Goal: Contribute content: Contribute content

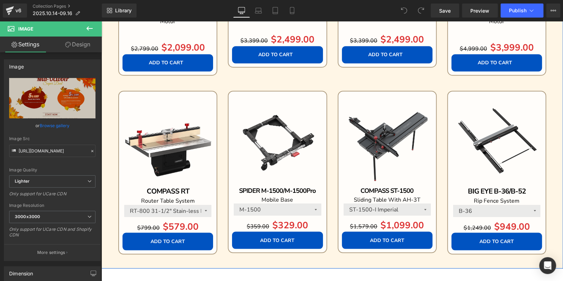
scroll to position [737, 0]
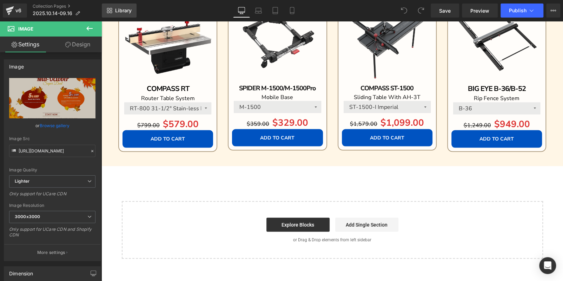
click at [122, 3] on div "Library Desktop Desktop Laptop Tablet Mobile Save Preview Publish Scheduled Vie…" at bounding box center [332, 10] width 461 height 21
click at [122, 5] on link "Library" at bounding box center [119, 11] width 35 height 14
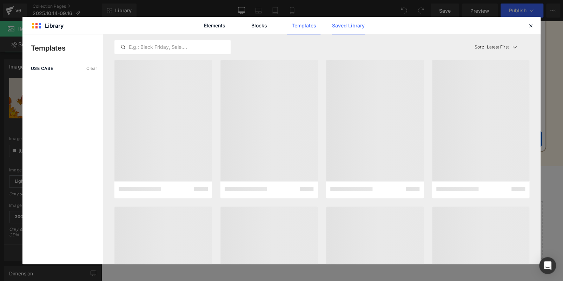
click at [360, 26] on link "Saved Library" at bounding box center [347, 26] width 33 height 18
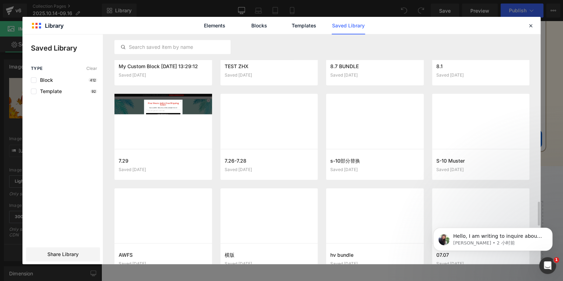
scroll to position [1418, 0]
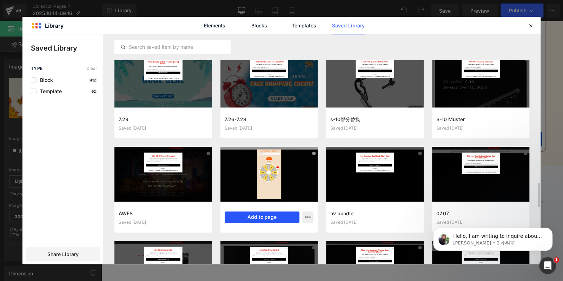
click at [255, 216] on button "Add to page" at bounding box center [261, 216] width 75 height 11
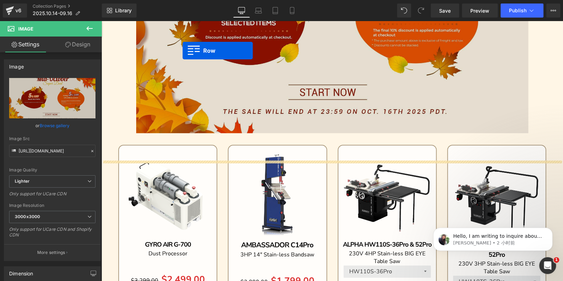
scroll to position [177, 0]
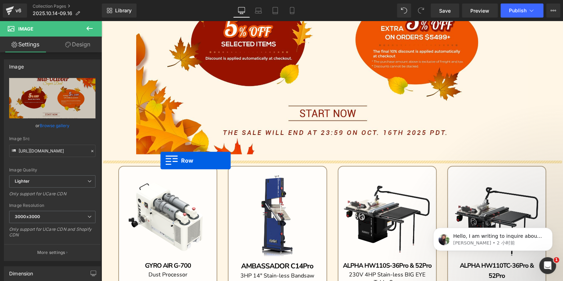
drag, startPoint x: 103, startPoint y: 167, endPoint x: 160, endPoint y: 160, distance: 57.3
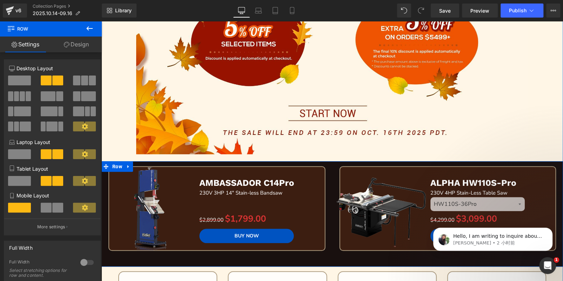
click at [325, 169] on div "Sale Off (P) Image AMBASSADOR C14Pro Text Block 230V 3HP 14" Stain-less Bandsaw…" at bounding box center [216, 216] width 231 height 100
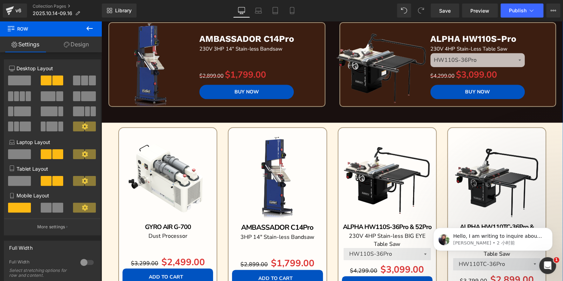
scroll to position [353, 0]
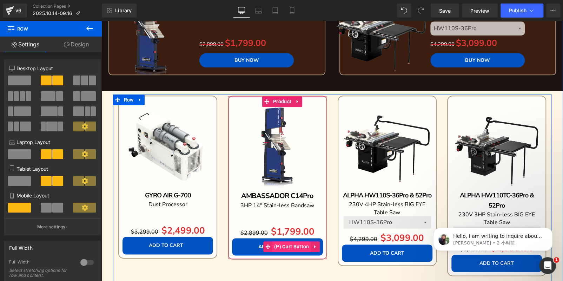
click at [283, 247] on span "(P) Cart Button" at bounding box center [291, 246] width 39 height 11
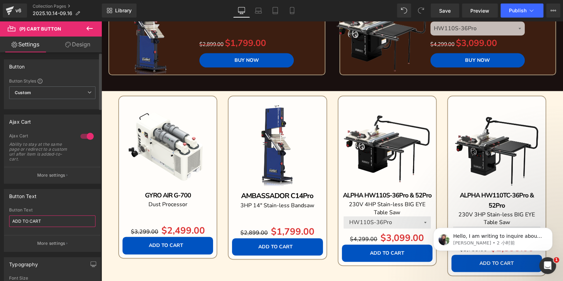
drag, startPoint x: 37, startPoint y: 222, endPoint x: 0, endPoint y: 219, distance: 37.3
click at [0, 219] on div "Button Text ADD TO CART Button Text ADD TO CART More settings" at bounding box center [52, 217] width 105 height 68
drag, startPoint x: 51, startPoint y: 221, endPoint x: 0, endPoint y: 217, distance: 50.6
click at [0, 217] on div "Button Text ADD TO CART Button Text ADD TO CART More settings" at bounding box center [52, 217] width 105 height 68
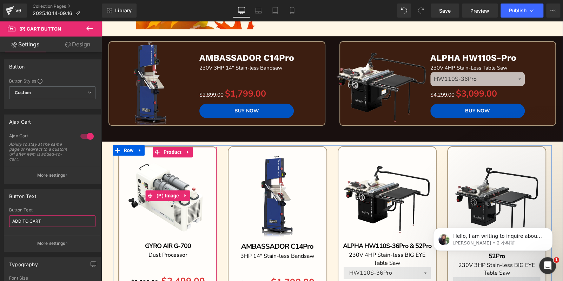
scroll to position [248, 0]
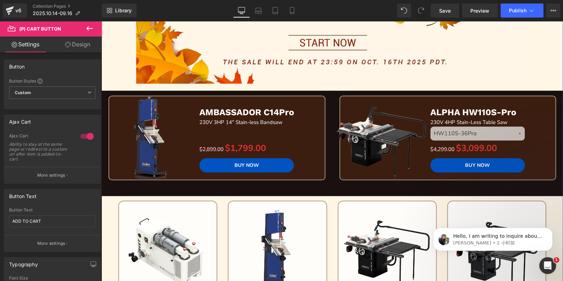
click at [234, 160] on div "BUY NOW (P) Cart Button" at bounding box center [258, 165] width 118 height 14
drag, startPoint x: 45, startPoint y: 217, endPoint x: 0, endPoint y: 219, distance: 45.3
click at [0, 219] on div "Button Text BUY NOW Button Text BUY NOW More settings" at bounding box center [52, 217] width 105 height 68
type input "ADD TO CART"
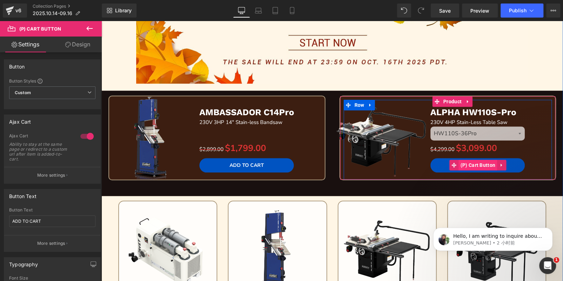
click at [490, 162] on span "(P) Cart Button" at bounding box center [477, 165] width 39 height 11
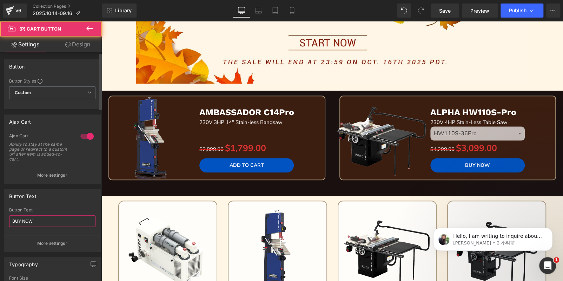
drag, startPoint x: 44, startPoint y: 219, endPoint x: 0, endPoint y: 219, distance: 44.2
click at [0, 219] on div "Button Text BUY NOW Button Text BUY NOW More settings" at bounding box center [52, 217] width 105 height 68
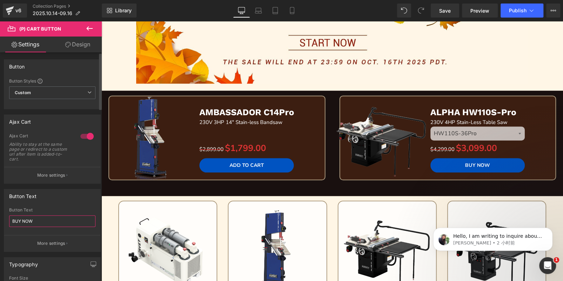
paste input "ADD TO CART"
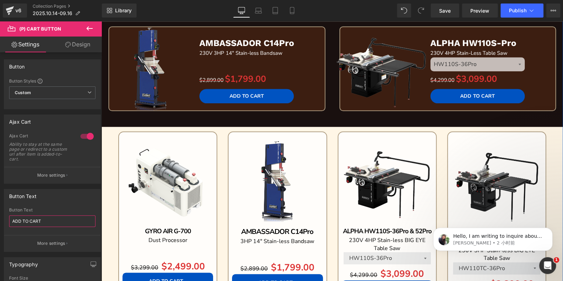
scroll to position [283, 0]
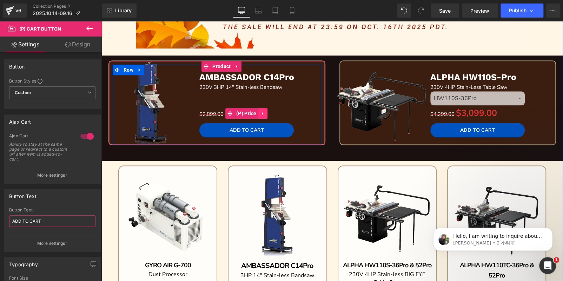
type input "ADD TO CART"
click at [262, 111] on icon at bounding box center [262, 112] width 5 height 5
click at [266, 112] on icon at bounding box center [267, 112] width 5 height 5
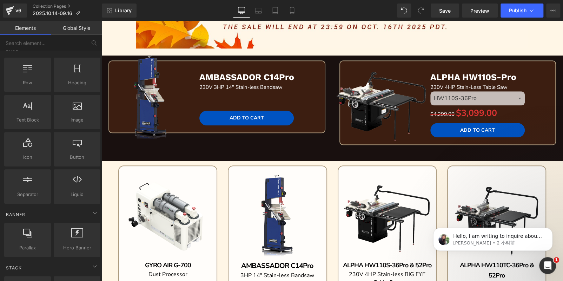
scroll to position [0, 0]
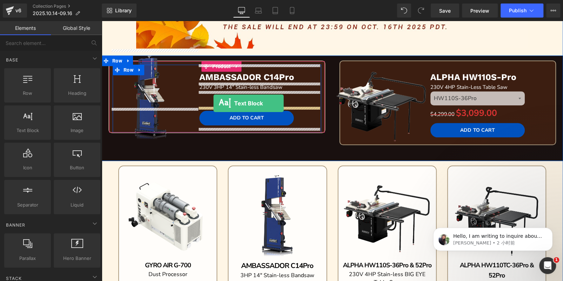
drag, startPoint x: 144, startPoint y: 142, endPoint x: 213, endPoint y: 103, distance: 79.8
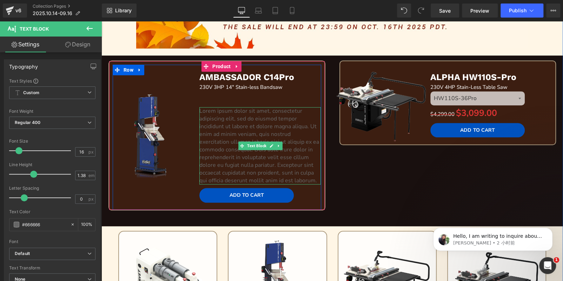
click at [233, 161] on p "Lorem ipsum dolor sit amet, consectetur adipiscing elit, sed do eiusmod tempor …" at bounding box center [259, 145] width 121 height 77
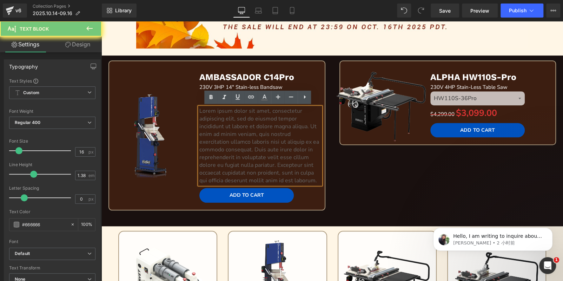
click at [233, 161] on p "Lorem ipsum dolor sit amet, consectetur adipiscing elit, sed do eiusmod tempor …" at bounding box center [259, 145] width 121 height 77
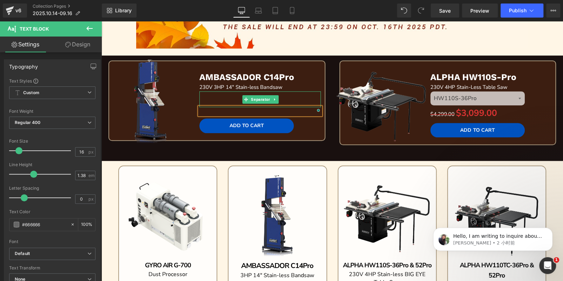
scroll to position [248, 0]
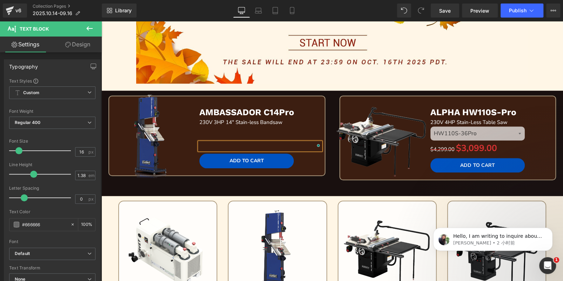
click at [308, 111] on p "AMBASSADOR C14Pro" at bounding box center [259, 113] width 121 height 12
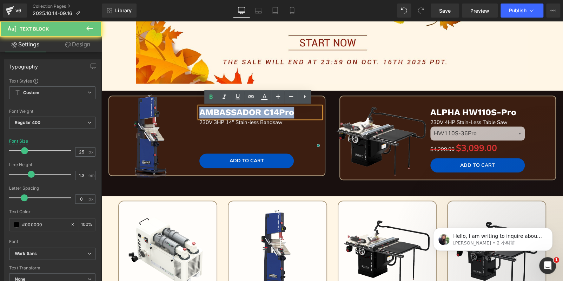
click at [308, 111] on p "AMBASSADOR C14Pro" at bounding box center [259, 113] width 121 height 12
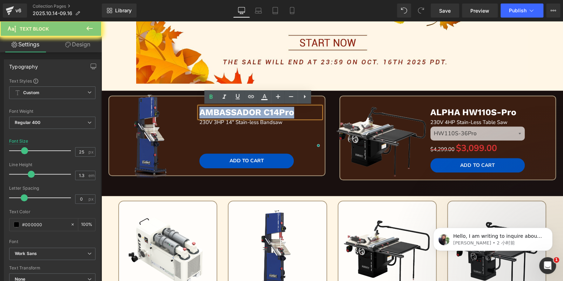
click at [308, 111] on p "AMBASSADOR C14Pro" at bounding box center [259, 113] width 121 height 12
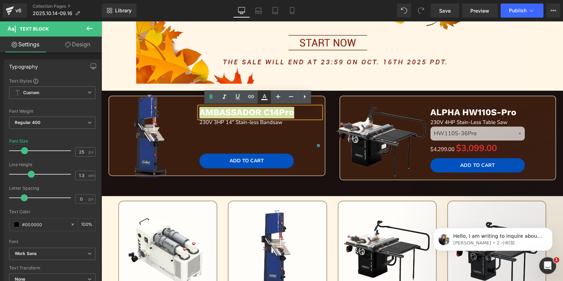
click at [262, 96] on icon at bounding box center [264, 97] width 8 height 8
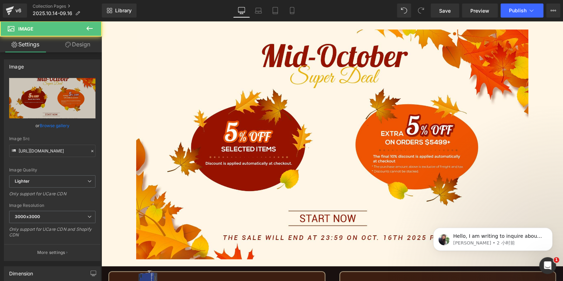
scroll to position [0, 0]
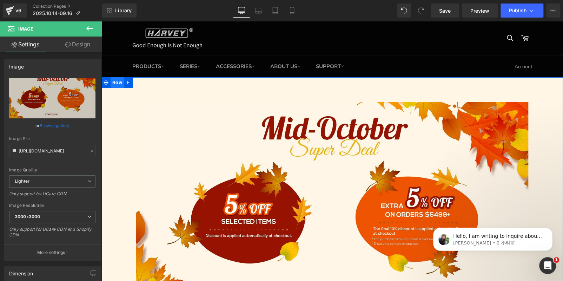
click at [113, 86] on span "Row" at bounding box center [116, 82] width 13 height 11
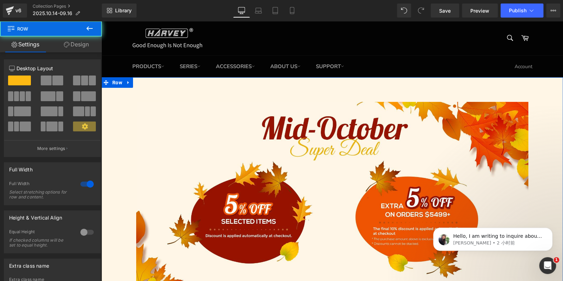
click at [83, 44] on link "Design" at bounding box center [76, 44] width 51 height 16
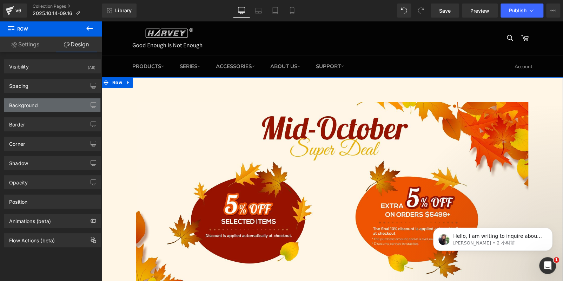
click at [63, 102] on div "Background" at bounding box center [52, 104] width 96 height 13
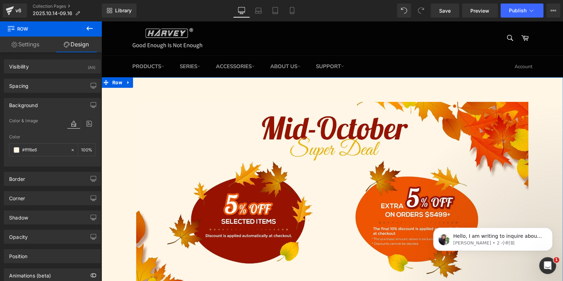
click at [54, 142] on div "Color #fff6e6 100 %" at bounding box center [52, 149] width 86 height 30
click at [54, 146] on input "#fff6e6" at bounding box center [44, 150] width 45 height 8
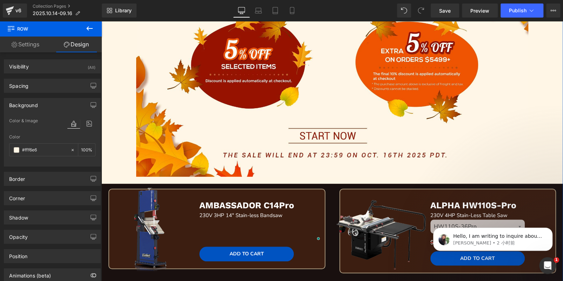
scroll to position [246, 0]
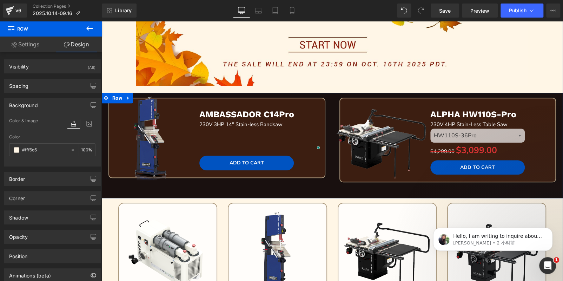
click at [320, 184] on div "Sale Off (P) Image AMBASSADOR C14Pro Text Block 230V 3HP 14" Stain-less Bandsaw…" at bounding box center [216, 146] width 231 height 96
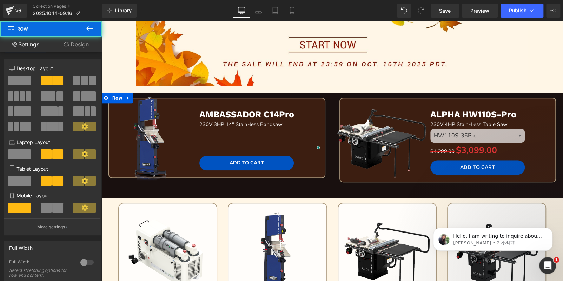
click at [69, 43] on link "Design" at bounding box center [76, 44] width 51 height 16
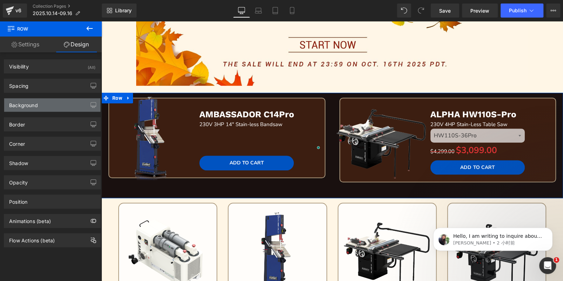
click at [32, 105] on div "Background" at bounding box center [23, 103] width 29 height 10
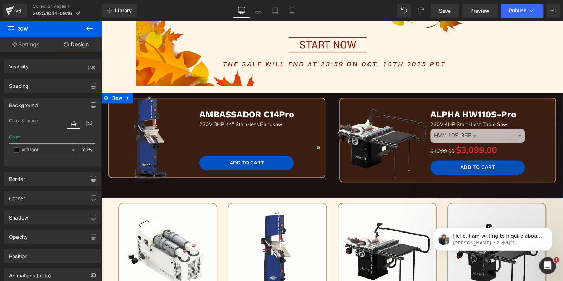
click at [43, 148] on input "#19100f" at bounding box center [44, 150] width 45 height 8
paste input "fff6e6"
type input "#fff6e6"
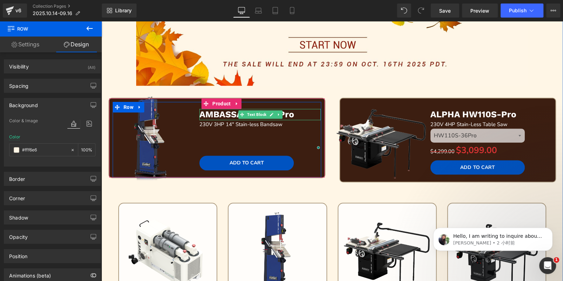
click at [288, 114] on b "AMBASSADOR C14Pro" at bounding box center [246, 114] width 95 height 10
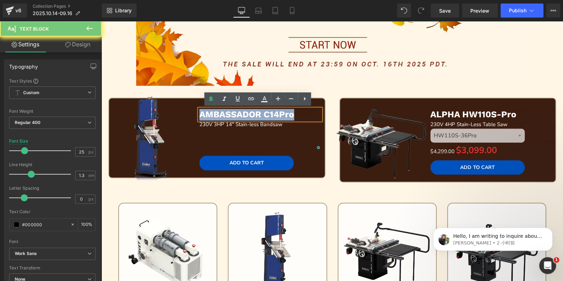
click at [288, 114] on b "AMBASSADOR C14Pro" at bounding box center [246, 114] width 95 height 10
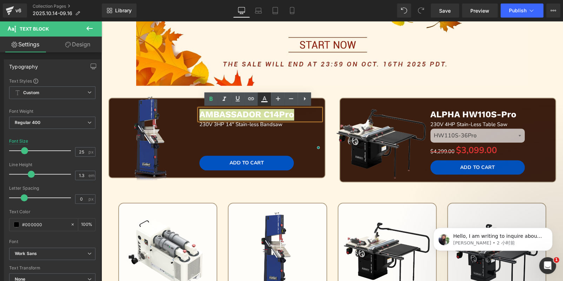
click at [261, 100] on icon at bounding box center [264, 99] width 8 height 8
type input "100"
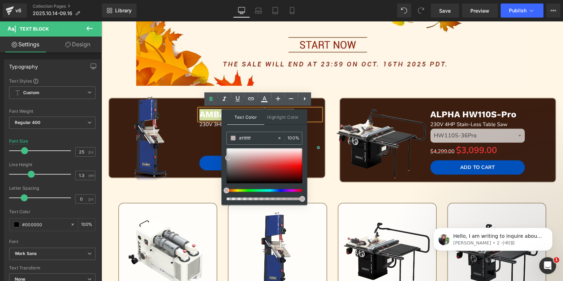
type input "#f9f9f9"
drag, startPoint x: 225, startPoint y: 149, endPoint x: 228, endPoint y: 202, distance: 53.7
click at [228, 202] on div "#000000 100 %" at bounding box center [264, 168] width 76 height 73
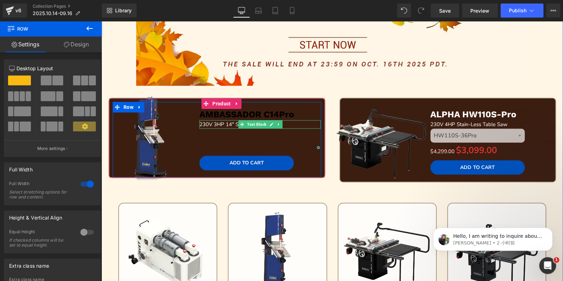
click at [289, 122] on p "230V 3HP 14" Stain-less Bandsaw" at bounding box center [259, 124] width 121 height 8
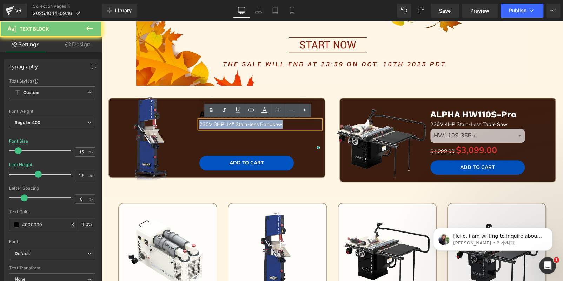
click at [289, 122] on p "230V 3HP 14" Stain-less Bandsaw" at bounding box center [259, 124] width 121 height 8
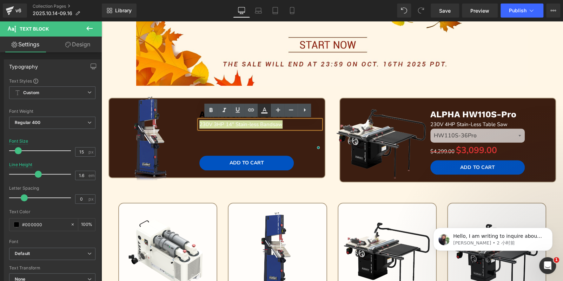
click at [264, 108] on icon at bounding box center [264, 109] width 4 height 4
type input "#ffffff"
type input "100"
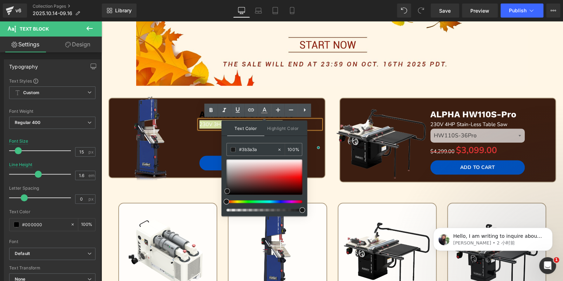
type input "#000000"
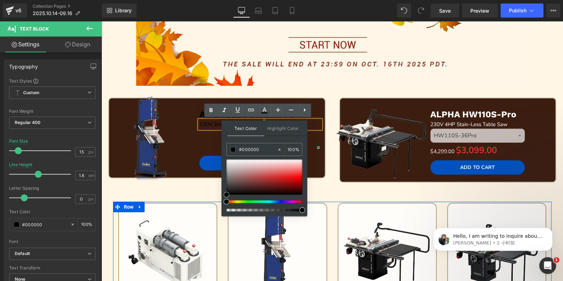
drag, startPoint x: 326, startPoint y: 181, endPoint x: 217, endPoint y: 210, distance: 112.8
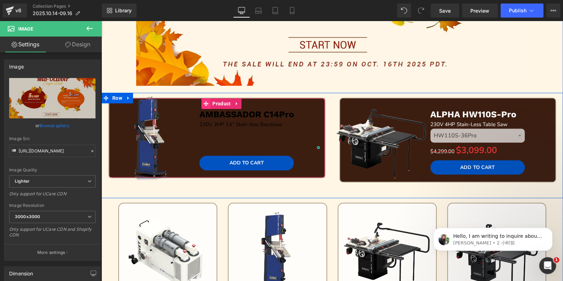
drag, startPoint x: 224, startPoint y: 100, endPoint x: 206, endPoint y: 98, distance: 19.1
click at [224, 100] on span "Product" at bounding box center [221, 103] width 22 height 11
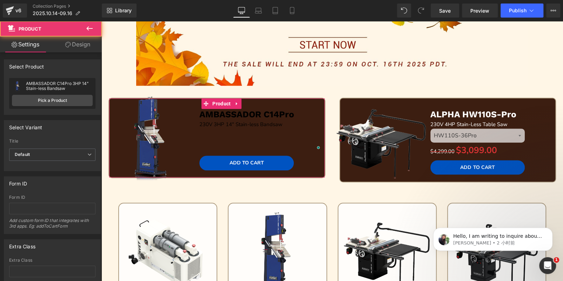
click at [87, 44] on link "Design" at bounding box center [77, 44] width 51 height 16
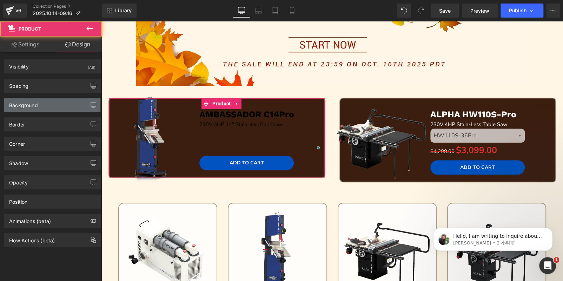
type input "#3c1e11"
type input "100"
click at [38, 107] on div "Background" at bounding box center [52, 104] width 96 height 13
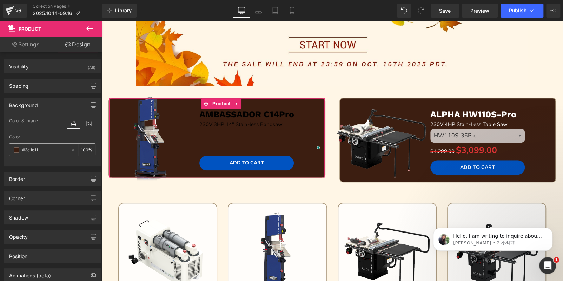
click at [14, 149] on span at bounding box center [17, 150] width 6 height 6
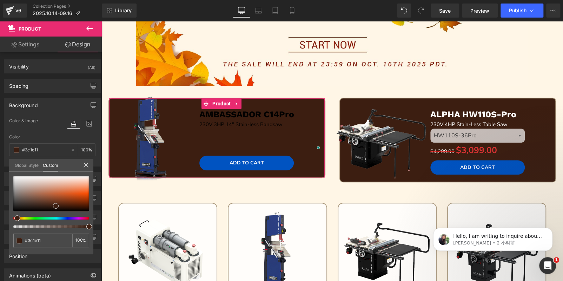
type input "#3c1d10"
type input "#5d3422"
type input "#9f715f"
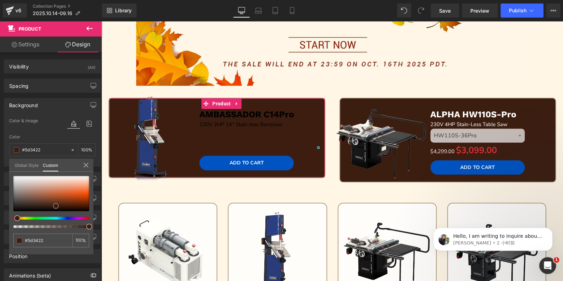
type input "#9f715f"
type input "#bcb1ad"
type input "#e0e0e0"
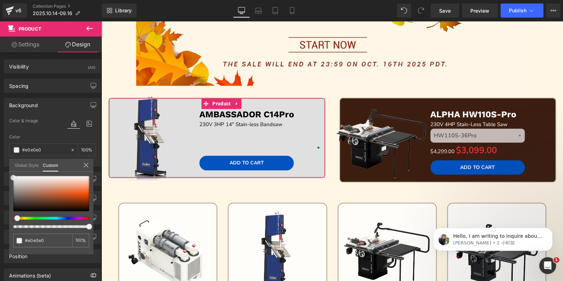
type input "#ffffff"
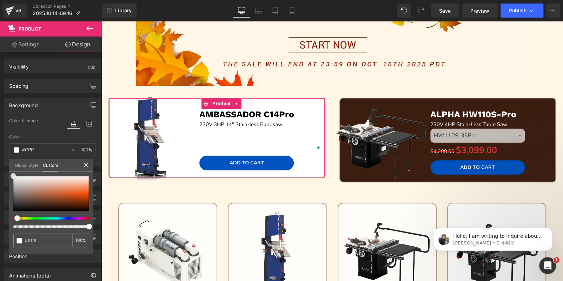
drag, startPoint x: 55, startPoint y: 203, endPoint x: 1, endPoint y: 155, distance: 72.0
click at [0, 155] on div "Background Color & Image color rgba(255, 255, 255, 1) Color #ffffff 100 % Image…" at bounding box center [52, 130] width 105 height 74
click at [80, 239] on input "100" at bounding box center [78, 239] width 6 height 5
type input "8"
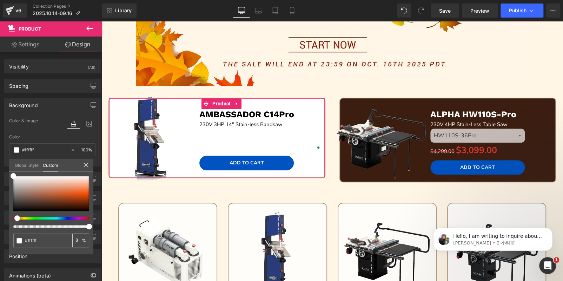
type input "8"
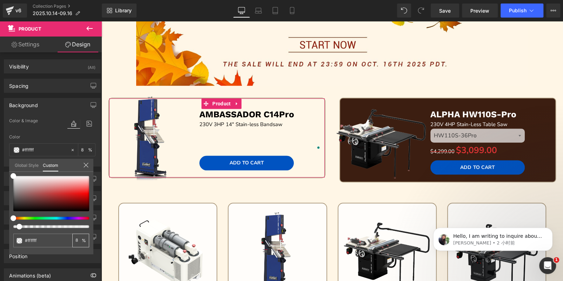
type input "80"
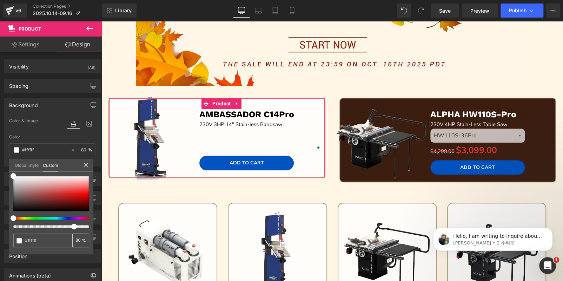
type input "8"
type input "0"
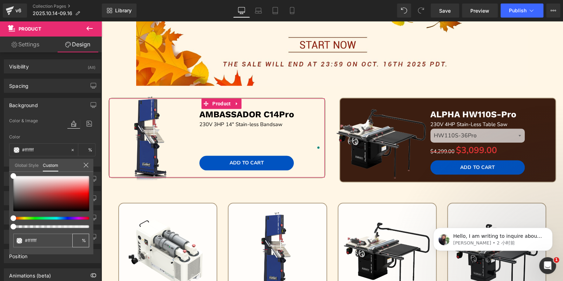
type input "5"
type input "50"
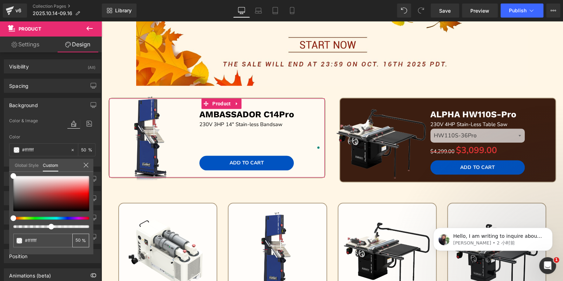
type input "5"
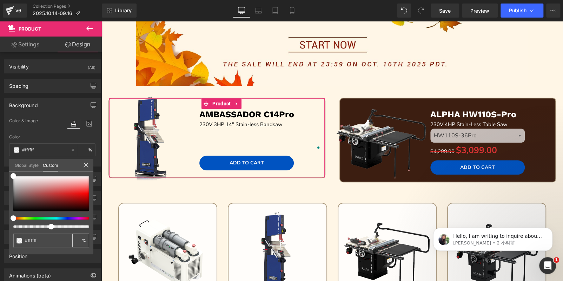
type input "0"
type input "6"
type input "60"
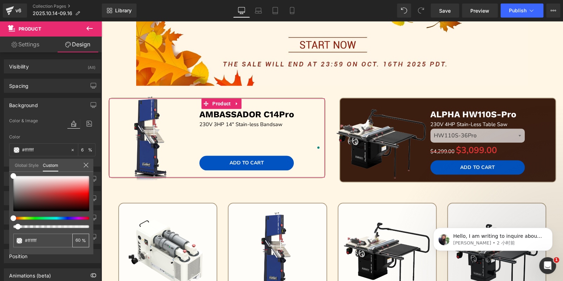
type input "60"
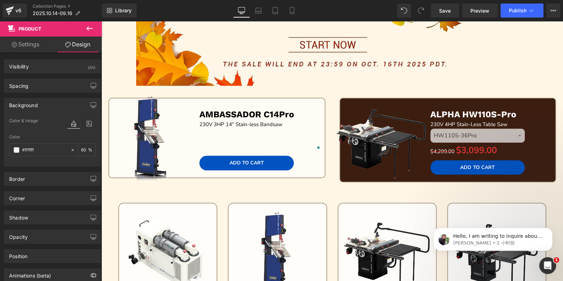
click at [91, 30] on icon at bounding box center [89, 28] width 8 height 8
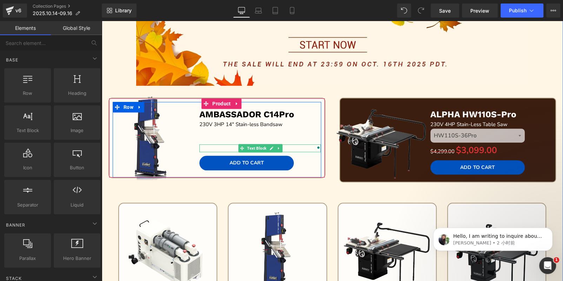
click at [232, 147] on p "To enrich screen reader interactions, please activate Accessibility in Grammarl…" at bounding box center [259, 148] width 121 height 8
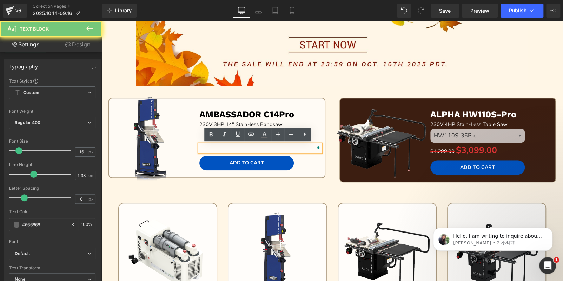
click at [232, 147] on p "To enrich screen reader interactions, please activate Accessibility in Grammarl…" at bounding box center [259, 148] width 121 height 8
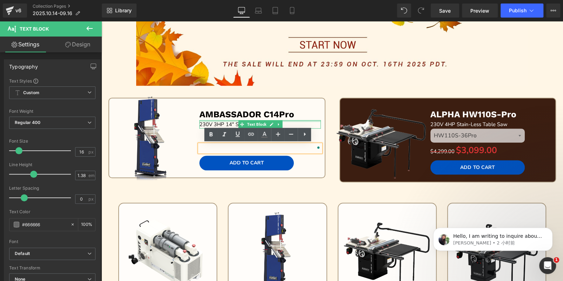
click at [208, 122] on p "230V 3HP 14" Stain-less Bandsaw" at bounding box center [259, 124] width 121 height 8
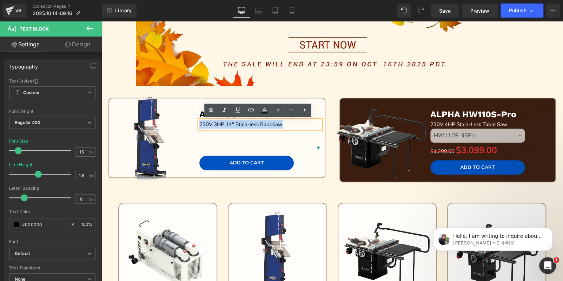
drag, startPoint x: 208, startPoint y: 122, endPoint x: 201, endPoint y: 121, distance: 7.7
click at [201, 121] on p "230V 3HP 14" Stain-less Bandsaw" at bounding box center [259, 124] width 121 height 8
click at [202, 123] on p "230V 3HP 14" Stain-less Bandsaw" at bounding box center [259, 124] width 121 height 8
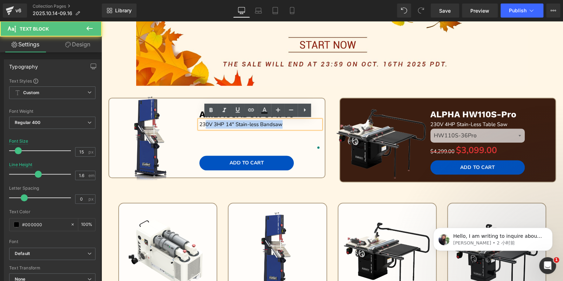
drag, startPoint x: 203, startPoint y: 123, endPoint x: 196, endPoint y: 122, distance: 7.2
click at [199, 122] on div "230V 3HP 14" Stain-less Bandsaw" at bounding box center [259, 124] width 121 height 8
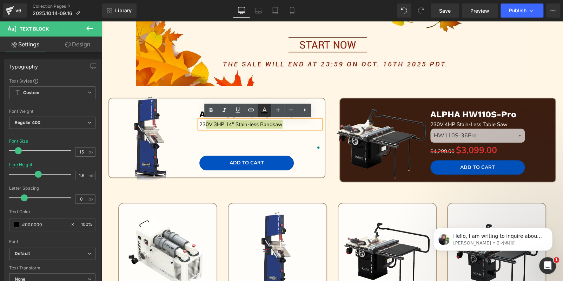
click at [262, 111] on icon at bounding box center [264, 110] width 8 height 8
type input "100"
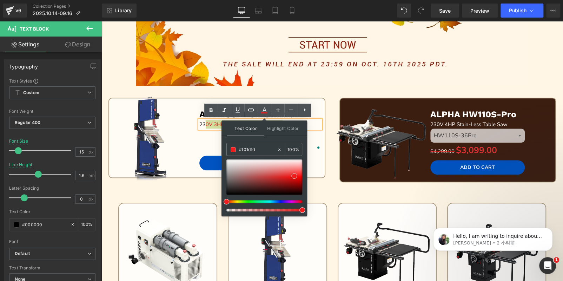
drag, startPoint x: 226, startPoint y: 193, endPoint x: 294, endPoint y: 174, distance: 70.2
click at [294, 174] on span at bounding box center [294, 176] width 6 height 6
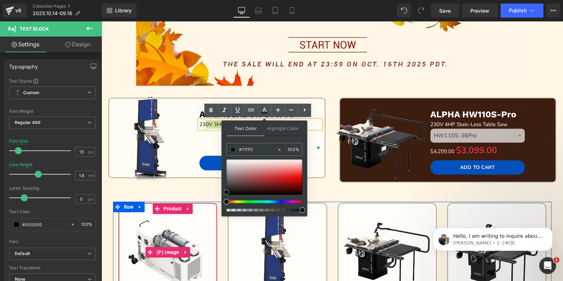
drag, startPoint x: 387, startPoint y: 196, endPoint x: 203, endPoint y: 211, distance: 185.1
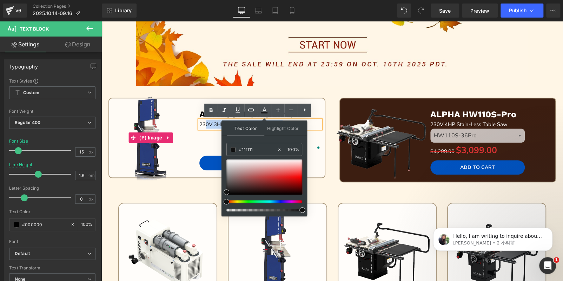
drag, startPoint x: 189, startPoint y: 143, endPoint x: 190, endPoint y: 148, distance: 5.4
click at [189, 143] on img at bounding box center [151, 138] width 94 height 94
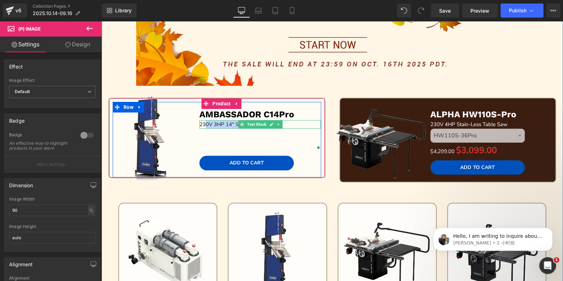
click at [299, 123] on p "23 0V 3HP 14" Stain-less Bandsaw" at bounding box center [259, 124] width 121 height 8
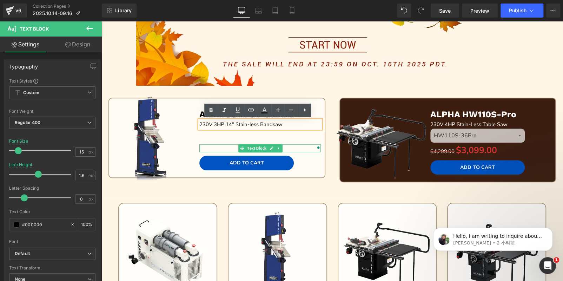
click at [205, 148] on p "To enrich screen reader interactions, please activate Accessibility in Grammarl…" at bounding box center [259, 148] width 121 height 8
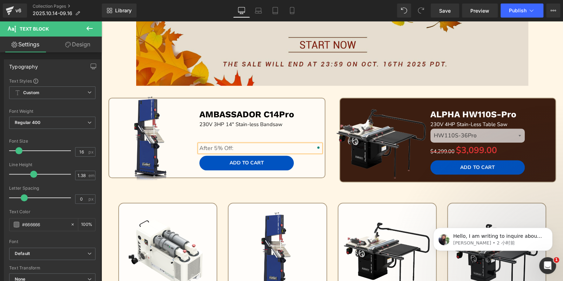
drag, startPoint x: 457, startPoint y: 74, endPoint x: 405, endPoint y: 114, distance: 65.5
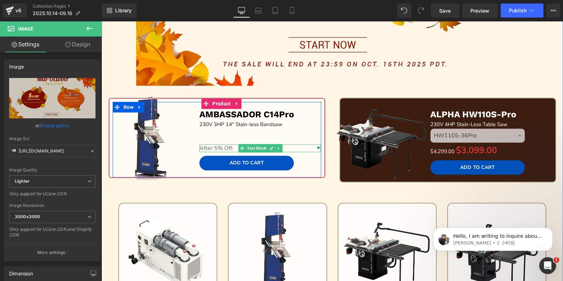
click at [233, 147] on p "After 5% Off:" at bounding box center [259, 148] width 121 height 8
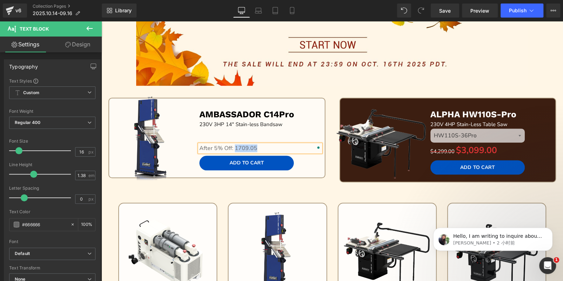
drag, startPoint x: 232, startPoint y: 146, endPoint x: 256, endPoint y: 148, distance: 23.5
click at [256, 148] on p "After 5% Off: 1709.05" at bounding box center [259, 148] width 121 height 8
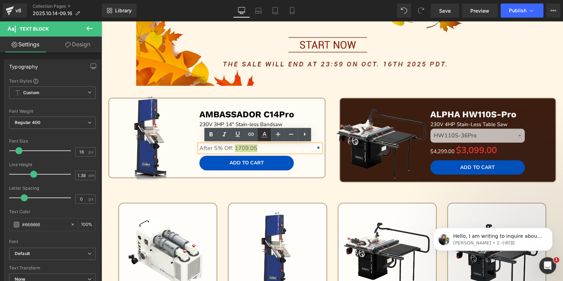
click at [262, 134] on icon at bounding box center [264, 134] width 8 height 8
type input "#666666"
type input "100"
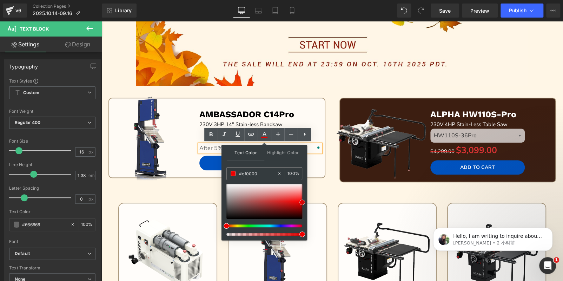
drag, startPoint x: 241, startPoint y: 202, endPoint x: 303, endPoint y: 200, distance: 62.1
click at [303, 200] on span at bounding box center [302, 202] width 6 height 6
click at [213, 134] on icon at bounding box center [211, 134] width 8 height 8
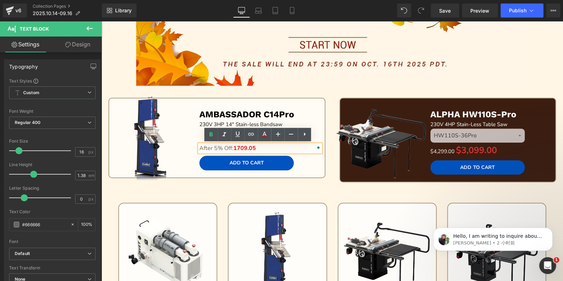
click at [222, 149] on p "After 5% Off: 1709.05" at bounding box center [259, 148] width 121 height 8
drag, startPoint x: 230, startPoint y: 147, endPoint x: 192, endPoint y: 148, distance: 38.3
click at [192, 148] on div "Sale Off (P) Image AMBASSADOR C14Pro Text Block 23 0V 3HP 14" Stain-less Bandsa…" at bounding box center [217, 139] width 208 height 75
click at [263, 135] on icon at bounding box center [264, 134] width 8 height 8
type input "#666666"
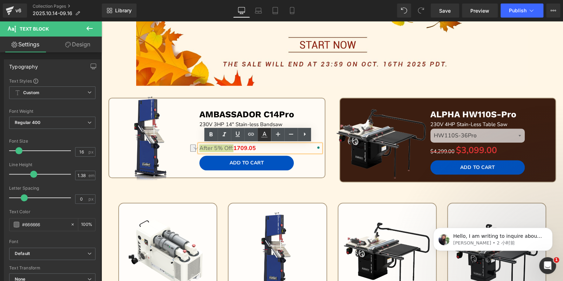
type input "100"
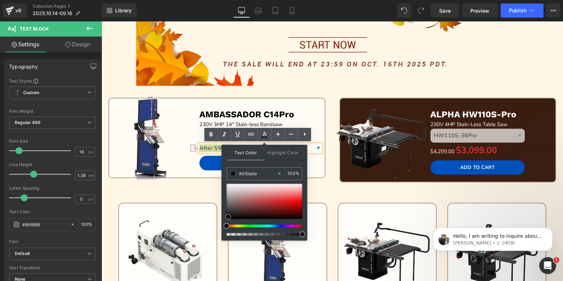
type input "#000000"
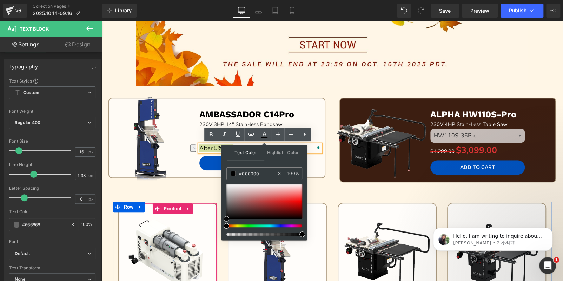
drag, startPoint x: 328, startPoint y: 224, endPoint x: 214, endPoint y: 242, distance: 115.4
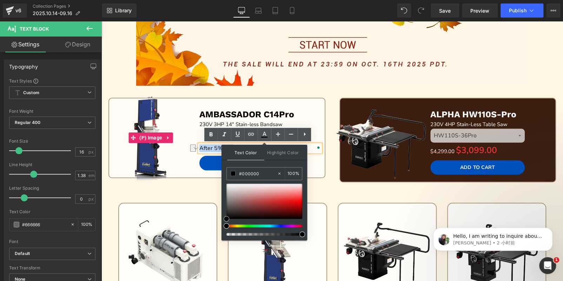
click at [195, 91] on link "Sale Off" at bounding box center [151, 138] width 104 height 94
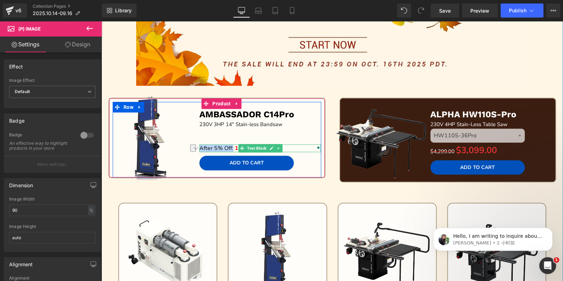
drag, startPoint x: 284, startPoint y: 145, endPoint x: 225, endPoint y: 149, distance: 58.7
click at [284, 145] on div "After 5% Off: 1709.05 Text Block" at bounding box center [259, 148] width 121 height 8
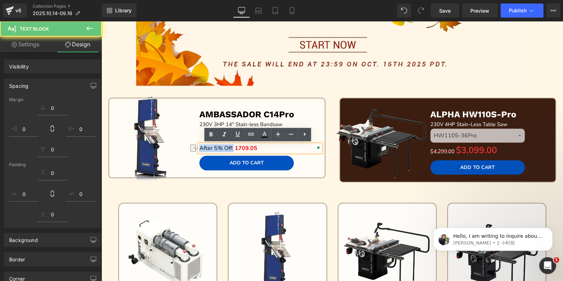
click at [226, 147] on span "After 5% Off:" at bounding box center [216, 148] width 34 height 8
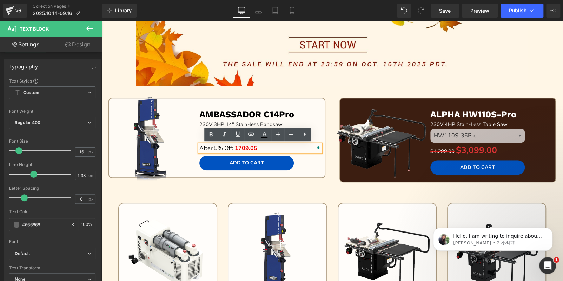
click at [261, 145] on p "After 5% Off: 1709.05" at bounding box center [259, 148] width 121 height 8
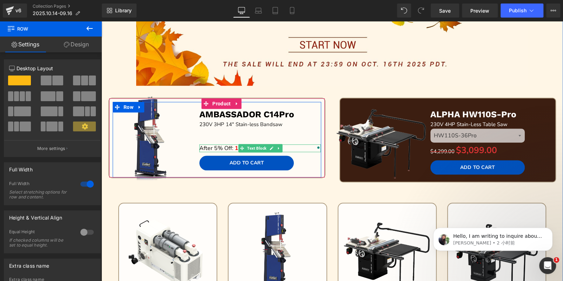
click at [231, 146] on p "After 5% Off: 1709.05" at bounding box center [259, 148] width 121 height 8
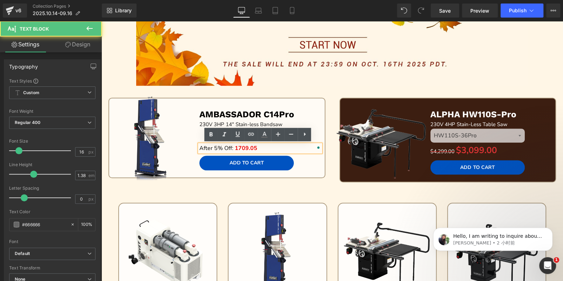
click at [235, 147] on span "1709.05" at bounding box center [246, 148] width 22 height 8
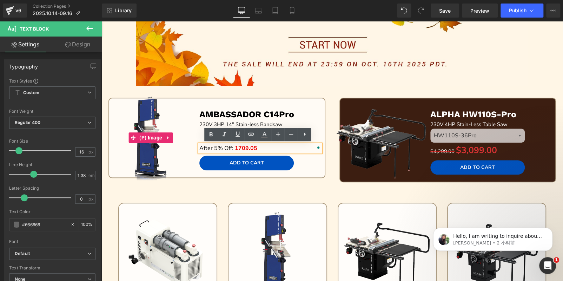
drag, startPoint x: 182, startPoint y: 134, endPoint x: 206, endPoint y: 134, distance: 23.2
click at [182, 134] on img at bounding box center [151, 138] width 94 height 94
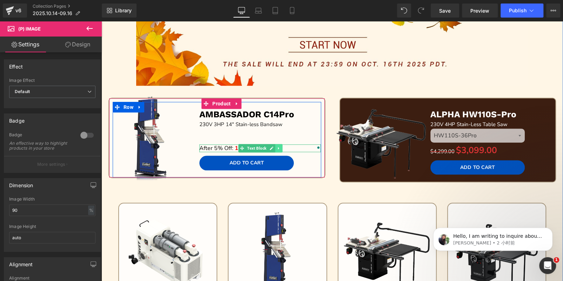
click at [277, 148] on icon at bounding box center [278, 148] width 4 height 4
click at [273, 148] on icon at bounding box center [275, 148] width 4 height 4
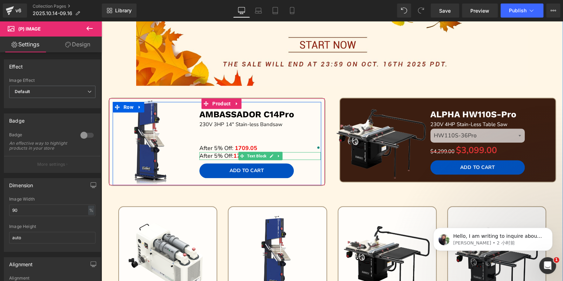
click at [206, 155] on span "After 5% Off:" at bounding box center [216, 156] width 34 height 8
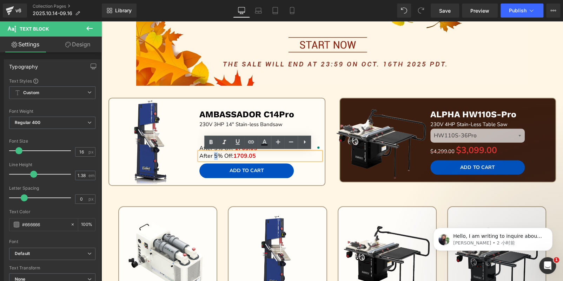
click at [211, 154] on span "After 5% Off:" at bounding box center [216, 156] width 34 height 8
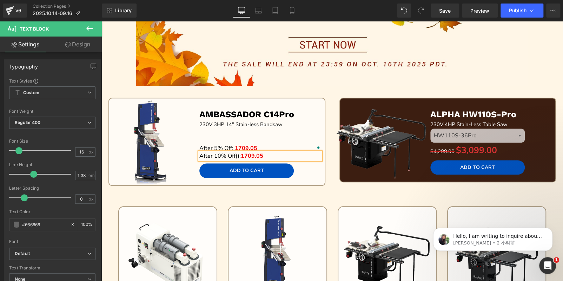
drag, startPoint x: 227, startPoint y: 157, endPoint x: 233, endPoint y: 157, distance: 6.0
click at [227, 157] on span "After 10% Off():" at bounding box center [219, 156] width 41 height 8
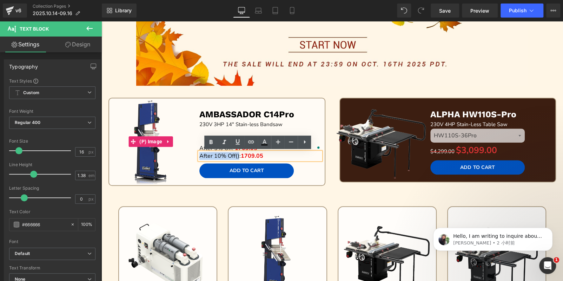
drag, startPoint x: 236, startPoint y: 155, endPoint x: 192, endPoint y: 154, distance: 44.9
click at [192, 154] on div "Sale Off (P) Image AMBASSADOR C14Pro Text Block 23 0V 3HP 14" Stain-less Bandsa…" at bounding box center [217, 143] width 208 height 83
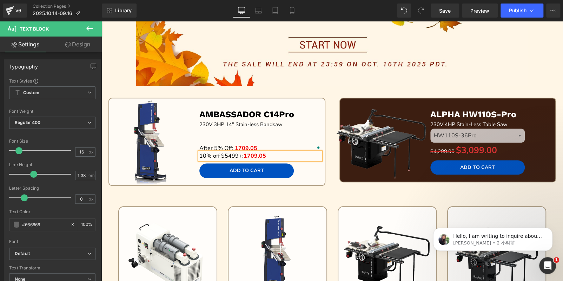
click at [271, 155] on p "10% off $5499+: 1709.05" at bounding box center [259, 156] width 121 height 8
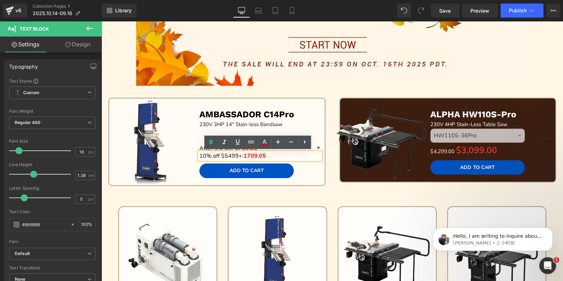
click at [248, 152] on div "10% off $5499+: 1709.05" at bounding box center [259, 156] width 121 height 8
drag, startPoint x: 263, startPoint y: 154, endPoint x: 242, endPoint y: 153, distance: 21.1
click at [242, 153] on p "10% off $5499+: 1709.05" at bounding box center [259, 156] width 121 height 8
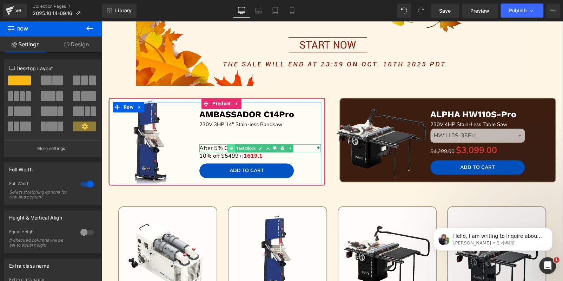
click at [235, 145] on link "Text Block" at bounding box center [241, 148] width 29 height 8
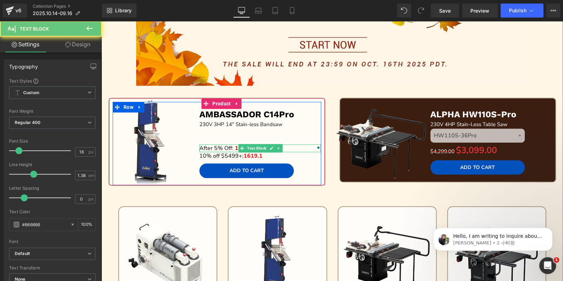
click at [216, 146] on span "After 5% Off:" at bounding box center [216, 148] width 34 height 8
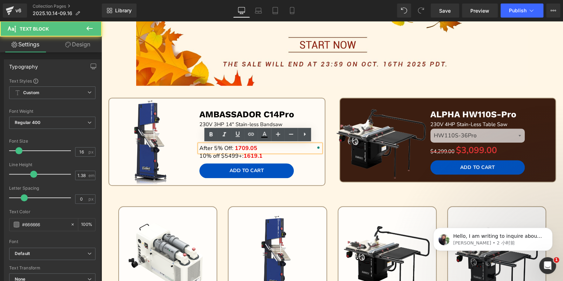
click at [235, 146] on span "1709.05" at bounding box center [246, 148] width 22 height 8
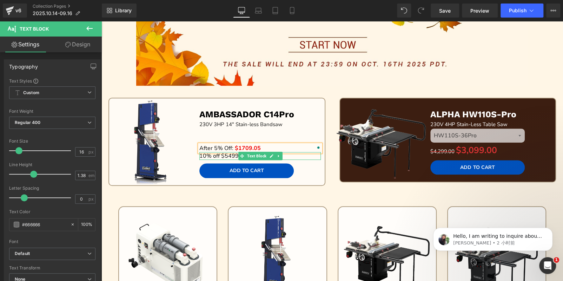
click at [201, 155] on span "10% off $5499+:" at bounding box center [221, 156] width 44 height 8
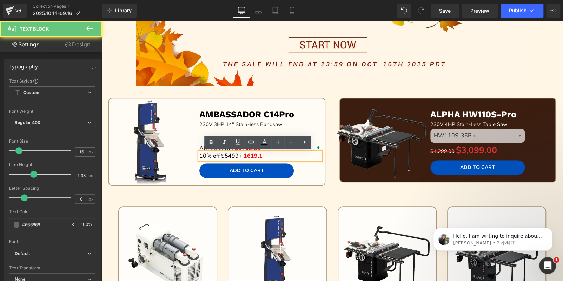
click at [199, 155] on span "10% off $5499+:" at bounding box center [221, 156] width 44 height 8
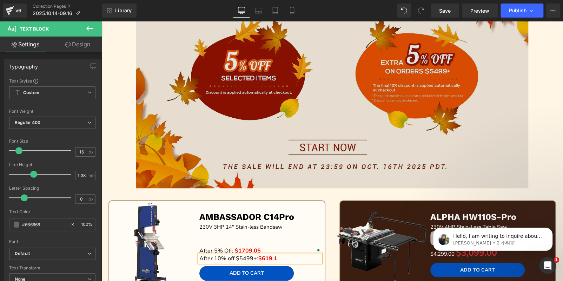
scroll to position [105, 0]
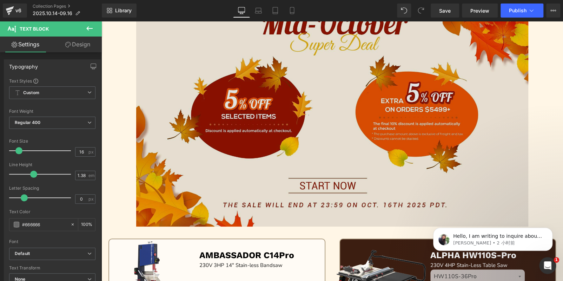
click at [385, 126] on img at bounding box center [332, 111] width 392 height 229
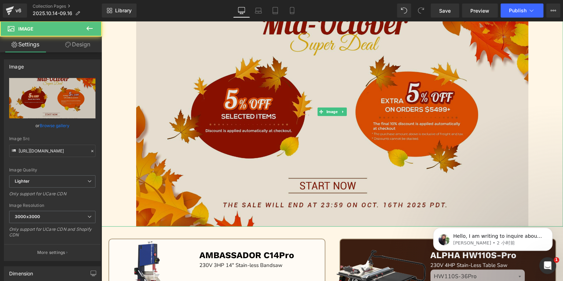
scroll to position [175, 0]
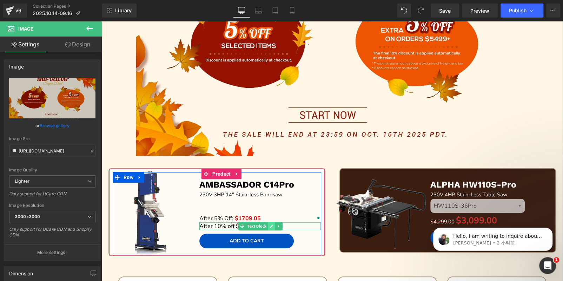
click at [269, 224] on icon at bounding box center [271, 226] width 4 height 4
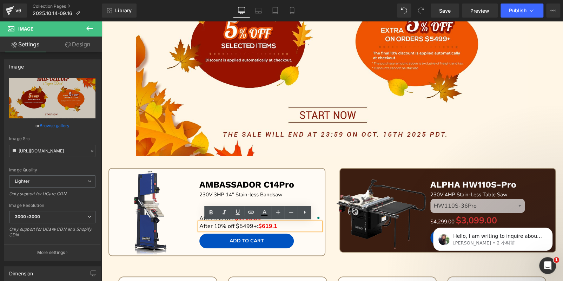
drag, startPoint x: 383, startPoint y: 235, endPoint x: 261, endPoint y: 224, distance: 122.6
click at [261, 224] on span "$619.1" at bounding box center [267, 226] width 19 height 8
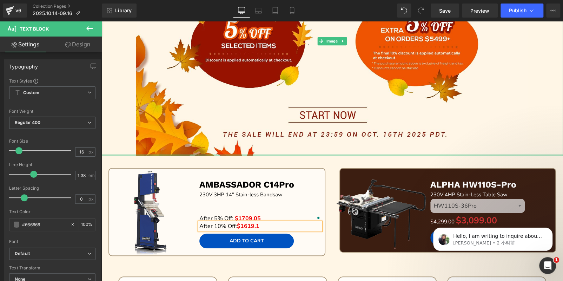
click at [308, 154] on div "Image" at bounding box center [331, 40] width 461 height 229
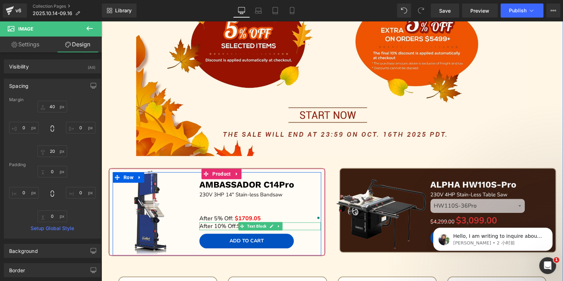
click at [301, 225] on p "After 10% Off: $1619.1" at bounding box center [259, 226] width 121 height 8
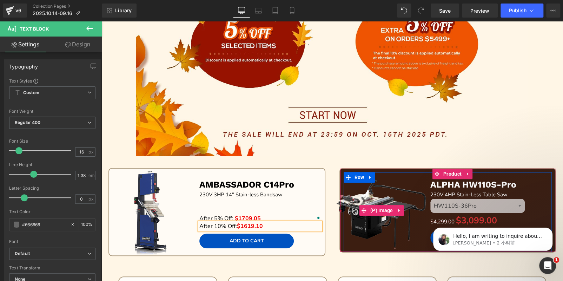
drag, startPoint x: 329, startPoint y: 162, endPoint x: 351, endPoint y: 280, distance: 119.7
click at [329, 163] on link "Sale Off" at bounding box center [381, 210] width 104 height 94
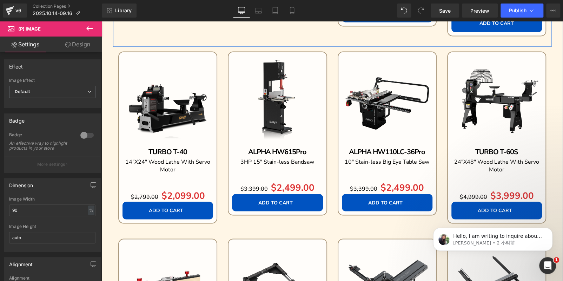
scroll to position [701, 0]
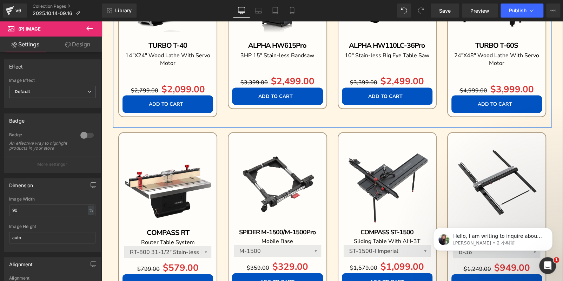
click at [322, 118] on div "Sale Off (P) Image ALPHA HW615Pro Text Block 3HP 15" Stain-less Bandsaw Text Bl…" at bounding box center [276, 32] width 109 height 174
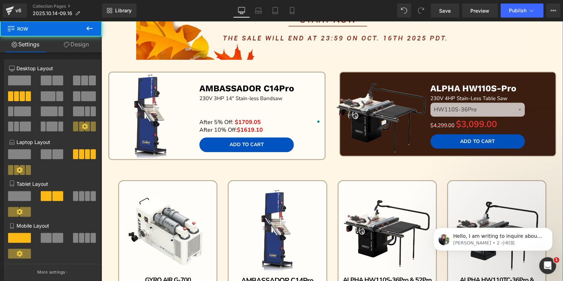
scroll to position [210, 0]
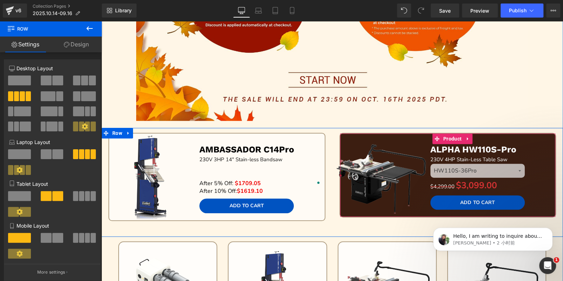
drag, startPoint x: 444, startPoint y: 135, endPoint x: 269, endPoint y: 130, distance: 174.4
click at [444, 135] on span "Product" at bounding box center [452, 138] width 22 height 11
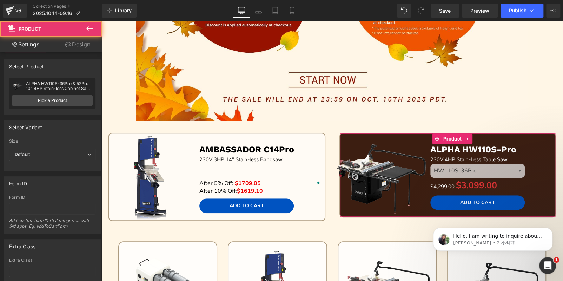
click at [76, 42] on link "Design" at bounding box center [77, 44] width 51 height 16
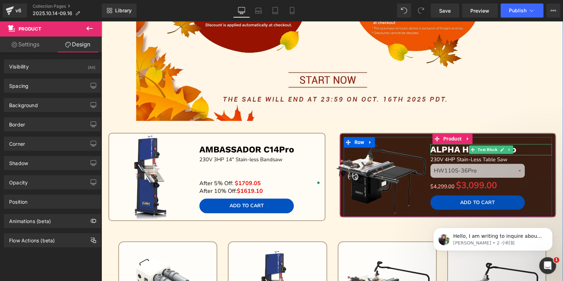
click at [521, 150] on p "ALPHA HW110S-Pro" at bounding box center [490, 150] width 121 height 12
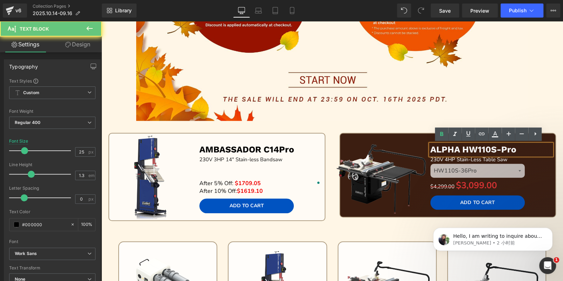
click at [521, 150] on p "ALPHA HW110S-Pro" at bounding box center [490, 150] width 121 height 12
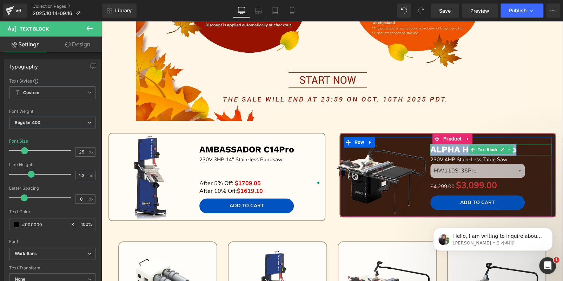
click at [519, 151] on p "ALPHA HW110S-Pro" at bounding box center [490, 150] width 121 height 12
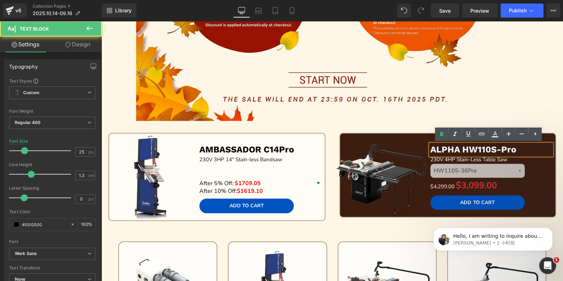
click at [508, 149] on b "ALPHA HW110S-Pro" at bounding box center [473, 149] width 86 height 10
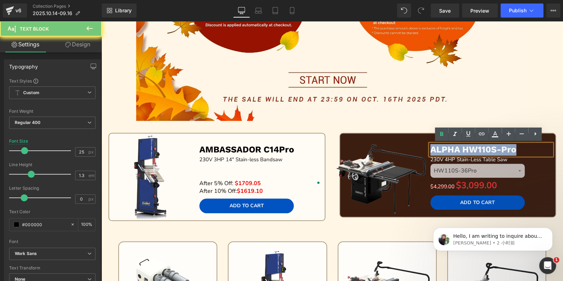
click at [508, 149] on b "ALPHA HW110S-Pro" at bounding box center [473, 149] width 86 height 10
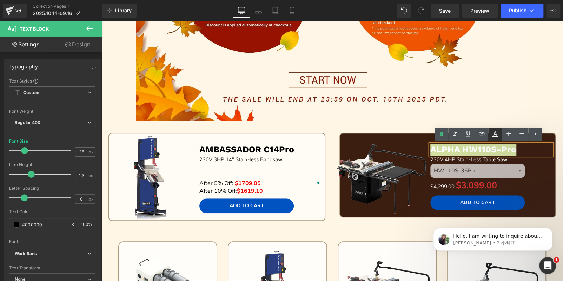
click at [495, 134] on icon at bounding box center [495, 133] width 4 height 4
type input "#ffffff"
type input "100"
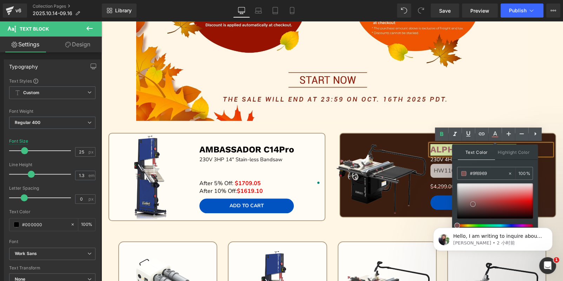
drag, startPoint x: 879, startPoint y: 398, endPoint x: 456, endPoint y: 220, distance: 459.3
drag, startPoint x: 892, startPoint y: 416, endPoint x: 455, endPoint y: 217, distance: 480.6
drag, startPoint x: 890, startPoint y: 423, endPoint x: 454, endPoint y: 218, distance: 482.5
drag, startPoint x: 884, startPoint y: 424, endPoint x: 454, endPoint y: 218, distance: 476.9
click at [479, 173] on input "#2c2525" at bounding box center [488, 173] width 38 height 8
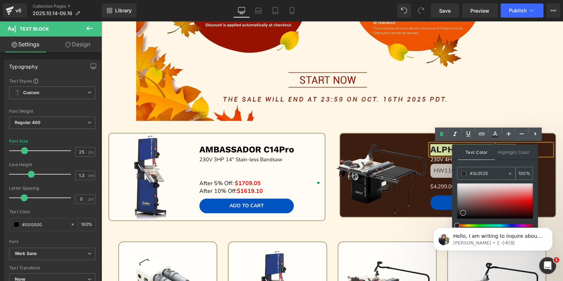
click at [479, 173] on input "#2c2525" at bounding box center [488, 173] width 38 height 8
click at [462, 174] on span at bounding box center [463, 173] width 5 height 5
drag, startPoint x: 463, startPoint y: 212, endPoint x: 492, endPoint y: 202, distance: 31.4
click at [489, 196] on span at bounding box center [492, 194] width 6 height 6
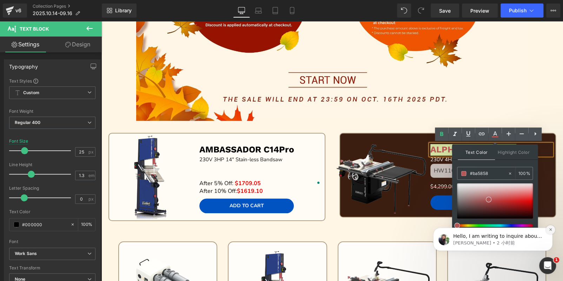
click at [546, 228] on button "Dismiss notification" at bounding box center [549, 229] width 9 height 9
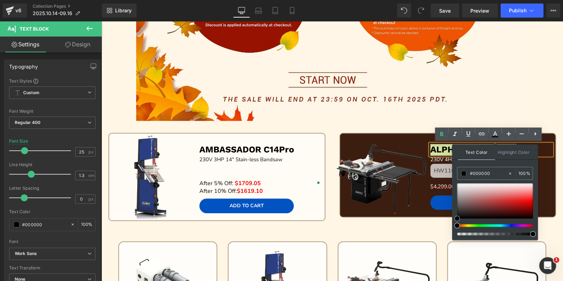
drag, startPoint x: 588, startPoint y: 220, endPoint x: 443, endPoint y: 231, distance: 144.6
drag, startPoint x: 393, startPoint y: 120, endPoint x: 433, endPoint y: 149, distance: 48.8
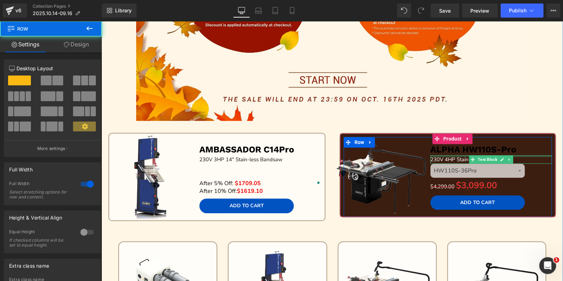
click at [443, 157] on span "230V 4HP Stain-Less Table Saw" at bounding box center [468, 159] width 77 height 7
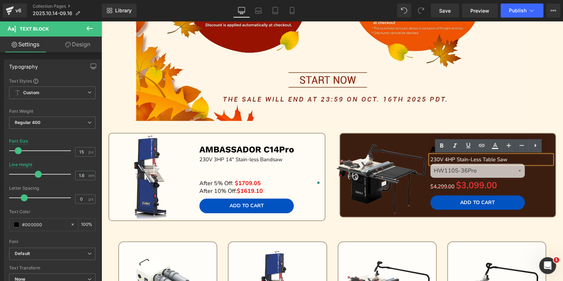
click at [443, 157] on span "230V 4HP Stain-Less Table Saw" at bounding box center [468, 159] width 77 height 7
click at [494, 144] on icon at bounding box center [494, 145] width 8 height 8
type input "#ffffff"
type input "100"
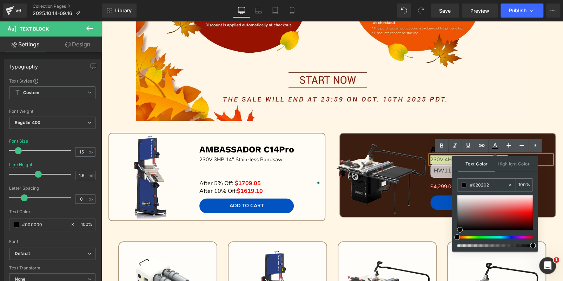
type input "#000000"
drag, startPoint x: 559, startPoint y: 217, endPoint x: 435, endPoint y: 226, distance: 124.1
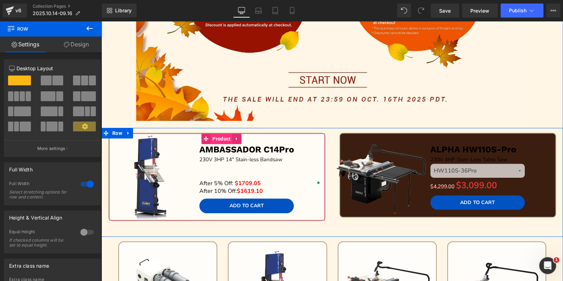
click at [220, 136] on span "Product" at bounding box center [221, 138] width 22 height 11
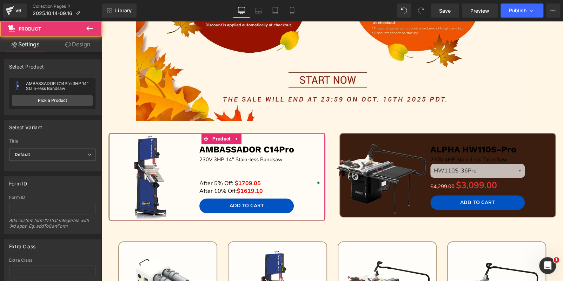
click at [83, 47] on link "Design" at bounding box center [77, 44] width 51 height 16
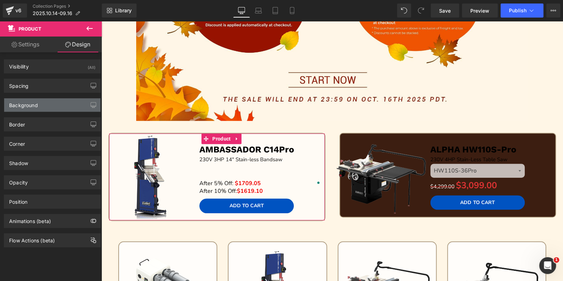
click at [45, 106] on div "Background" at bounding box center [52, 104] width 96 height 13
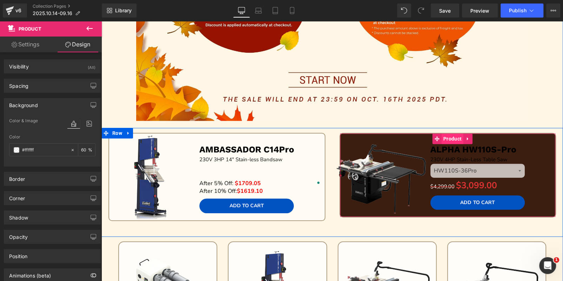
click at [451, 134] on span "Product" at bounding box center [452, 138] width 22 height 11
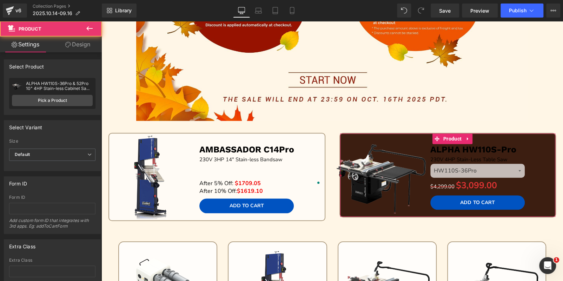
drag, startPoint x: 90, startPoint y: 47, endPoint x: 86, endPoint y: 54, distance: 8.2
click at [90, 47] on link "Design" at bounding box center [77, 44] width 51 height 16
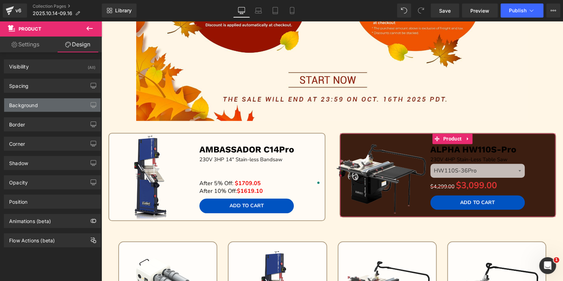
click at [52, 104] on div "Background" at bounding box center [52, 104] width 96 height 13
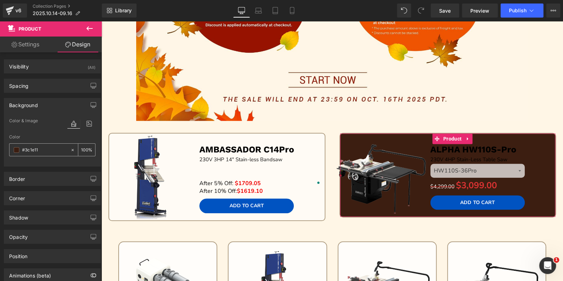
click at [15, 147] on span at bounding box center [17, 150] width 6 height 6
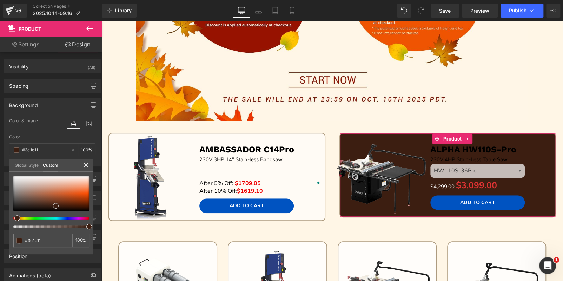
type input "#1d0d06"
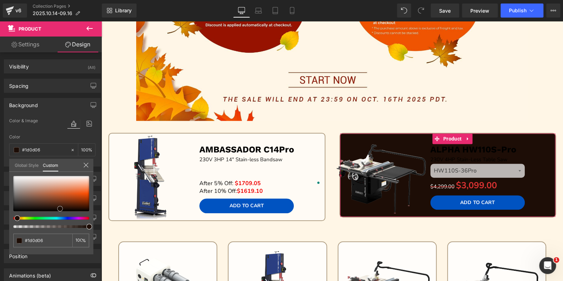
click at [59, 208] on div at bounding box center [51, 193] width 76 height 35
type input "#200f08"
type input "#241109"
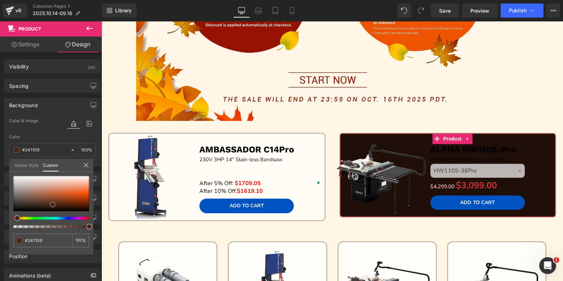
type input "#3c1d10"
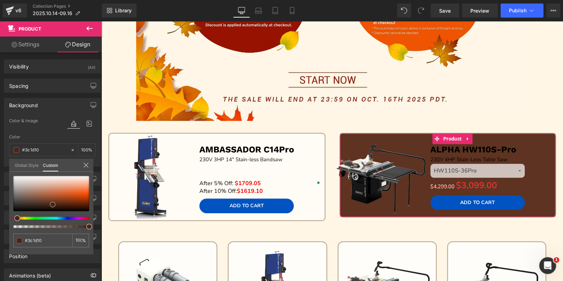
type input "#5e3321"
type input "#925e48"
type input "#a77d6c"
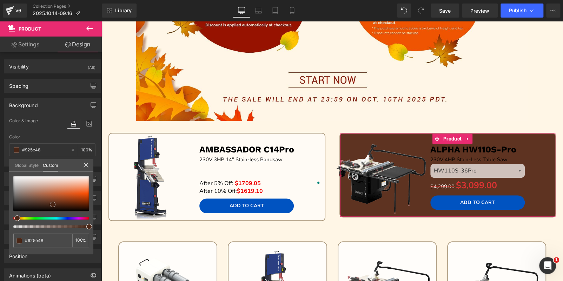
type input "#a77d6c"
type input "#aa8678"
type input "#baa8a0"
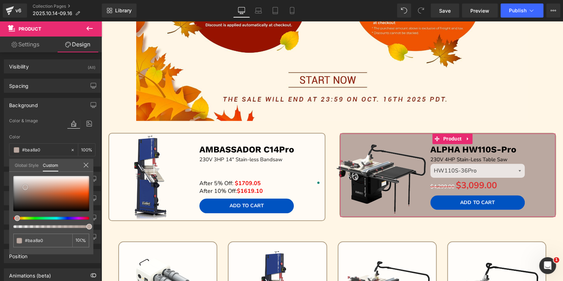
type input "#dddad9"
type input "#f2f2f2"
type input "#ffffff"
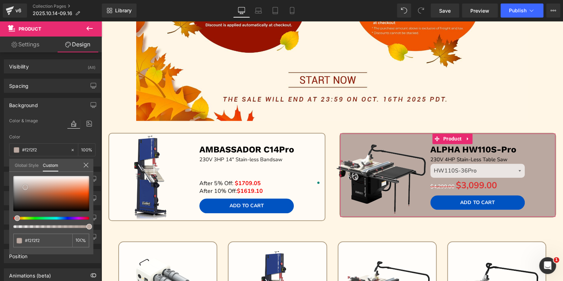
type input "#ffffff"
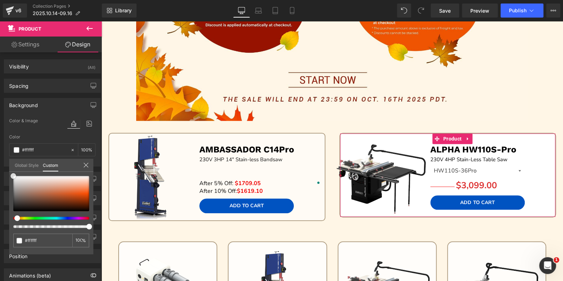
drag, startPoint x: 58, startPoint y: 208, endPoint x: 63, endPoint y: 153, distance: 54.6
click at [5, 164] on div "Background Color & Image color rgba(255, 255, 255, 1) Color #ffffff 100 % Image…" at bounding box center [52, 130] width 105 height 74
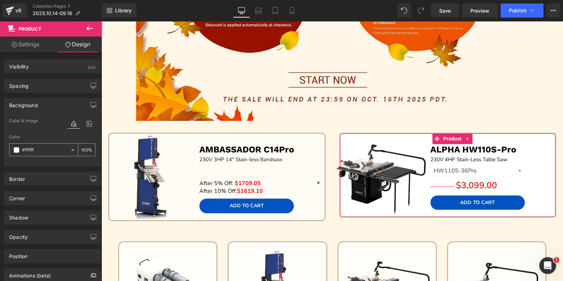
click at [83, 148] on input "100" at bounding box center [84, 150] width 7 height 8
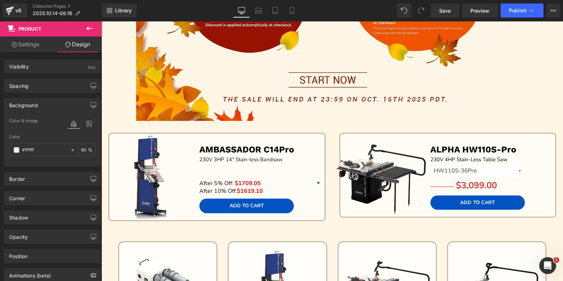
type input "60"
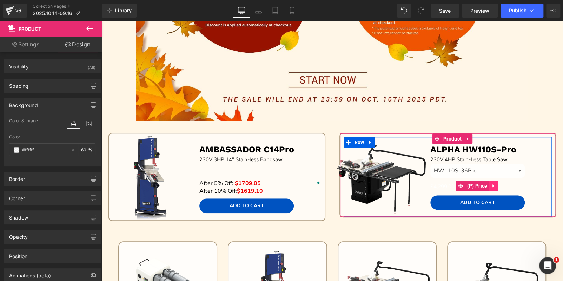
click at [489, 184] on link at bounding box center [493, 185] width 9 height 11
click at [495, 185] on icon at bounding box center [497, 185] width 5 height 5
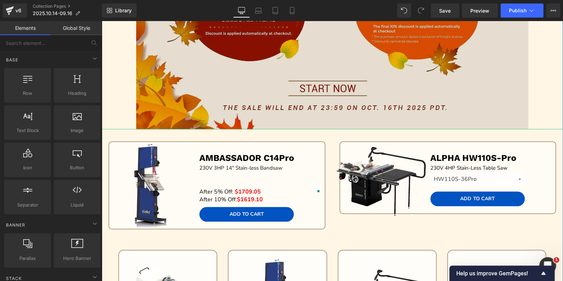
scroll to position [246, 0]
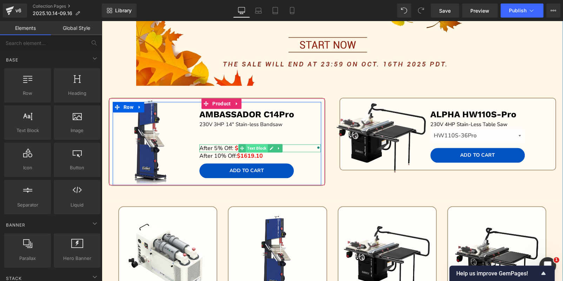
click at [260, 146] on span "Text Block" at bounding box center [257, 148] width 22 height 8
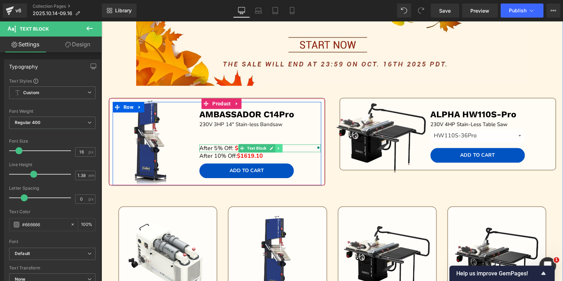
click at [277, 150] on link at bounding box center [278, 148] width 7 height 8
click at [273, 149] on icon at bounding box center [275, 148] width 4 height 4
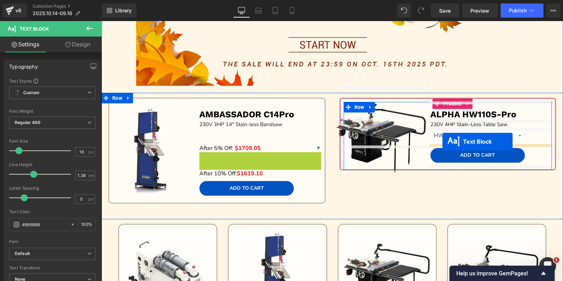
drag, startPoint x: 238, startPoint y: 154, endPoint x: 442, endPoint y: 141, distance: 204.5
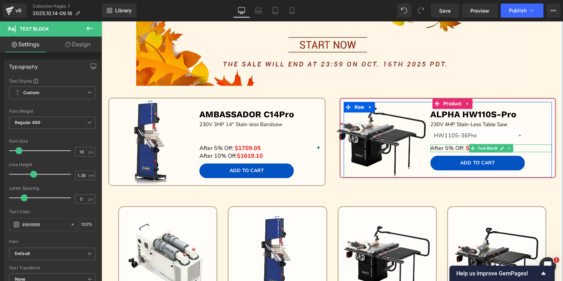
click at [507, 146] on icon at bounding box center [509, 148] width 4 height 4
click at [504, 146] on icon at bounding box center [505, 148] width 4 height 4
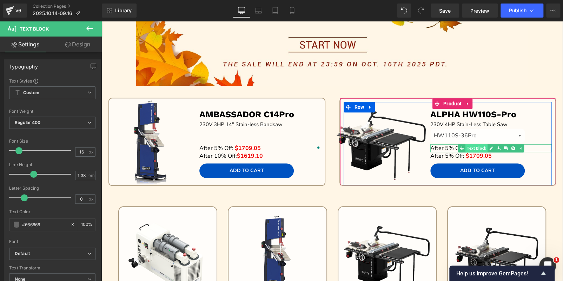
click at [476, 147] on span "Text Block" at bounding box center [476, 148] width 22 height 8
click at [514, 147] on p "After 5% Off: $1709.05" at bounding box center [490, 148] width 121 height 8
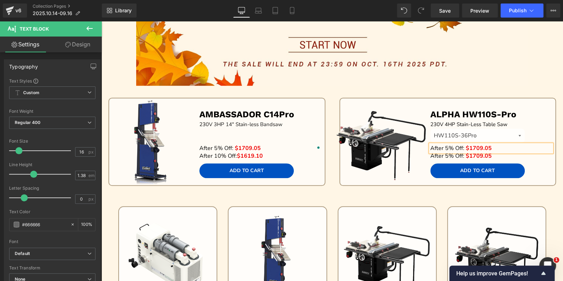
click at [514, 147] on p "After 5% Off: $1709.05" at bounding box center [490, 148] width 121 height 8
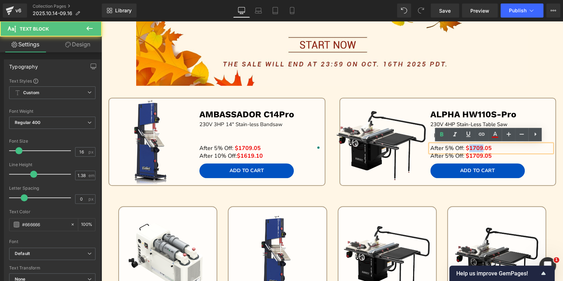
drag, startPoint x: 467, startPoint y: 147, endPoint x: 480, endPoint y: 146, distance: 13.0
click at [480, 146] on span "$1709.05" at bounding box center [478, 148] width 26 height 8
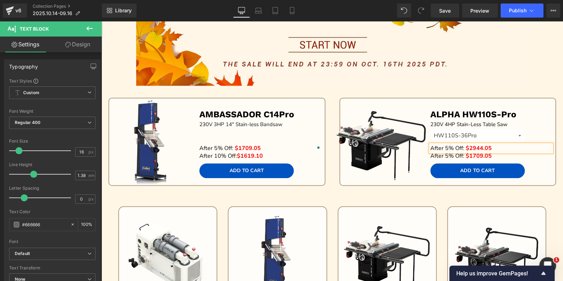
click at [490, 149] on p "After 5% Off: $2944.05" at bounding box center [490, 148] width 121 height 8
click at [508, 147] on p "After 5% Off: $2944.05/" at bounding box center [490, 148] width 121 height 8
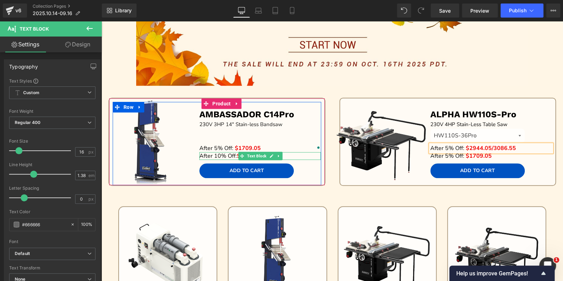
click at [225, 153] on span "After 10% Off:" at bounding box center [218, 156] width 38 height 8
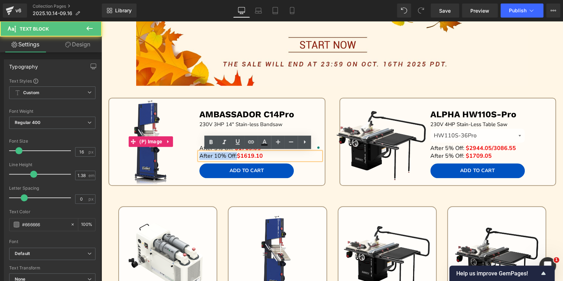
drag, startPoint x: 234, startPoint y: 154, endPoint x: 184, endPoint y: 153, distance: 49.1
click at [184, 153] on div "Sale Off (P) Image AMBASSADOR C14Pro Text Block 23 0V 3HP 14" Stain-less Bandsa…" at bounding box center [217, 143] width 208 height 83
copy span "After 10% Off:"
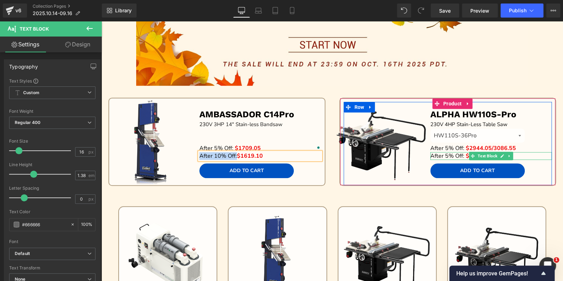
click at [442, 154] on span "After 5% Off:" at bounding box center [447, 156] width 34 height 8
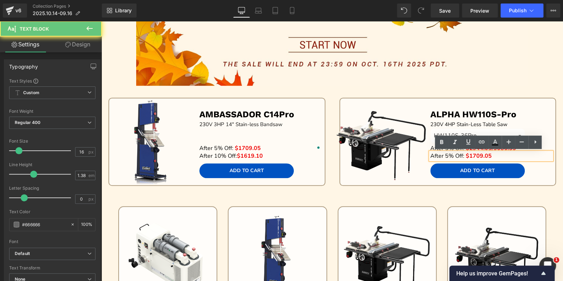
click at [444, 154] on span "After 5% Off:" at bounding box center [447, 156] width 34 height 8
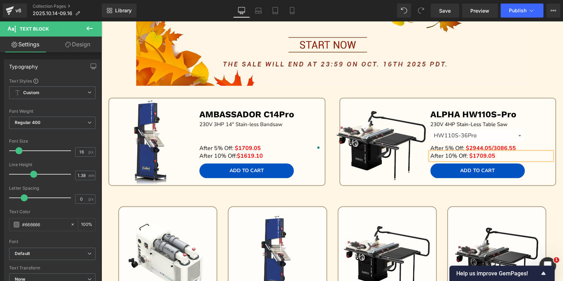
click at [478, 154] on span "$1709.05" at bounding box center [482, 156] width 26 height 8
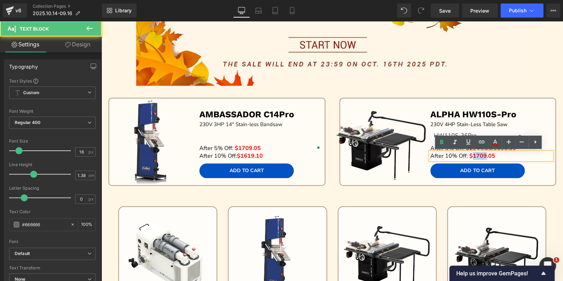
drag, startPoint x: 482, startPoint y: 155, endPoint x: 470, endPoint y: 154, distance: 11.6
click at [470, 154] on span "$1709.05" at bounding box center [482, 156] width 26 height 8
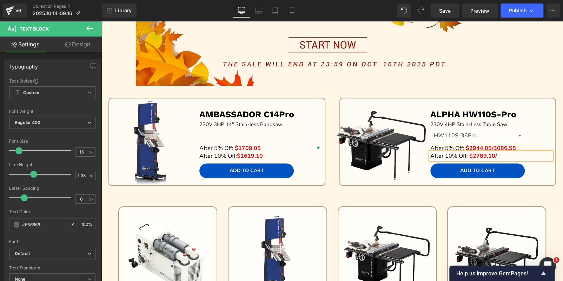
click at [508, 154] on p "After 10% Off: $2789.10/" at bounding box center [490, 156] width 121 height 8
drag, startPoint x: 439, startPoint y: 93, endPoint x: 432, endPoint y: 95, distance: 7.0
click at [439, 93] on div "Sale Off (P) Image AMBASSADOR C14Pro Text Block 23 0V 3HP 14" Stain-less Bandsa…" at bounding box center [331, 147] width 461 height 109
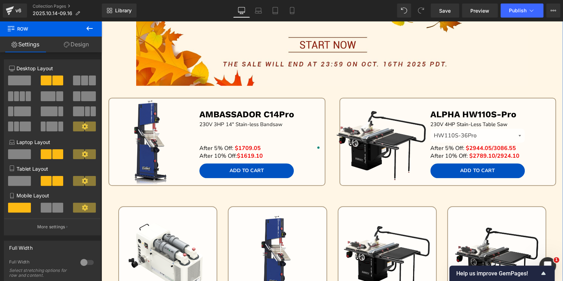
click at [118, 94] on span "Row" at bounding box center [117, 98] width 11 height 8
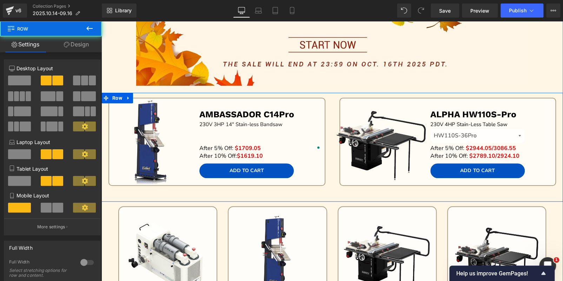
click at [127, 96] on icon at bounding box center [128, 97] width 5 height 5
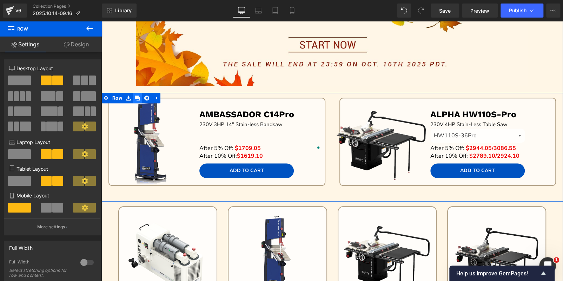
click at [135, 98] on icon at bounding box center [137, 97] width 5 height 5
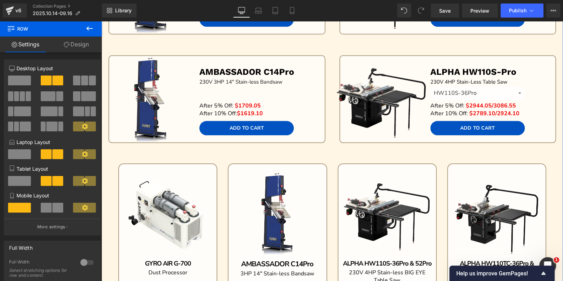
scroll to position [327, 0]
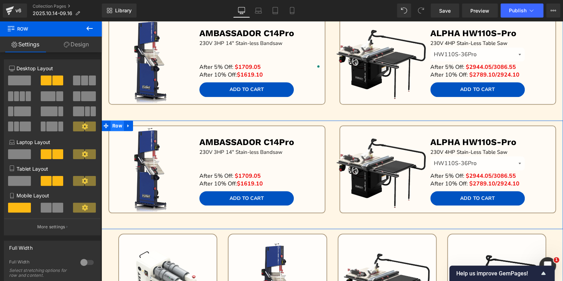
click at [118, 124] on span "Row" at bounding box center [116, 125] width 13 height 11
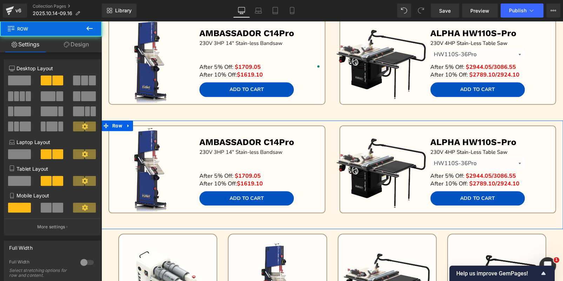
click at [80, 47] on link "Design" at bounding box center [76, 44] width 51 height 16
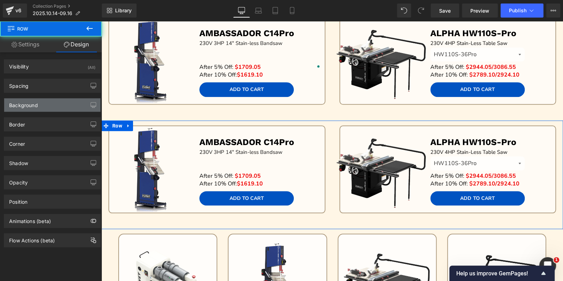
type input "0"
type input "14"
type input "0"
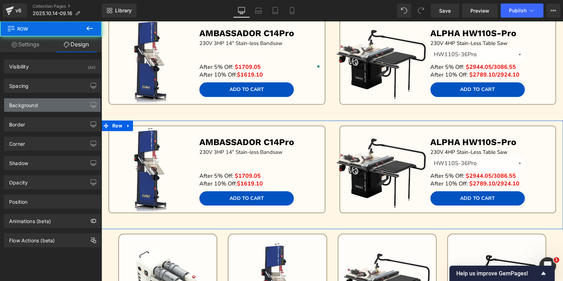
type input "0"
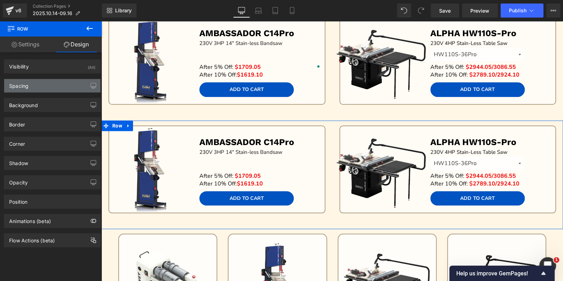
click at [47, 84] on div "Spacing" at bounding box center [52, 85] width 96 height 13
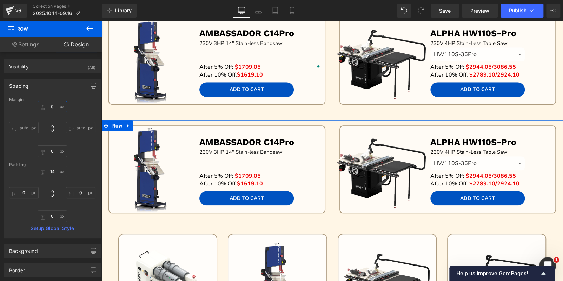
click at [55, 106] on input "0" at bounding box center [52, 107] width 29 height 12
type input "30"
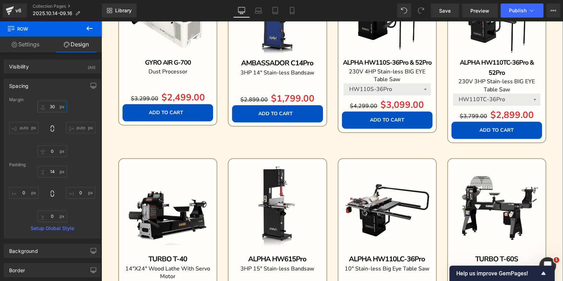
scroll to position [677, 0]
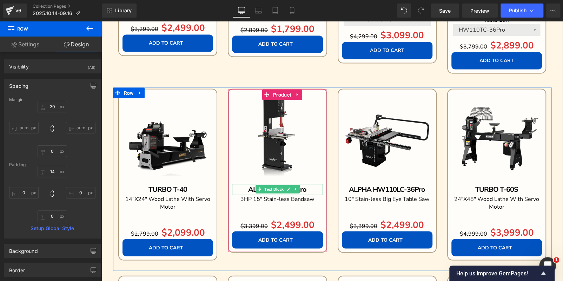
click at [313, 189] on p "ALPHA HW615Pro" at bounding box center [277, 188] width 90 height 11
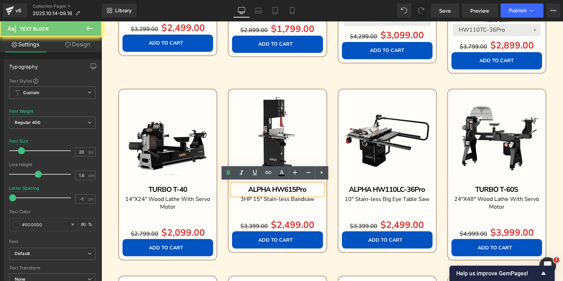
click at [313, 189] on p "ALPHA HW615Pro" at bounding box center [277, 188] width 90 height 11
copy b "ALPHA HW615Pro"
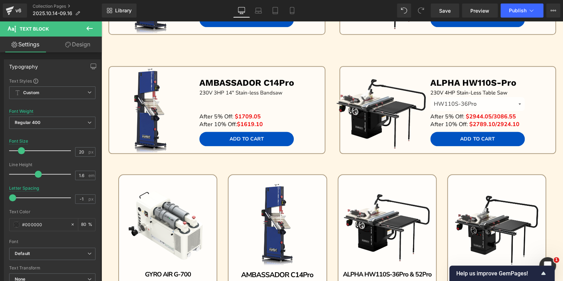
scroll to position [327, 0]
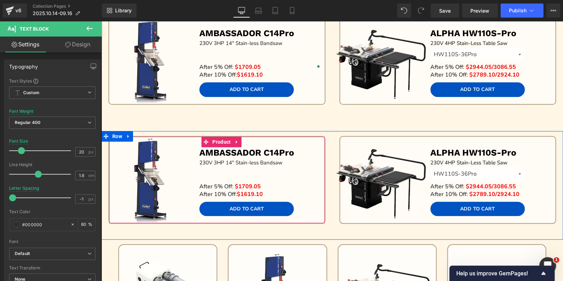
drag, startPoint x: 223, startPoint y: 137, endPoint x: 152, endPoint y: 131, distance: 71.1
click at [223, 137] on span "Product" at bounding box center [221, 141] width 22 height 11
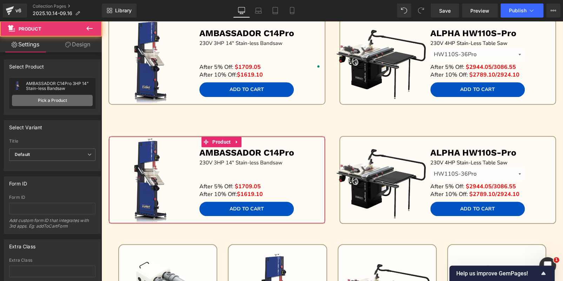
click at [55, 99] on link "Pick a Product" at bounding box center [52, 100] width 81 height 11
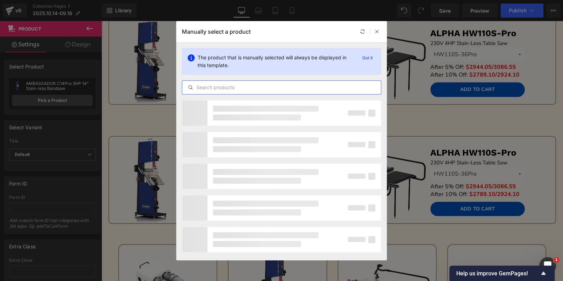
click at [206, 89] on input "text" at bounding box center [281, 87] width 199 height 8
paste input "ALPHA HW615Pro"
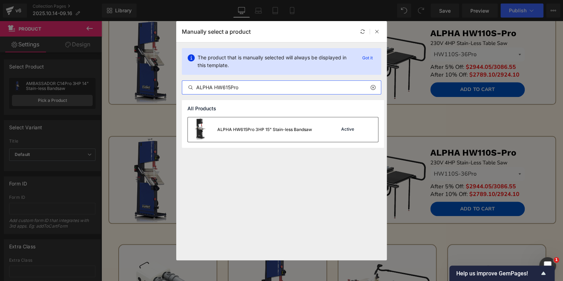
type input "ALPHA HW615Pro"
click at [267, 126] on div "ALPHA HW615Pro 3HP 15" Stain-less Bandsaw" at bounding box center [264, 129] width 95 height 6
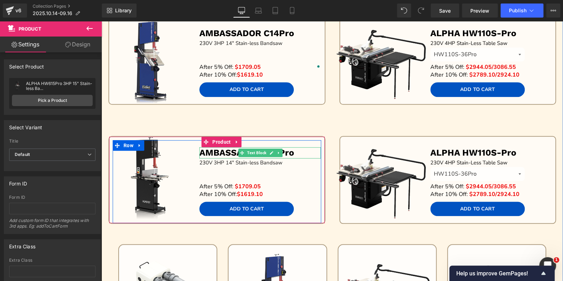
click at [302, 153] on p "AMBASSADOR C14Pro" at bounding box center [259, 153] width 121 height 12
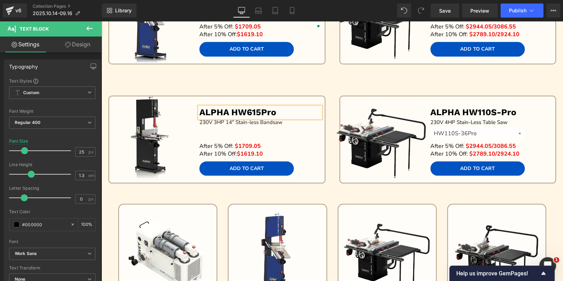
scroll to position [397, 0]
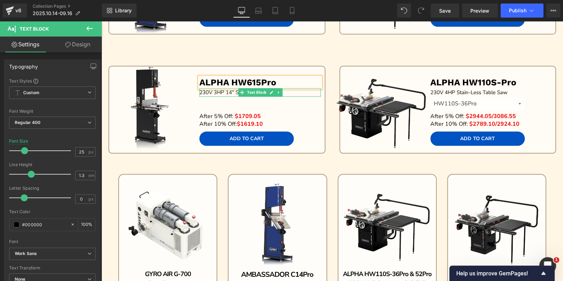
click at [226, 89] on span "0V 3HP 14" Stain-less Bandsaw" at bounding box center [244, 92] width 77 height 7
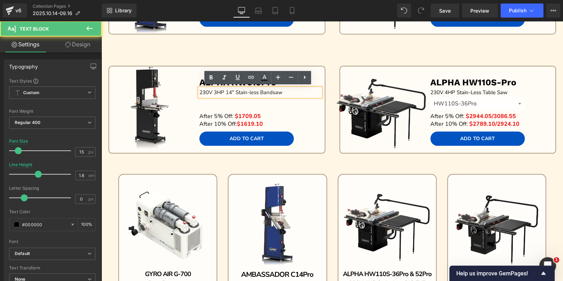
click at [229, 90] on span "0V 3HP 14" Stain-less Bandsaw" at bounding box center [244, 92] width 77 height 7
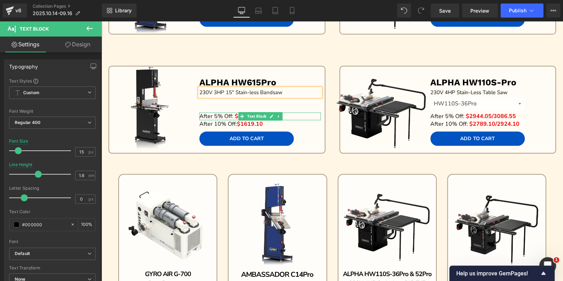
click at [287, 114] on p "After 5% Off: $1709.05" at bounding box center [259, 116] width 121 height 8
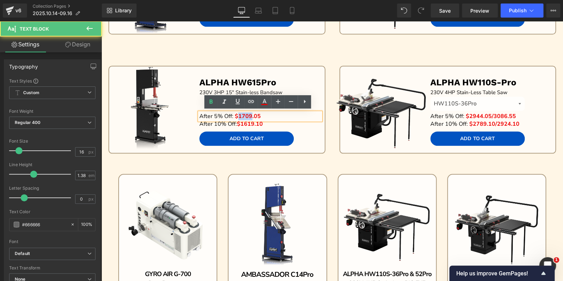
drag, startPoint x: 236, startPoint y: 114, endPoint x: 248, endPoint y: 114, distance: 11.6
click at [248, 114] on span "$1709.05" at bounding box center [248, 116] width 26 height 8
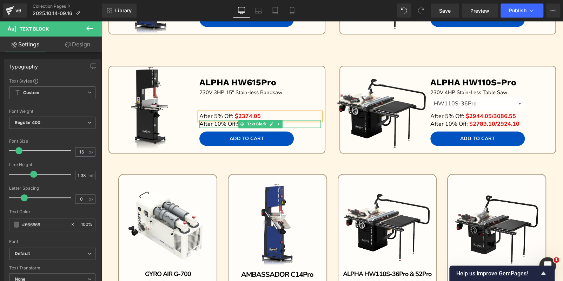
click at [293, 123] on p "After 10% Off: $1619.10" at bounding box center [259, 124] width 121 height 8
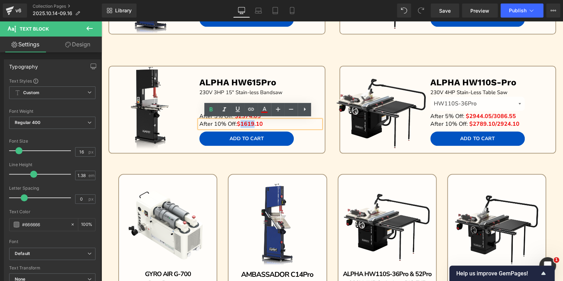
drag, startPoint x: 239, startPoint y: 120, endPoint x: 251, endPoint y: 121, distance: 12.0
click at [251, 122] on span "$1619.10" at bounding box center [250, 124] width 26 height 8
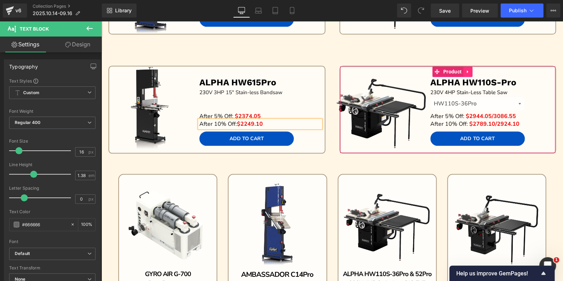
click at [468, 72] on icon at bounding box center [467, 71] width 5 height 5
click at [470, 72] on icon at bounding box center [472, 71] width 5 height 5
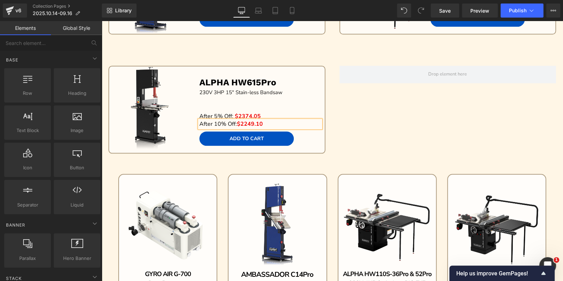
drag, startPoint x: 196, startPoint y: 53, endPoint x: 196, endPoint y: 58, distance: 4.9
click at [196, 53] on div "Image Sale Off (P) Image AMBASSADOR C14Pro Text Block 23 0V 3HP 14" Stain-less …" at bounding box center [331, 210] width 461 height 1039
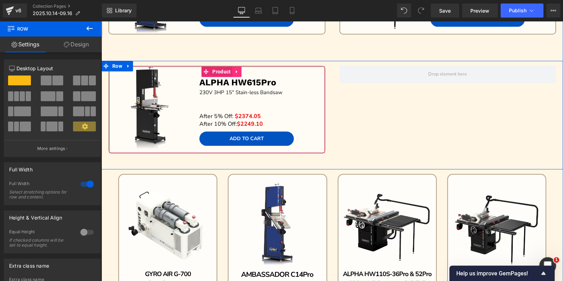
click at [236, 71] on icon at bounding box center [236, 71] width 1 height 3
click at [231, 71] on icon at bounding box center [232, 71] width 5 height 5
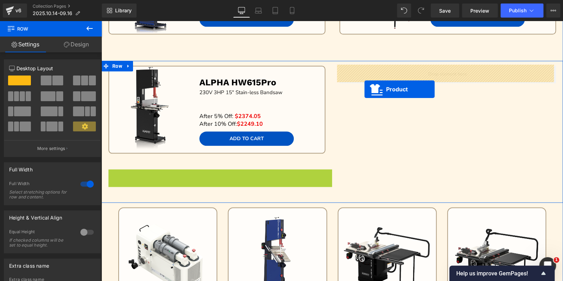
drag, startPoint x: 200, startPoint y: 173, endPoint x: 364, endPoint y: 89, distance: 184.5
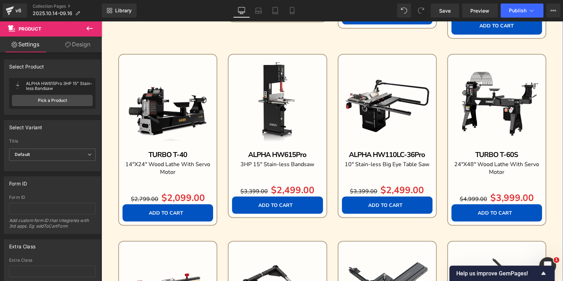
scroll to position [712, 0]
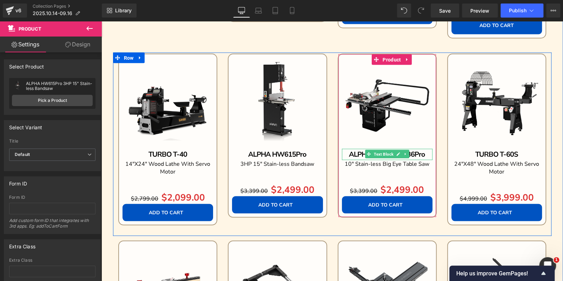
click at [424, 153] on p "ALPHA HW110LC-36Pro" at bounding box center [387, 153] width 90 height 11
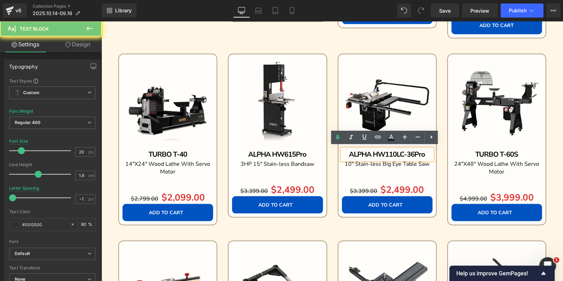
click at [424, 153] on p "ALPHA HW110LC-36Pro" at bounding box center [387, 153] width 90 height 11
copy b "ALPHA HW110LC-36Pro"
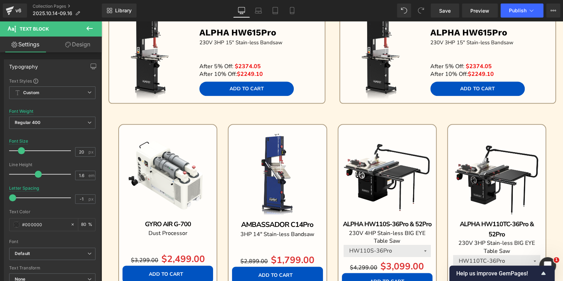
scroll to position [397, 0]
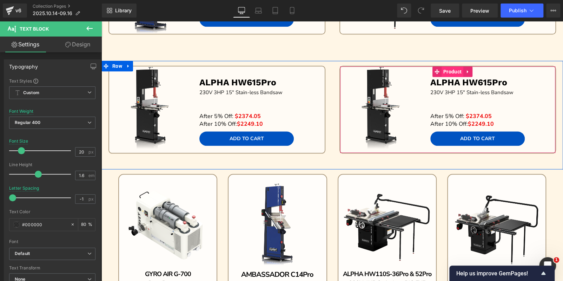
click at [452, 70] on span "Product" at bounding box center [452, 71] width 22 height 11
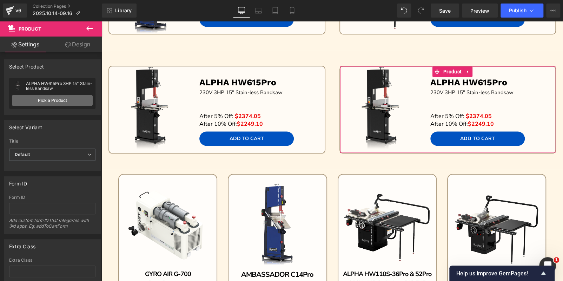
click at [43, 104] on link "Pick a Product" at bounding box center [52, 100] width 81 height 11
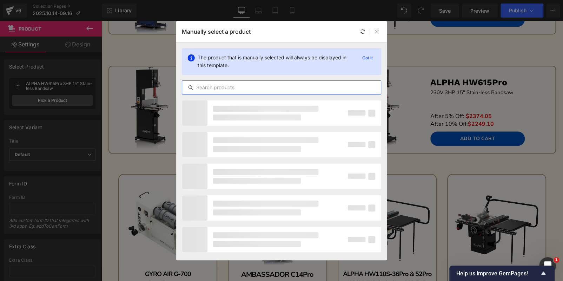
click at [267, 83] on input "text" at bounding box center [281, 87] width 199 height 8
paste input "ALPHA HW110LC-36Pro"
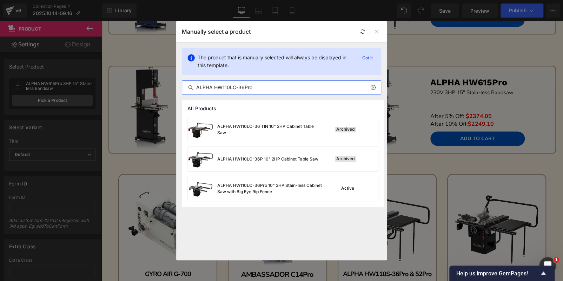
type input "ALPHA HW110LC-36Pro"
click at [283, 130] on div "ALPHA HW110LC-36 TIN 10" 2HP Cabinet Table Saw" at bounding box center [269, 129] width 105 height 13
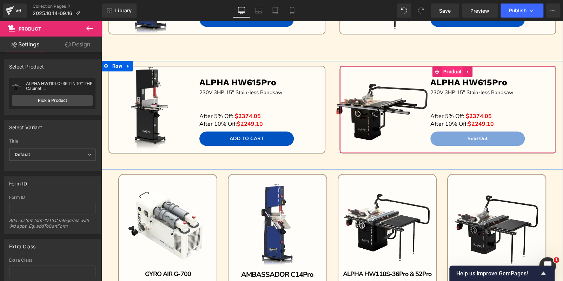
click at [449, 73] on span "Product" at bounding box center [452, 71] width 22 height 11
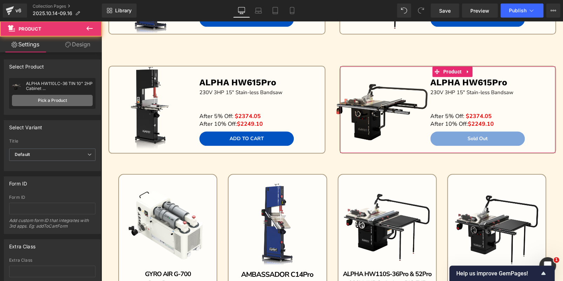
click at [64, 104] on link "Pick a Product" at bounding box center [52, 100] width 81 height 11
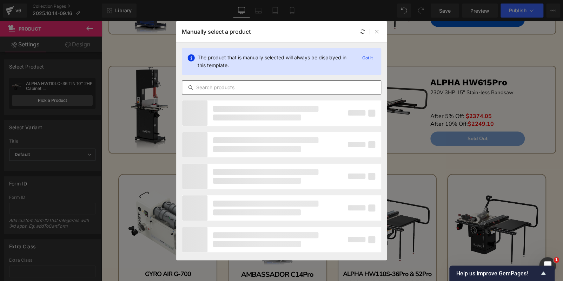
click at [213, 86] on input "text" at bounding box center [281, 87] width 199 height 8
paste input "ALPHA HW110LC-36Pro"
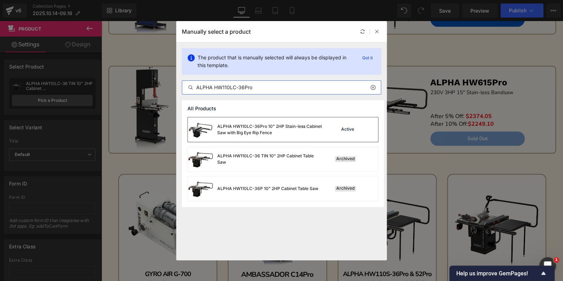
type input "ALPHA HW110LC-36Pro"
click at [292, 133] on div "ALPHA HW110LC-36Pro 10" 2HP Stain-less Cabinet Saw with Big Eye Rip Fence" at bounding box center [269, 129] width 105 height 13
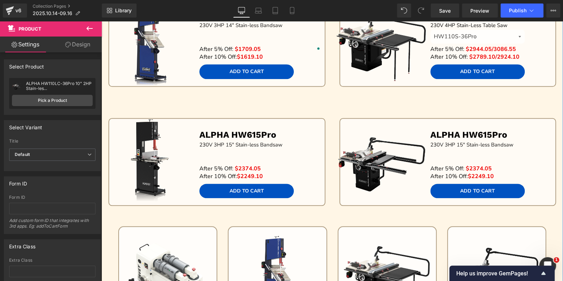
scroll to position [291, 0]
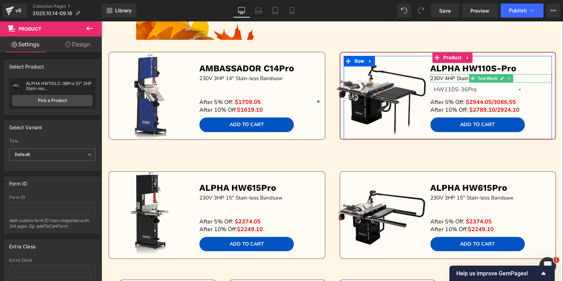
click at [518, 77] on p "230V 4HP Stain-Less Table Saw" at bounding box center [490, 78] width 121 height 8
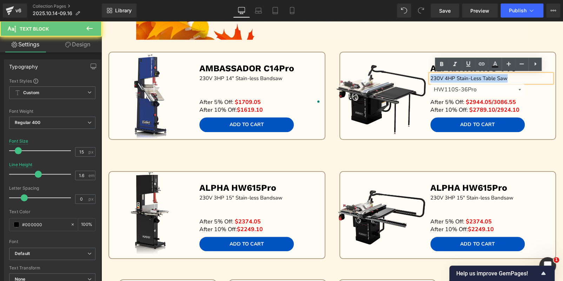
click at [518, 77] on p "230V 4HP Stain-Less Table Saw" at bounding box center [490, 78] width 121 height 8
copy span "230V 4HP Stain-Less Table Saw"
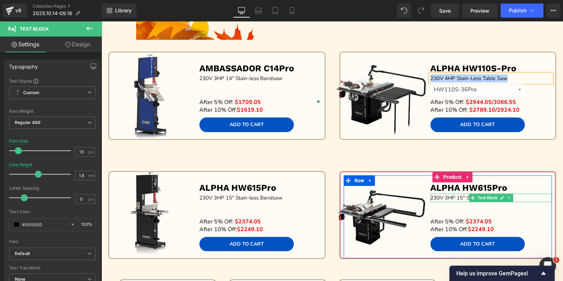
click at [527, 196] on p "23 0V 3HP 15" Stain-less Bandsaw" at bounding box center [490, 197] width 121 height 8
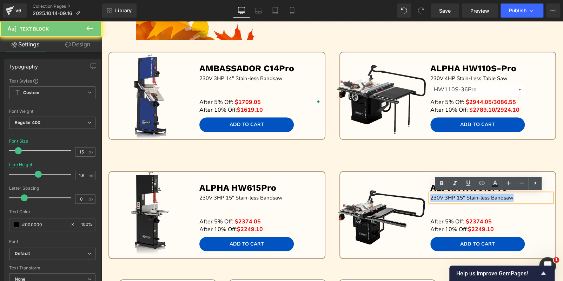
paste div
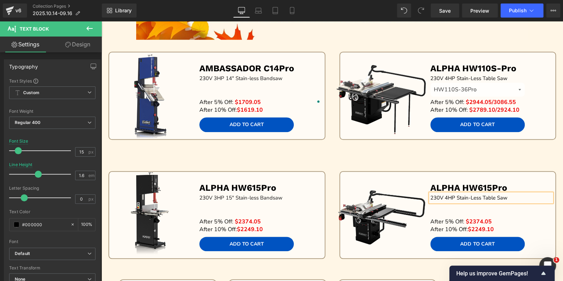
click at [444, 196] on p "230V 4HP Stain-Less Table Saw" at bounding box center [490, 197] width 121 height 8
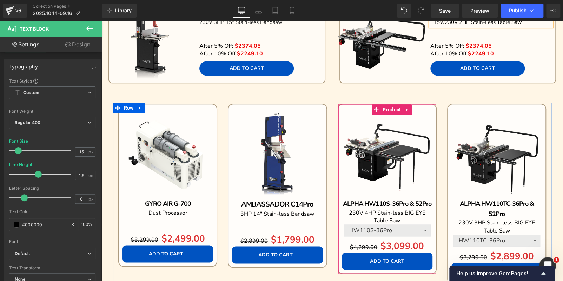
scroll to position [327, 0]
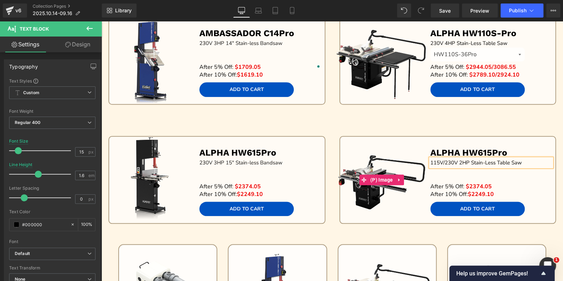
click at [329, 150] on link "Sale Off" at bounding box center [381, 180] width 104 height 94
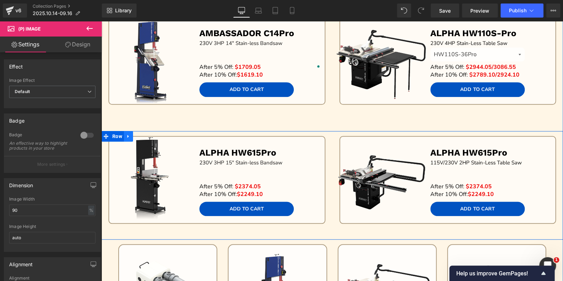
click at [128, 134] on icon at bounding box center [128, 135] width 5 height 5
click at [137, 135] on icon at bounding box center [137, 136] width 5 height 5
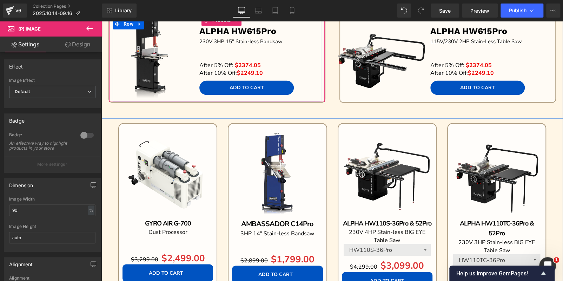
scroll to position [596, 0]
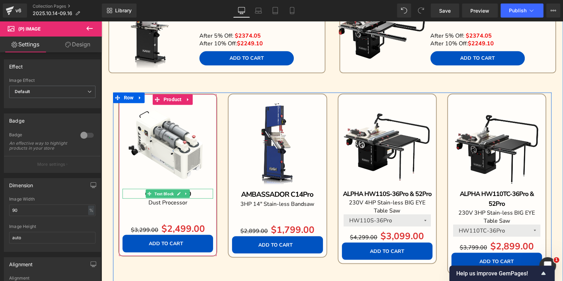
click at [197, 193] on p "GYRO AIR G-700" at bounding box center [167, 193] width 90 height 10
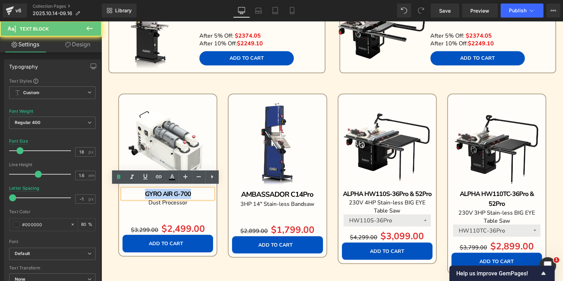
click at [197, 193] on p "GYRO AIR G-700" at bounding box center [167, 193] width 90 height 10
copy b "GYRO AIR G-700"
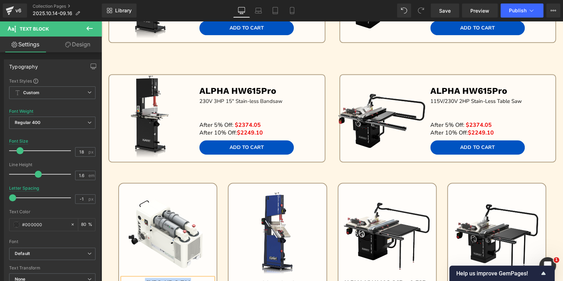
scroll to position [421, 0]
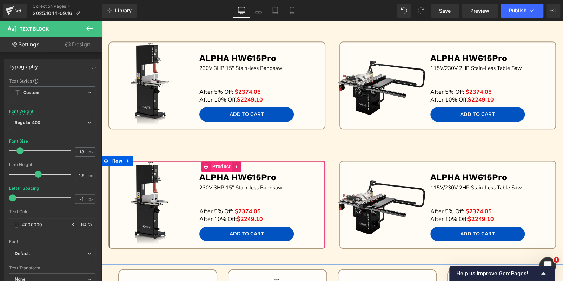
click at [219, 165] on span "Product" at bounding box center [221, 166] width 22 height 11
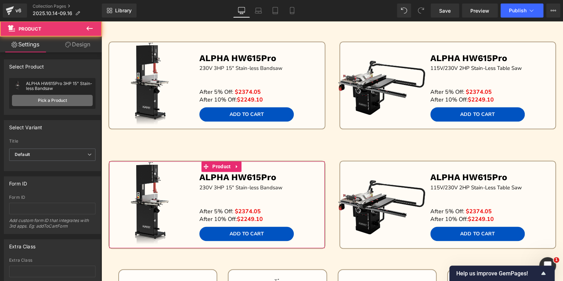
click at [68, 103] on link "Pick a Product" at bounding box center [52, 100] width 81 height 11
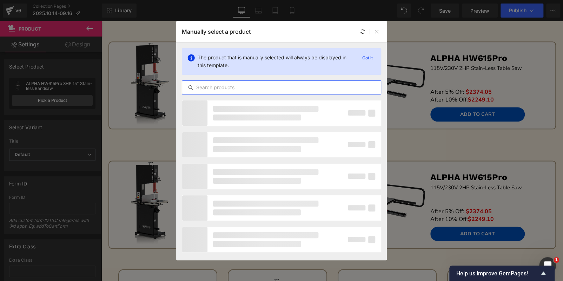
click at [236, 87] on input "text" at bounding box center [281, 87] width 199 height 8
paste input "GYRO AIR G-700"
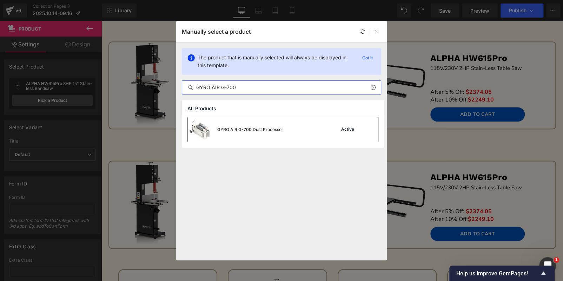
type input "GYRO AIR G-700"
click at [266, 136] on div "GYRO AIR G-700 Dust Processor" at bounding box center [235, 129] width 95 height 25
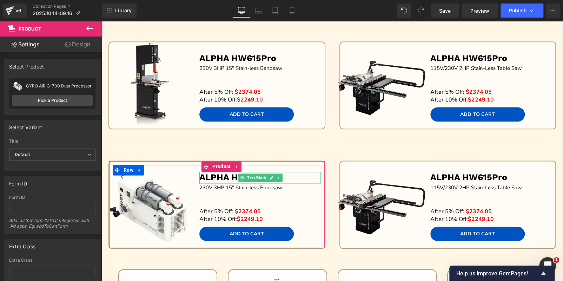
click at [300, 175] on p "ALPHA HW615Pro" at bounding box center [259, 178] width 121 height 12
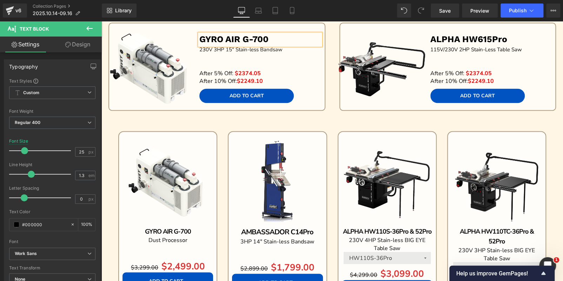
scroll to position [561, 0]
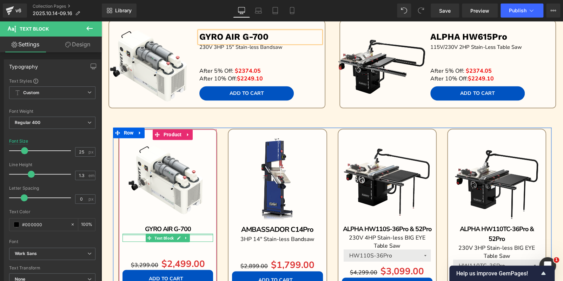
click at [191, 233] on div "Dust Processor Text Block" at bounding box center [167, 237] width 90 height 8
click at [191, 233] on p "Dust Processor" at bounding box center [167, 237] width 90 height 8
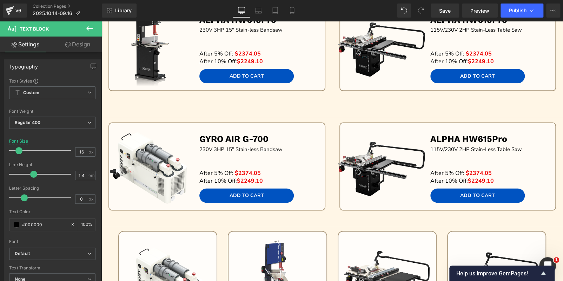
scroll to position [456, 0]
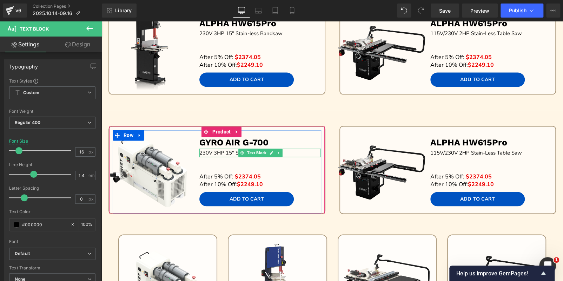
click at [297, 152] on p "23 0V 3HP 15" Stain-less Bandsaw" at bounding box center [259, 152] width 121 height 8
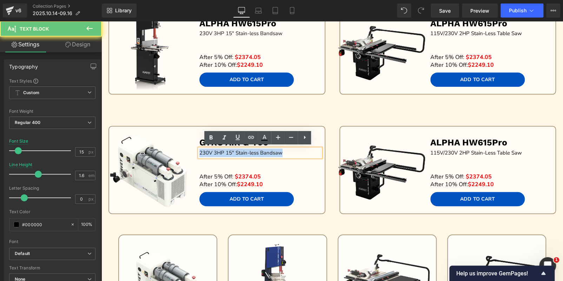
click at [297, 152] on p "23 0V 3HP 15" Stain-less Bandsaw" at bounding box center [259, 152] width 121 height 8
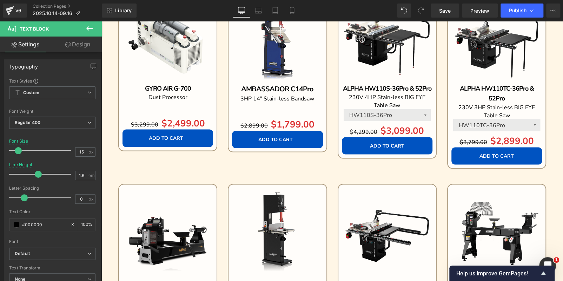
scroll to position [806, 0]
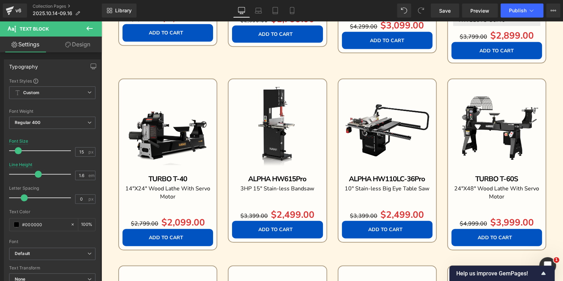
click at [424, 177] on p "ALPHA HW110LC-36Pro" at bounding box center [387, 178] width 90 height 11
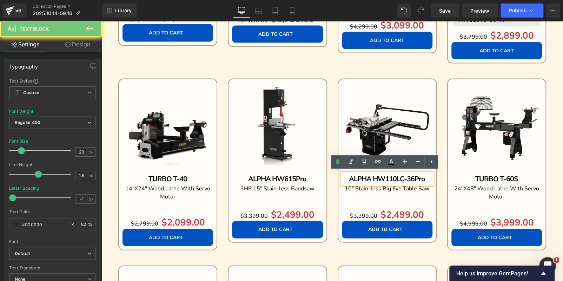
click at [424, 177] on p "ALPHA HW110LC-36Pro" at bounding box center [387, 178] width 90 height 11
copy b "ALPHA HW110LC-36Pro"
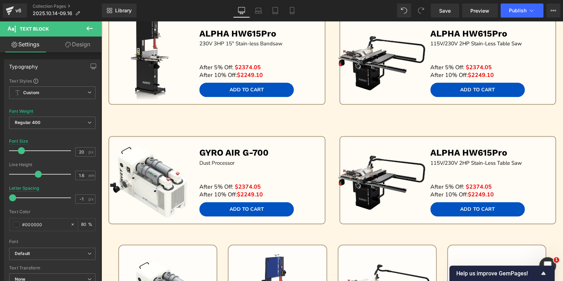
scroll to position [421, 0]
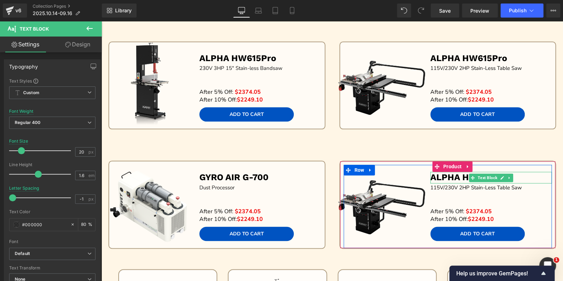
click at [518, 175] on p "ALPHA HW615Pro" at bounding box center [490, 178] width 121 height 12
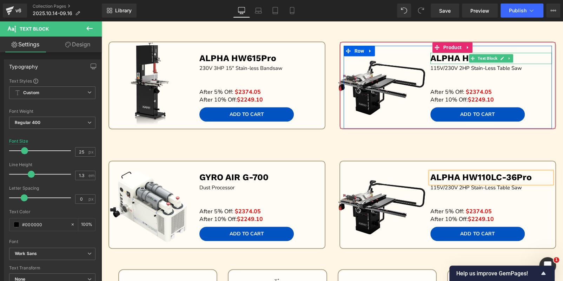
click at [524, 58] on p "ALPHA HW615Pro" at bounding box center [490, 59] width 121 height 12
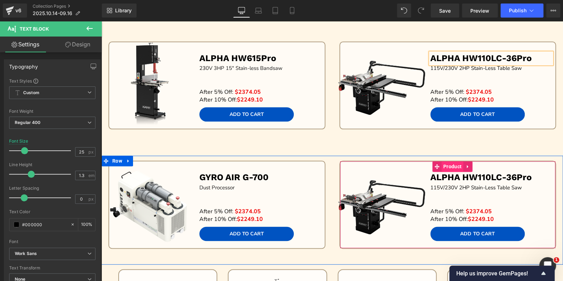
click at [451, 166] on span "Product" at bounding box center [452, 166] width 22 height 11
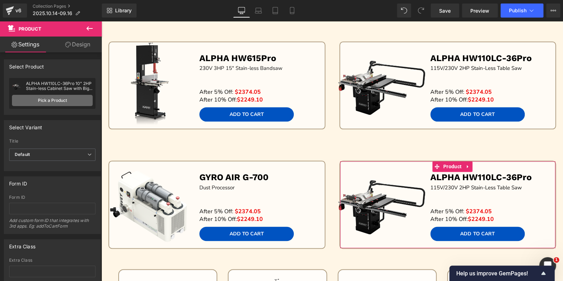
click at [79, 101] on link "Pick a Product" at bounding box center [52, 100] width 81 height 11
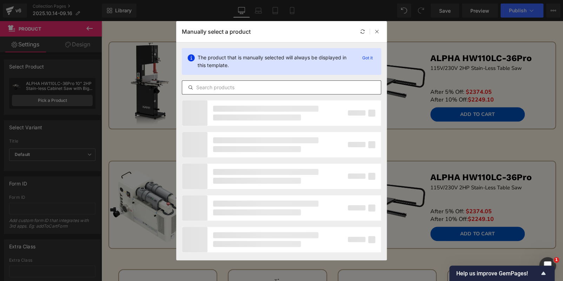
click at [293, 88] on input "text" at bounding box center [281, 87] width 199 height 8
paste input "GYRO AIR G-800Pro"
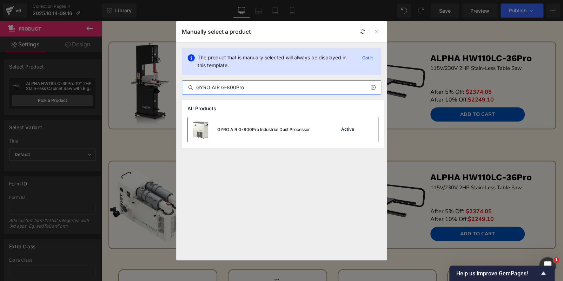
type input "GYRO AIR G-800Pro"
click at [328, 130] on div "GYRO AIR G-800Pro Industrial Dust Processor Active" at bounding box center [283, 129] width 190 height 25
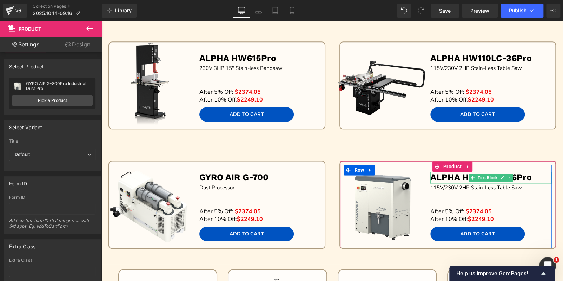
click at [532, 177] on p "ALPHA HW110LC-36Pro" at bounding box center [490, 178] width 121 height 12
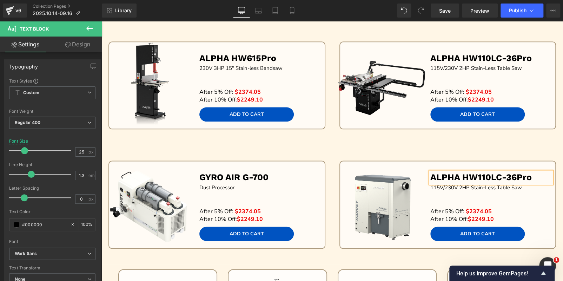
paste div
click at [541, 186] on p "115V/230V 2HP Stain-Less Table Saw" at bounding box center [490, 187] width 121 height 8
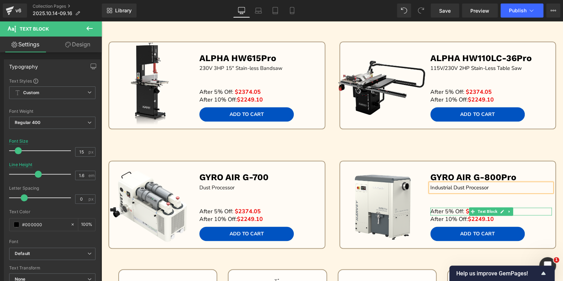
click at [517, 208] on p "After 5% Off: $2374.05" at bounding box center [490, 211] width 121 height 8
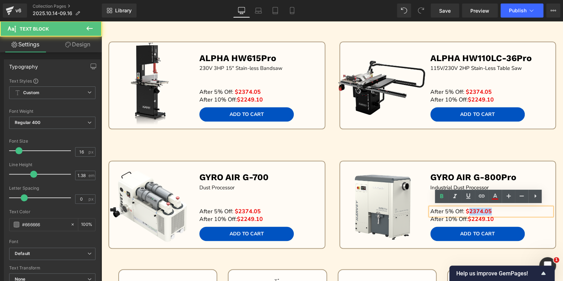
drag, startPoint x: 465, startPoint y: 210, endPoint x: 492, endPoint y: 208, distance: 27.5
click at [492, 208] on p "After 5% Off: $2374.05" at bounding box center [490, 211] width 121 height 8
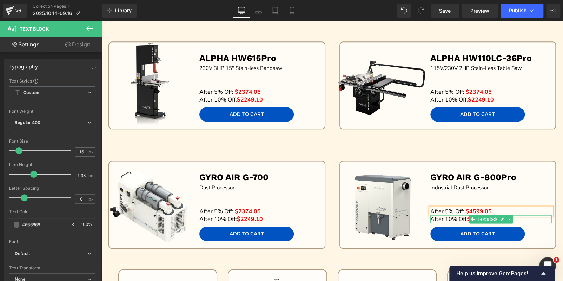
drag, startPoint x: 516, startPoint y: 217, endPoint x: 479, endPoint y: 216, distance: 36.1
click at [516, 217] on p "After 10% Off: $2249.10" at bounding box center [490, 219] width 121 height 8
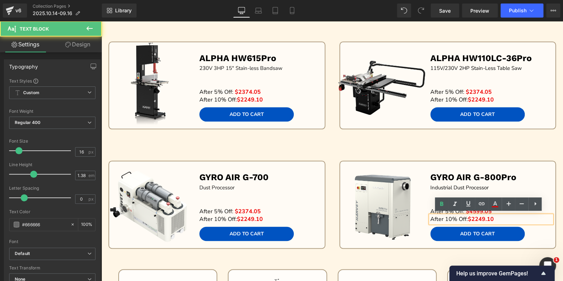
click at [469, 216] on span "$2249.10" at bounding box center [481, 219] width 26 height 8
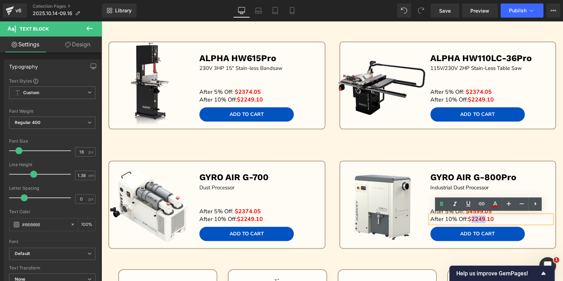
drag, startPoint x: 470, startPoint y: 217, endPoint x: 483, endPoint y: 217, distance: 13.0
click at [483, 217] on span "$2249.10" at bounding box center [481, 219] width 26 height 8
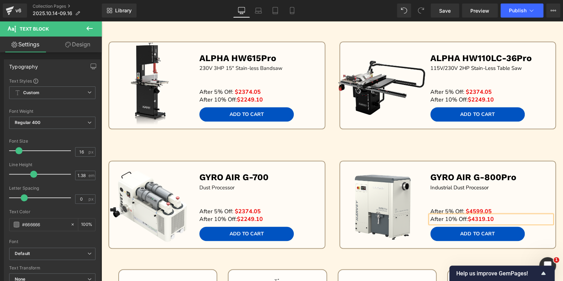
click at [551, 149] on div "Image Sale Off (P) Image AMBASSADOR C14Pro Text Block 23 0V 3HP 14" Stain-less …" at bounding box center [331, 246] width 461 height 1158
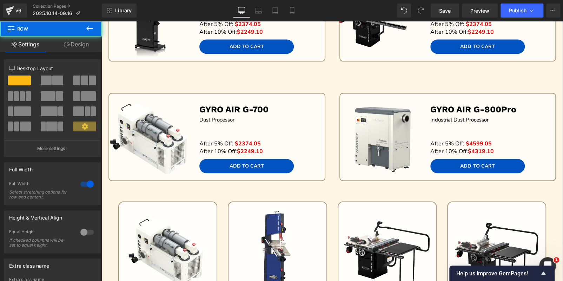
scroll to position [561, 0]
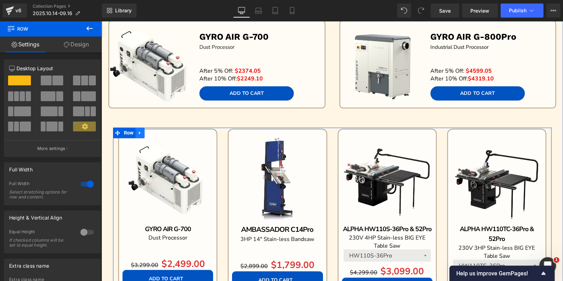
click at [137, 130] on icon at bounding box center [139, 132] width 5 height 5
click at [156, 130] on icon at bounding box center [158, 132] width 5 height 5
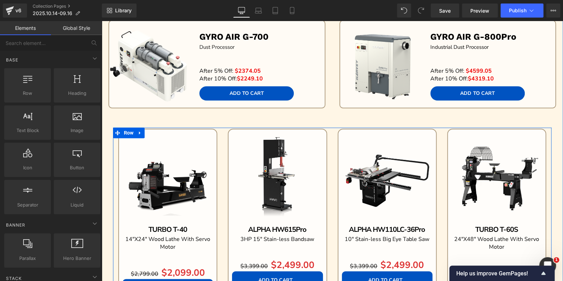
click at [137, 130] on icon at bounding box center [139, 132] width 5 height 5
click at [154, 129] on link at bounding box center [158, 132] width 9 height 11
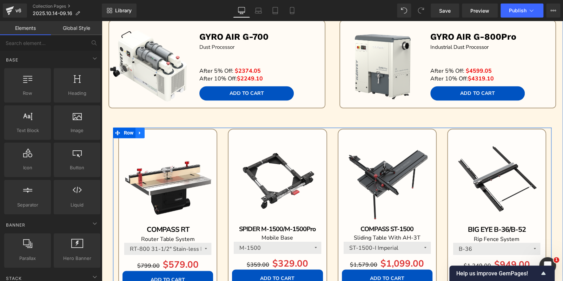
click at [139, 132] on icon at bounding box center [139, 132] width 5 height 5
click at [156, 130] on icon at bounding box center [158, 132] width 5 height 5
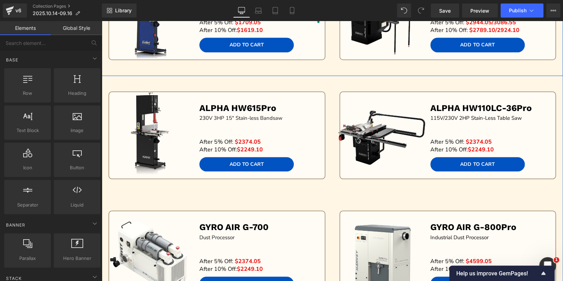
scroll to position [386, 0]
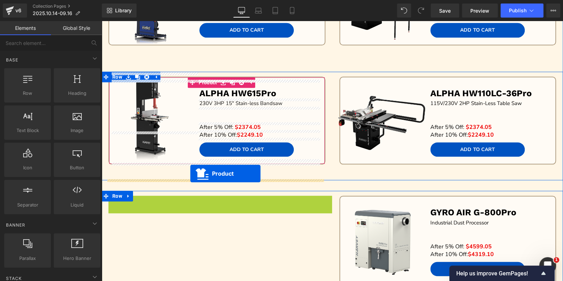
drag, startPoint x: 204, startPoint y: 197, endPoint x: 190, endPoint y: 173, distance: 27.6
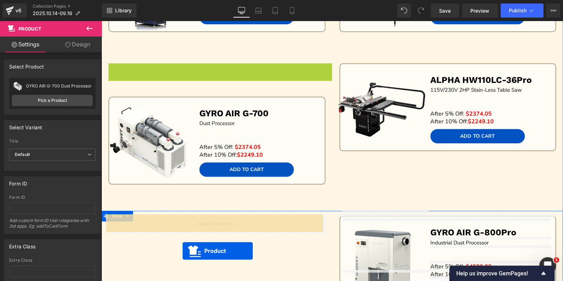
scroll to position [406, 0]
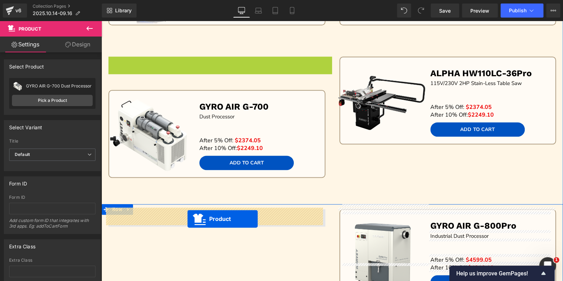
drag, startPoint x: 188, startPoint y: 81, endPoint x: 187, endPoint y: 218, distance: 137.1
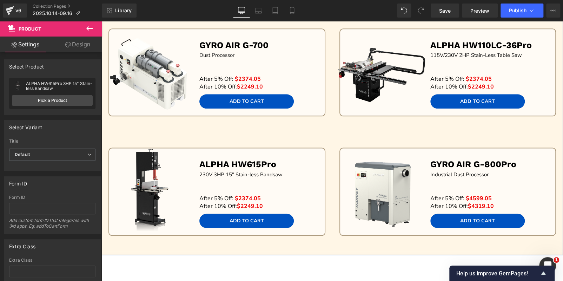
scroll to position [441, 0]
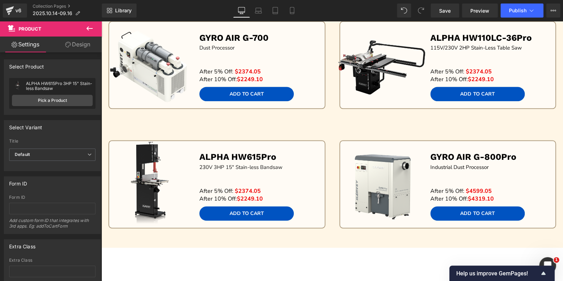
drag, startPoint x: 92, startPoint y: 28, endPoint x: 89, endPoint y: 33, distance: 5.7
click at [92, 28] on icon at bounding box center [89, 28] width 8 height 8
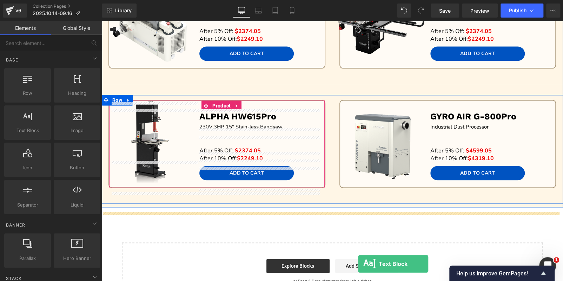
scroll to position [522, 0]
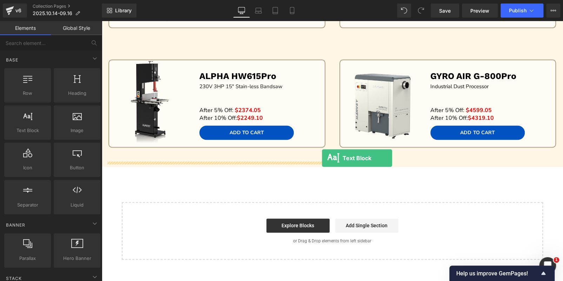
drag, startPoint x: 133, startPoint y: 150, endPoint x: 322, endPoint y: 157, distance: 189.2
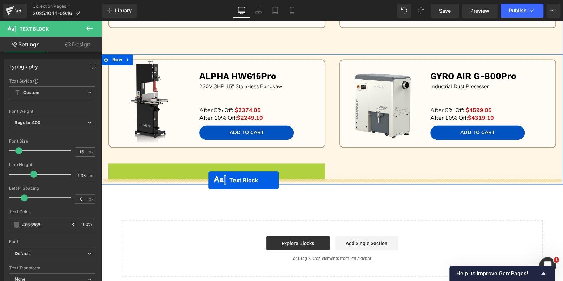
drag, startPoint x: 192, startPoint y: 183, endPoint x: 208, endPoint y: 180, distance: 16.5
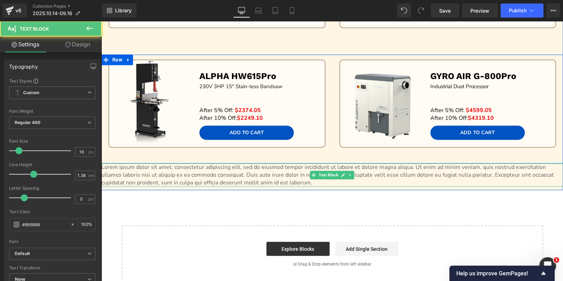
click at [283, 170] on p "Lorem ipsum dolor sit amet, consectetur adipiscing elit, sed do eiusmod tempor …" at bounding box center [331, 174] width 461 height 23
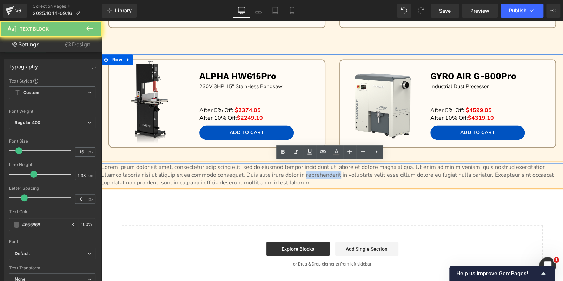
click at [283, 170] on p "Lorem ipsum dolor sit amet, consectetur adipiscing elit, sed do eiusmod tempor …" at bounding box center [331, 174] width 461 height 23
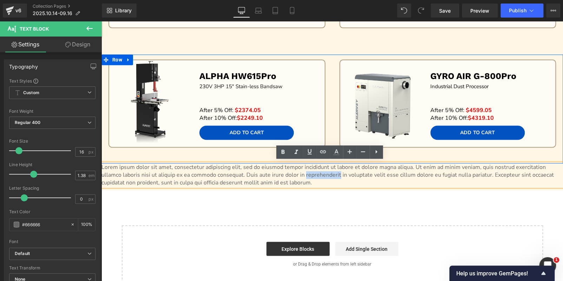
click at [283, 170] on p "Lorem ipsum dolor sit amet, consectetur adipiscing elit, sed do eiusmod tempor …" at bounding box center [331, 174] width 461 height 23
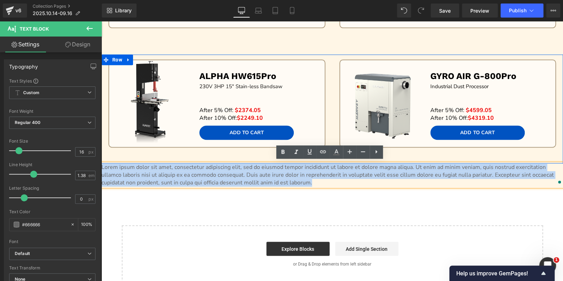
paste div "To enrich screen reader interactions, please activate Accessibility in Grammarl…"
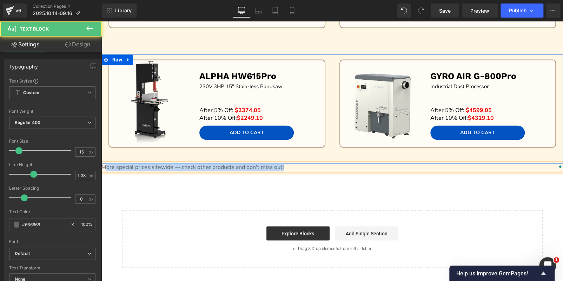
drag, startPoint x: 283, startPoint y: 166, endPoint x: 102, endPoint y: 168, distance: 181.3
click at [102, 168] on p "More special prices sitewide — check other products and don't miss out!" at bounding box center [331, 167] width 461 height 8
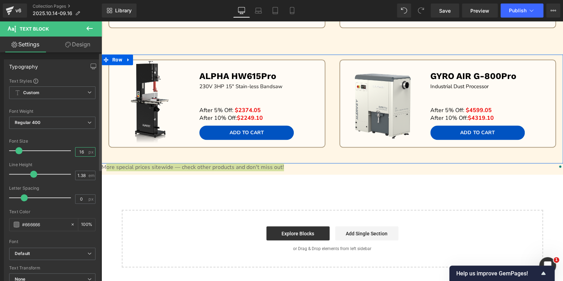
click at [83, 152] on input "16" at bounding box center [81, 151] width 12 height 9
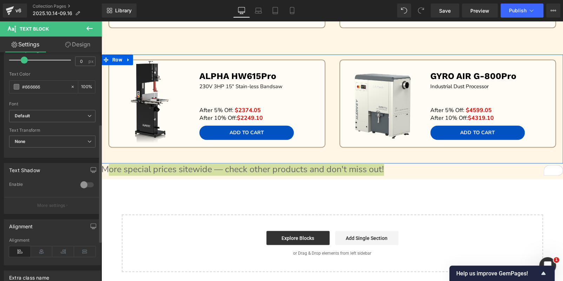
scroll to position [140, 0]
type input "25"
click at [44, 244] on icon at bounding box center [42, 248] width 22 height 11
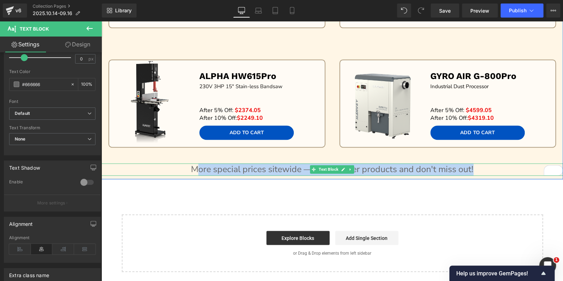
click at [245, 165] on p "More special prices sitewide — check other products and don't miss out!" at bounding box center [331, 169] width 461 height 12
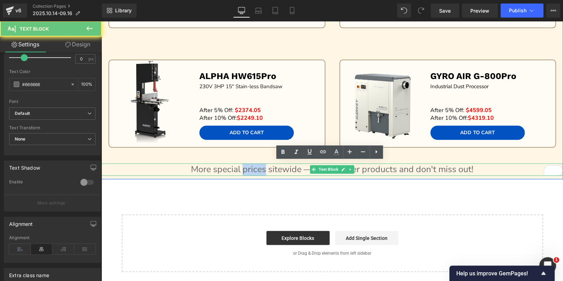
click at [245, 165] on p "More special prices sitewide — check other products and don't miss out!" at bounding box center [331, 169] width 461 height 12
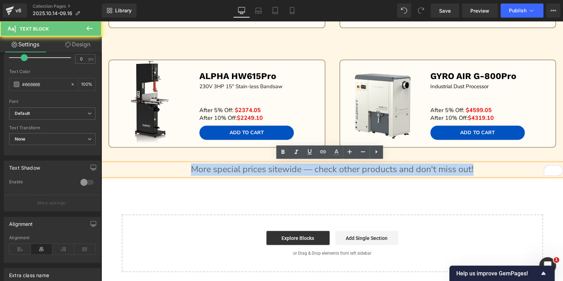
click at [245, 165] on p "More special prices sitewide — check other products and don't miss out!" at bounding box center [331, 169] width 461 height 12
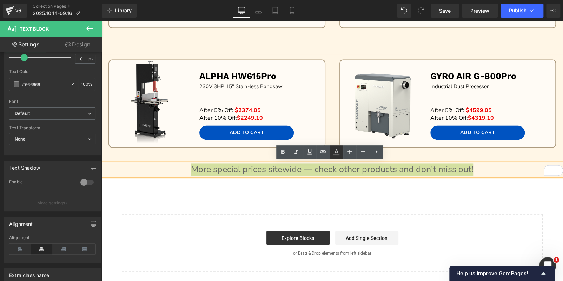
click at [335, 152] on icon at bounding box center [336, 151] width 4 height 4
type input "#666666"
type input "100"
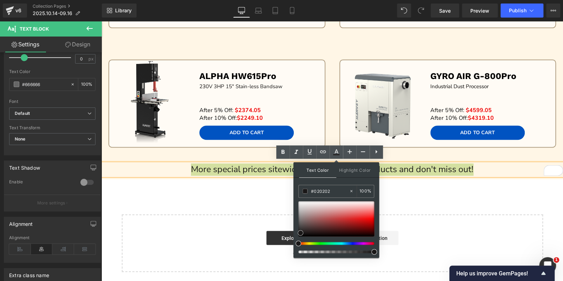
type input "#000000"
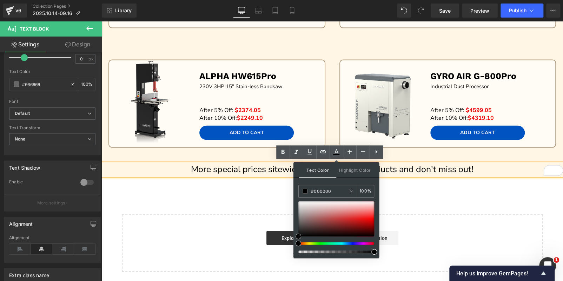
drag, startPoint x: 400, startPoint y: 241, endPoint x: 298, endPoint y: 258, distance: 103.4
click at [292, 150] on icon at bounding box center [296, 152] width 8 height 8
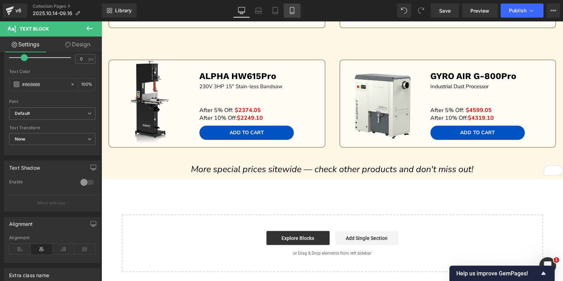
click at [290, 8] on icon at bounding box center [292, 10] width 4 height 7
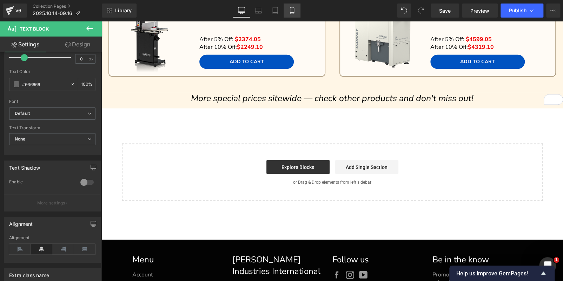
type input "100"
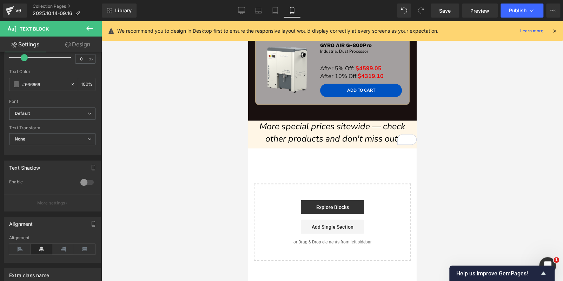
click at [471, 132] on div at bounding box center [331, 151] width 461 height 260
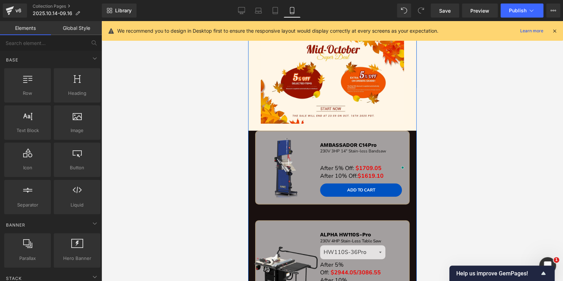
scroll to position [0, 0]
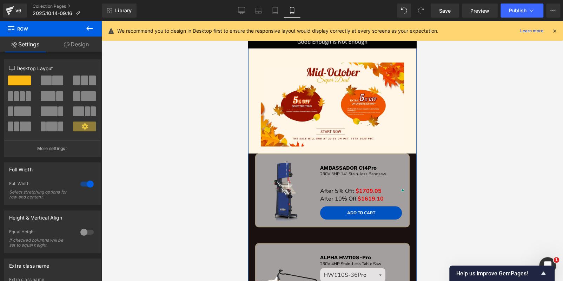
click at [73, 43] on link "Design" at bounding box center [76, 44] width 51 height 16
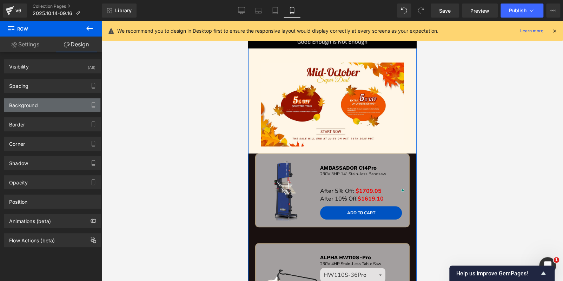
click at [44, 105] on div "Background" at bounding box center [52, 104] width 96 height 13
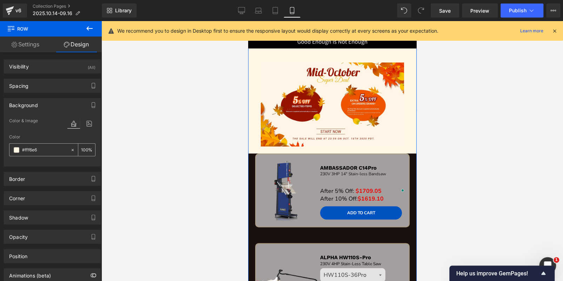
click at [48, 149] on input "#fff6e6" at bounding box center [44, 150] width 45 height 8
click at [274, 235] on div "Sale Off (P) Image AMBASSADOR C14Pro Text Block 23 0V 3HP 14" Stain-less Bandsa…" at bounding box center [332, 197] width 168 height 89
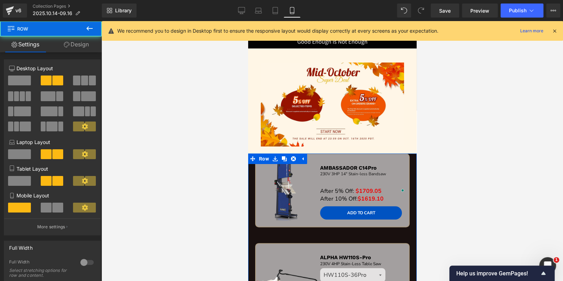
click at [76, 45] on link "Design" at bounding box center [76, 44] width 51 height 16
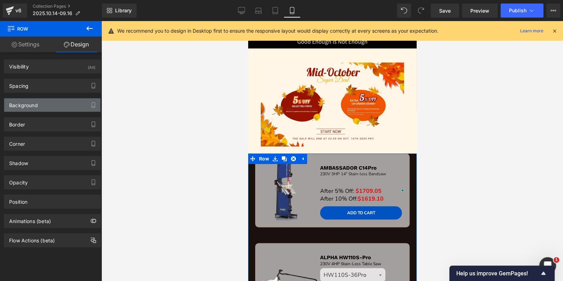
click at [33, 100] on div "Background" at bounding box center [23, 103] width 29 height 10
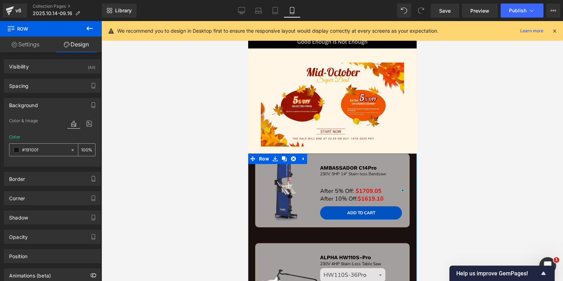
click at [46, 150] on input "#19100f" at bounding box center [44, 150] width 45 height 8
paste input "fff6e6"
type input "#fff6e6"
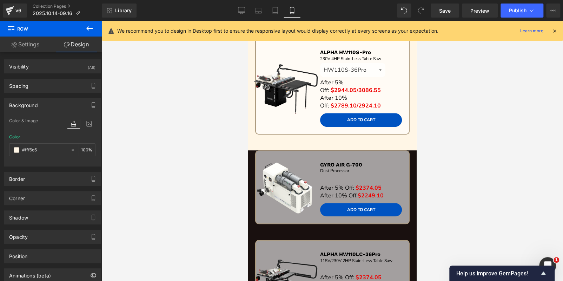
scroll to position [246, 0]
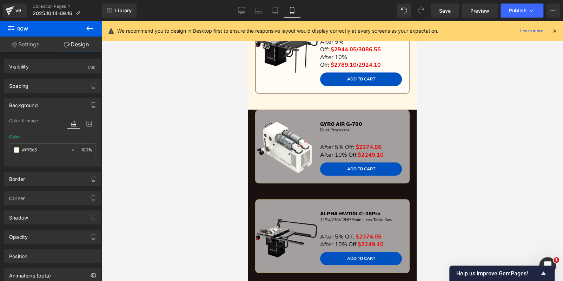
drag, startPoint x: 267, startPoint y: 183, endPoint x: 260, endPoint y: 181, distance: 7.4
click at [267, 183] on div "Sale Off (P) Image GYRO AIR G-700 Text Block Dust Processor Text Block Separato…" at bounding box center [332, 153] width 168 height 89
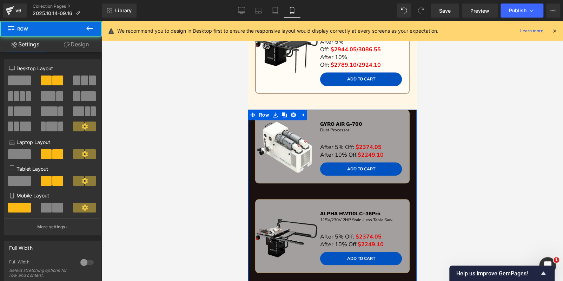
drag, startPoint x: 81, startPoint y: 43, endPoint x: 76, endPoint y: 54, distance: 12.1
click at [81, 43] on link "Design" at bounding box center [76, 44] width 51 height 16
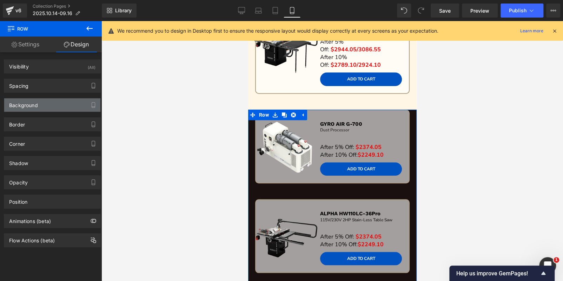
click at [39, 107] on div "Background" at bounding box center [52, 104] width 96 height 13
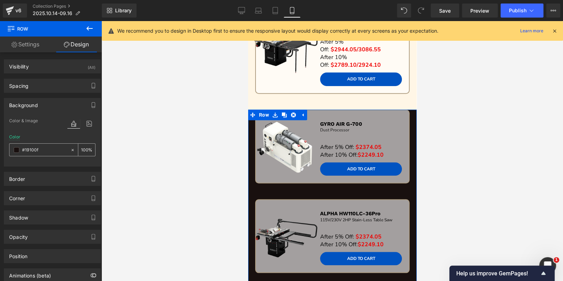
click at [48, 153] on div "#19100f" at bounding box center [39, 149] width 61 height 12
click at [48, 150] on input "#19100f" at bounding box center [44, 150] width 45 height 8
paste input "fff6e6"
type input "#fff6e6"
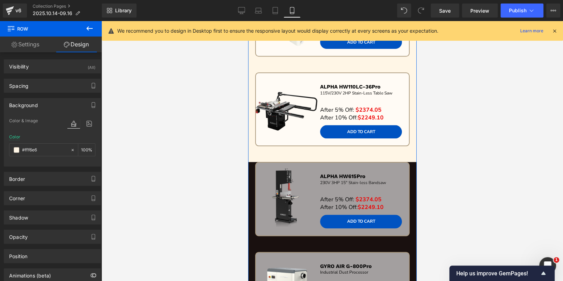
scroll to position [386, 0]
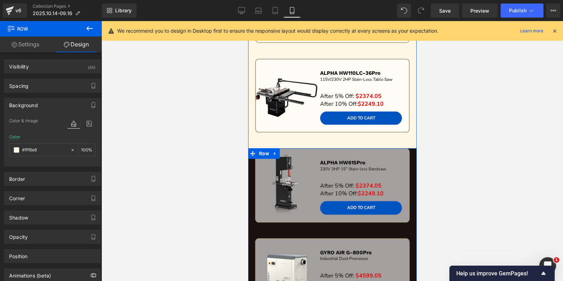
click at [273, 219] on div "Sale Off (P) Image ALPHA HW615Pro Text Block 23 0V 3HP 15" Stain-less Bandsaw T…" at bounding box center [332, 192] width 168 height 89
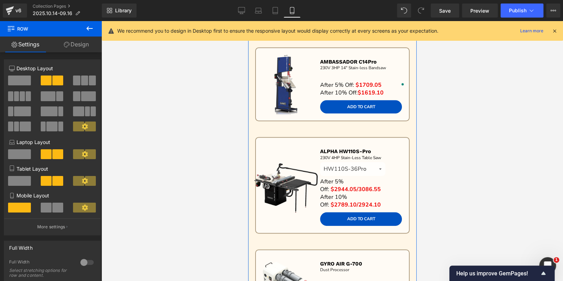
scroll to position [105, 0]
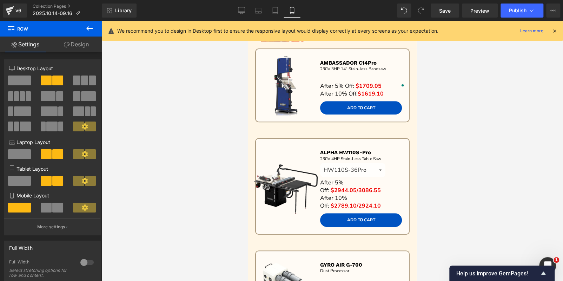
click at [71, 37] on link "Design" at bounding box center [76, 44] width 51 height 16
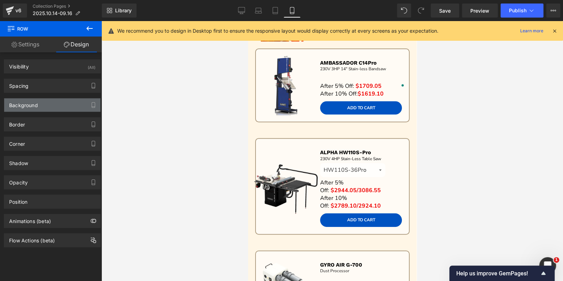
click at [44, 103] on div "Background" at bounding box center [52, 104] width 96 height 13
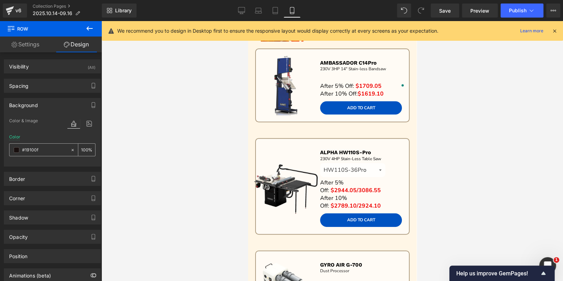
click at [46, 149] on input "#19100f" at bounding box center [44, 150] width 45 height 8
paste input "fff6e6"
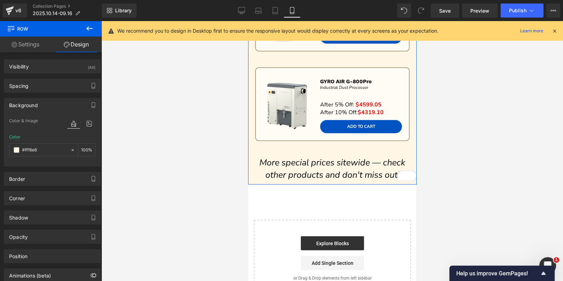
scroll to position [561, 0]
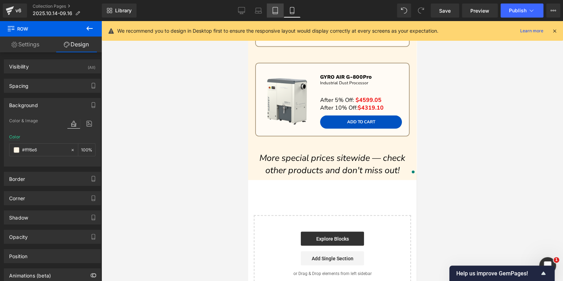
click at [281, 14] on link "Tablet" at bounding box center [275, 11] width 17 height 14
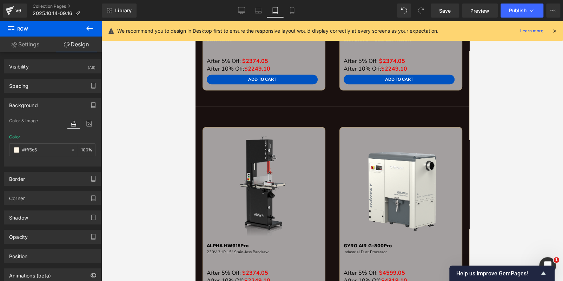
type input "#19100f"
type input "100"
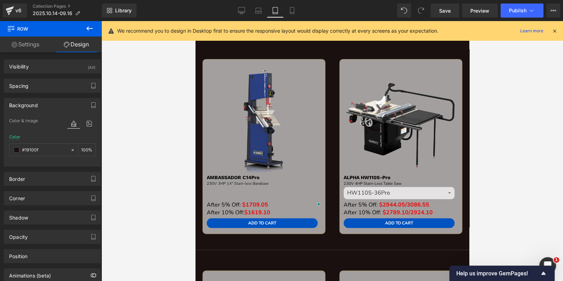
scroll to position [31, 0]
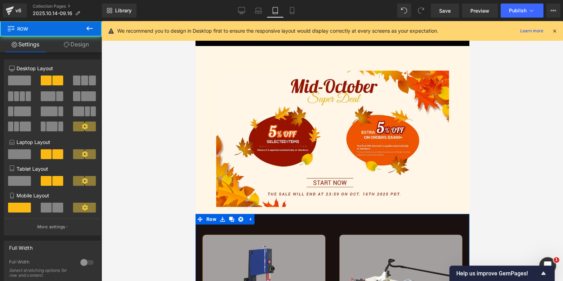
click at [73, 38] on link "Design" at bounding box center [76, 44] width 51 height 16
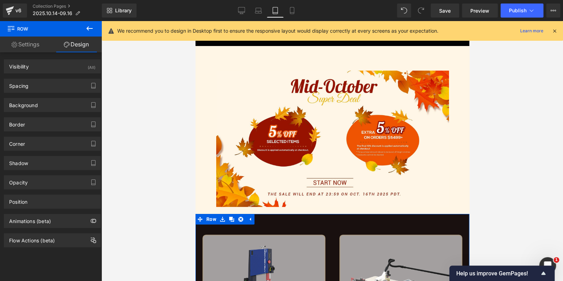
click at [37, 115] on div "Border Border Style Custom Custom Setup Global Style Custom Setup Global Style …" at bounding box center [52, 121] width 105 height 19
click at [38, 106] on div "Background" at bounding box center [52, 104] width 96 height 13
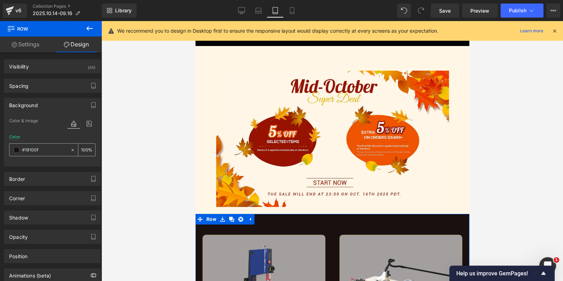
click at [46, 147] on input "#19100f" at bounding box center [44, 150] width 45 height 8
paste input "fff6e6"
type input "#fff6e6"
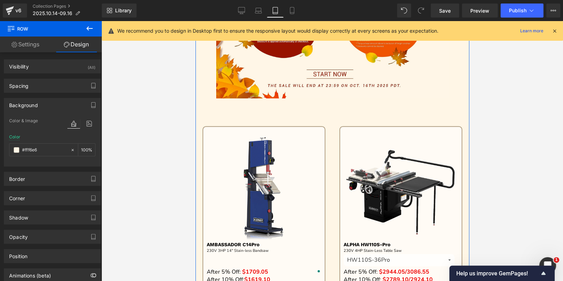
scroll to position [242, 0]
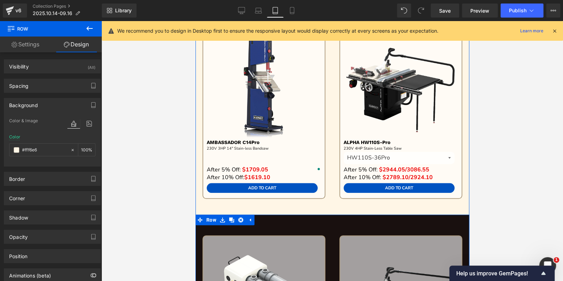
drag, startPoint x: 287, startPoint y: 227, endPoint x: 281, endPoint y: 226, distance: 5.3
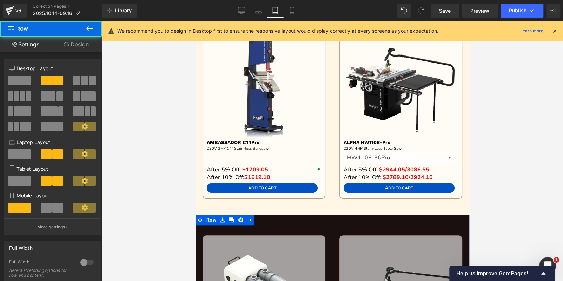
click at [82, 43] on link "Design" at bounding box center [76, 44] width 51 height 16
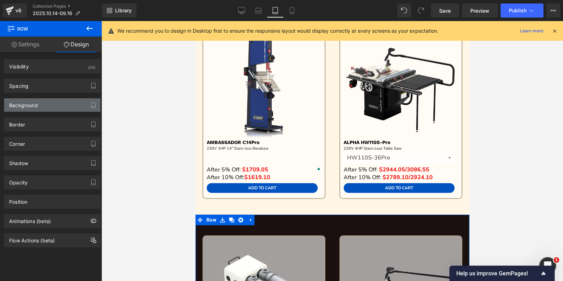
click at [44, 101] on div "Background" at bounding box center [52, 104] width 96 height 13
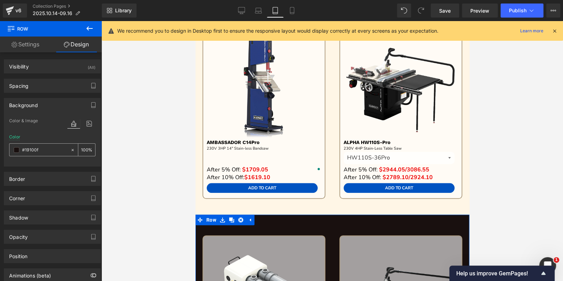
click at [48, 151] on input "#19100f" at bounding box center [44, 150] width 45 height 8
paste input "fff6e6"
type input "#fff6e6"
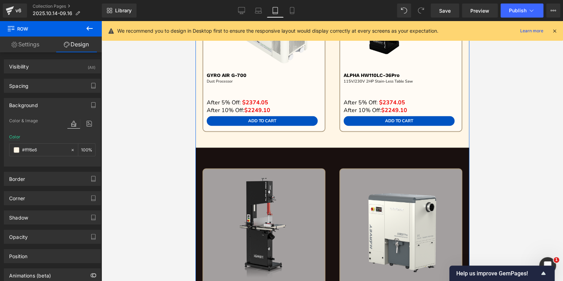
scroll to position [522, 0]
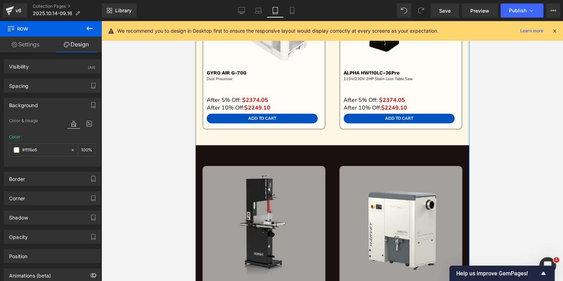
click at [258, 152] on div "Sale Off (P) Image ALPHA HW615Pro Text Block 23 0V 3HP 15" Stain-less Bandsaw T…" at bounding box center [332, 250] width 274 height 211
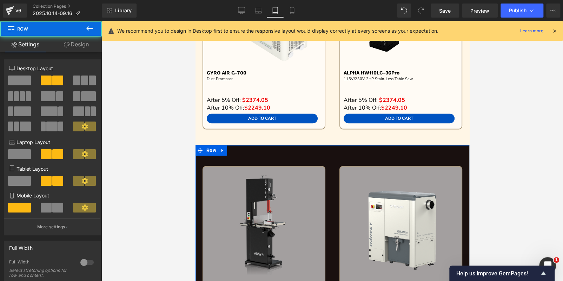
click at [76, 49] on link "Design" at bounding box center [76, 44] width 51 height 16
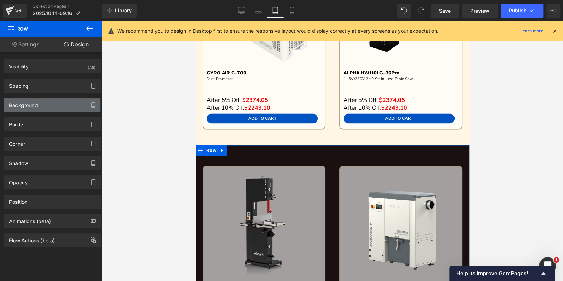
click at [36, 109] on div "Background" at bounding box center [52, 104] width 96 height 13
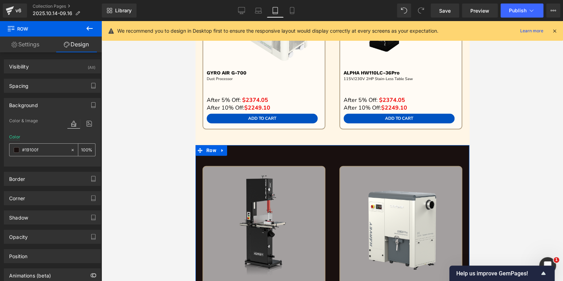
click at [41, 146] on input "#19100f" at bounding box center [44, 150] width 45 height 8
paste input "fff6e6"
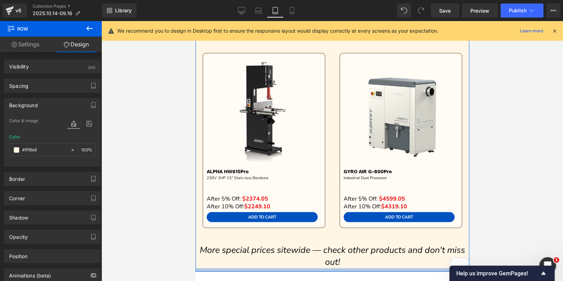
scroll to position [557, 0]
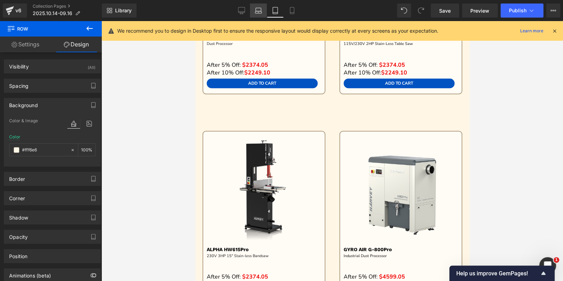
click at [255, 13] on icon at bounding box center [258, 12] width 7 height 2
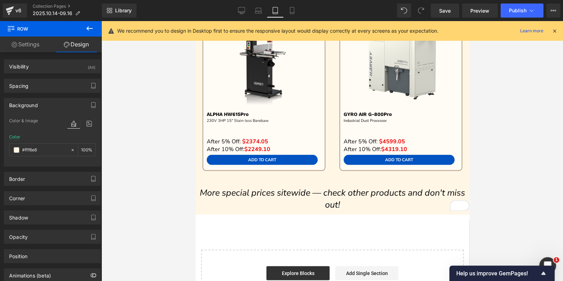
type input "#19100f"
type input "100"
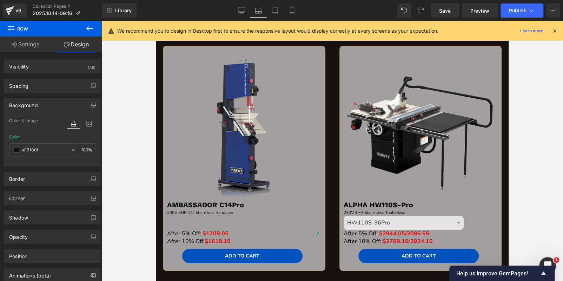
scroll to position [201, 0]
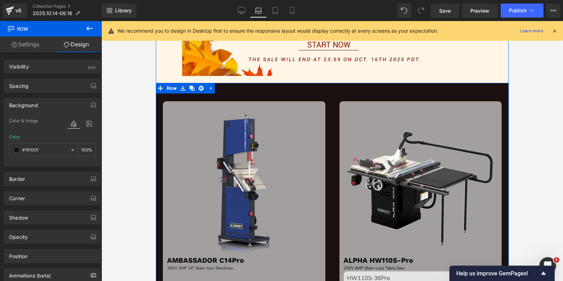
click at [227, 88] on div "Sale Off (P) Image AMBASSADOR C14Pro Text Block 23 0V 3HP 14" Stain-less Bandsa…" at bounding box center [332, 212] width 353 height 259
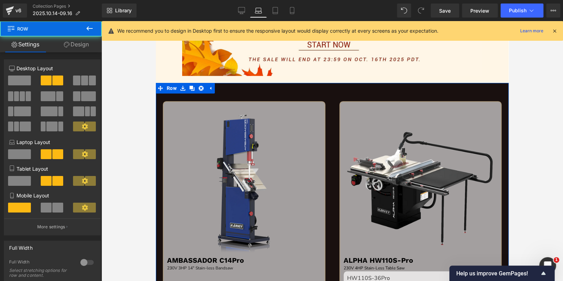
click at [69, 44] on link "Design" at bounding box center [76, 44] width 51 height 16
click at [0, 0] on div "Background" at bounding box center [0, 0] width 0 height 0
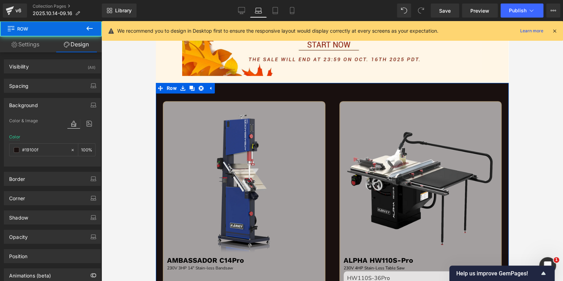
type input "#19100f"
type input "100"
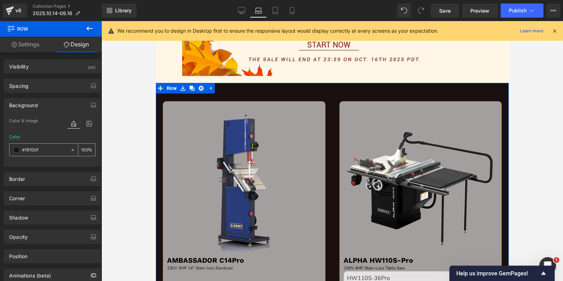
click at [51, 151] on input "#19100f" at bounding box center [44, 150] width 45 height 8
paste input "fff6e6"
type input "#fff6e6"
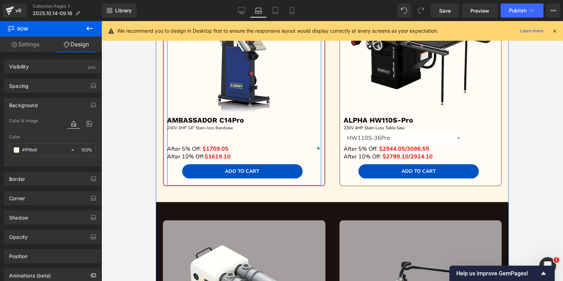
scroll to position [342, 0]
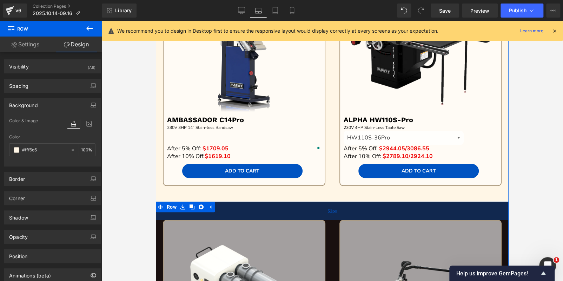
click at [268, 212] on div "52px" at bounding box center [332, 210] width 353 height 18
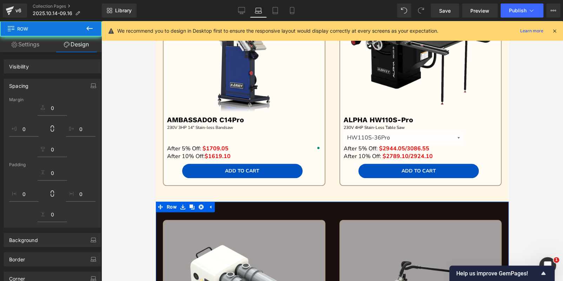
click at [80, 44] on link "Design" at bounding box center [76, 44] width 51 height 16
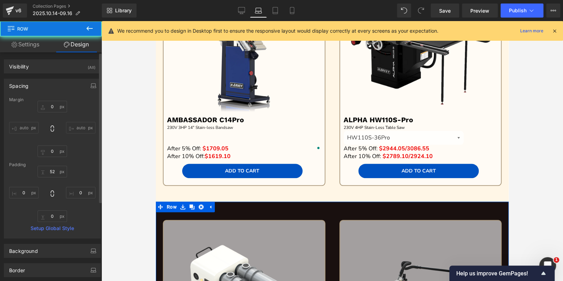
type input "0"
type input "52"
type input "0"
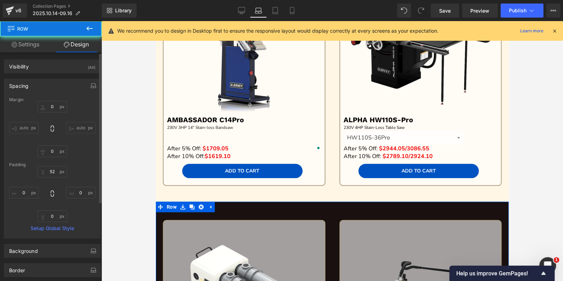
type input "0"
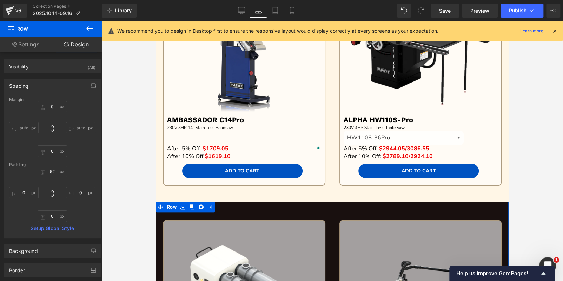
click at [32, 45] on link "Settings" at bounding box center [25, 44] width 51 height 16
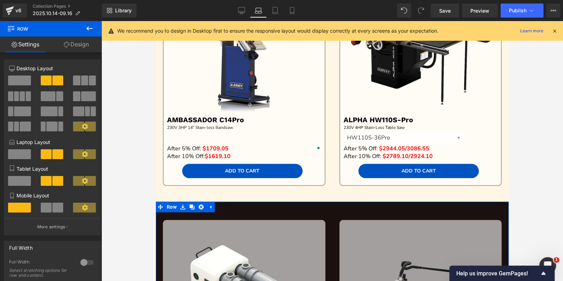
click at [83, 46] on link "Design" at bounding box center [76, 44] width 51 height 16
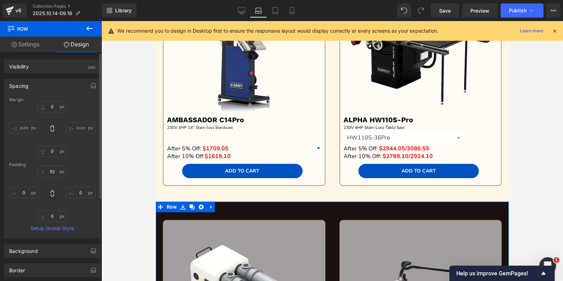
type input "0"
type input "52"
type input "0"
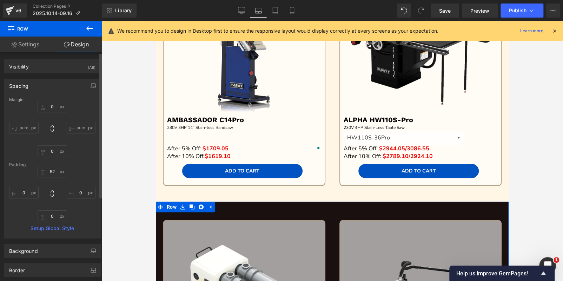
type input "0"
click at [49, 86] on div "Spacing" at bounding box center [52, 85] width 96 height 13
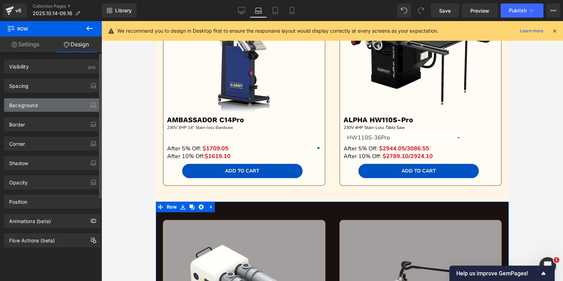
click at [48, 104] on div "Background" at bounding box center [52, 104] width 96 height 13
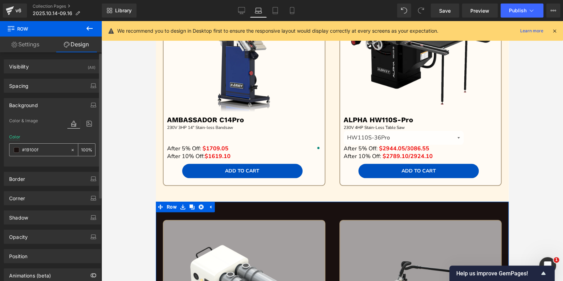
click at [49, 149] on input "#19100f" at bounding box center [44, 150] width 45 height 8
paste input "fff6e6"
type input "#fff6e6"
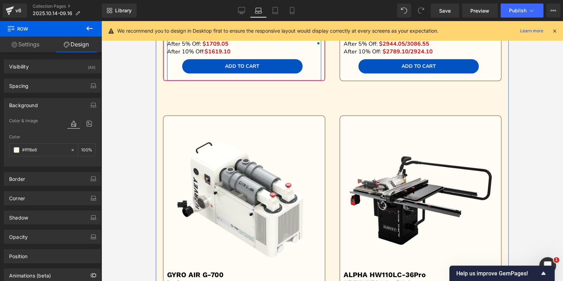
scroll to position [587, 0]
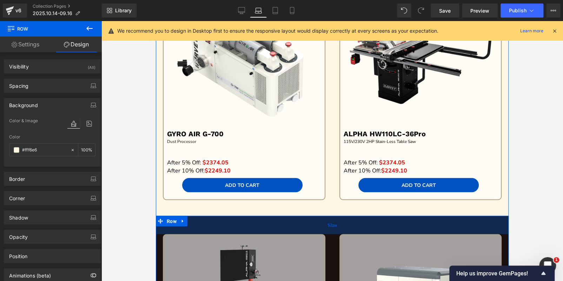
click at [304, 228] on div "52px" at bounding box center [332, 224] width 353 height 18
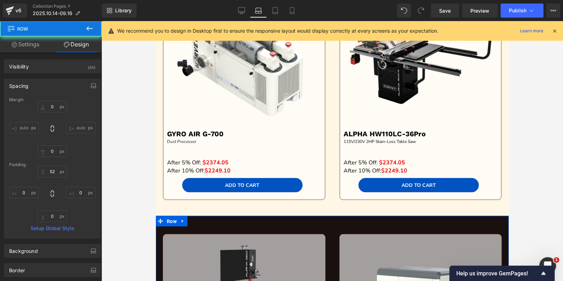
click at [67, 43] on icon at bounding box center [67, 45] width 6 height 6
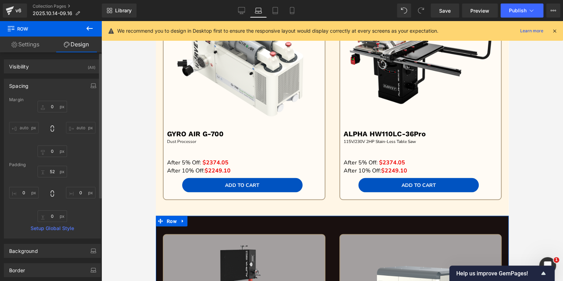
click at [30, 89] on div "Spacing" at bounding box center [52, 85] width 96 height 13
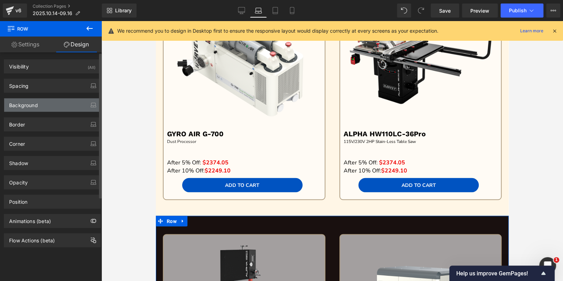
click at [37, 103] on div "Background" at bounding box center [23, 103] width 29 height 10
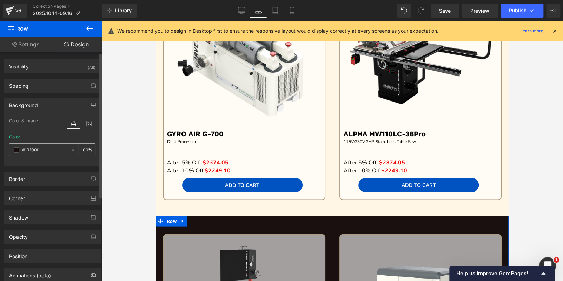
click at [42, 151] on input "#19100f" at bounding box center [44, 150] width 45 height 8
paste input "fff6e6"
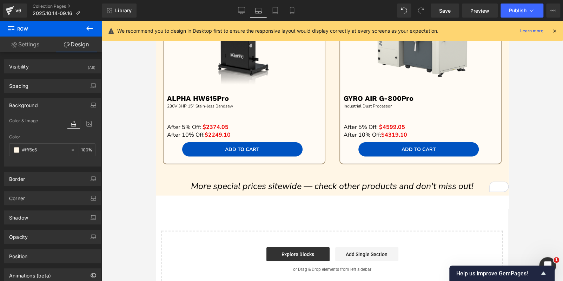
scroll to position [762, 0]
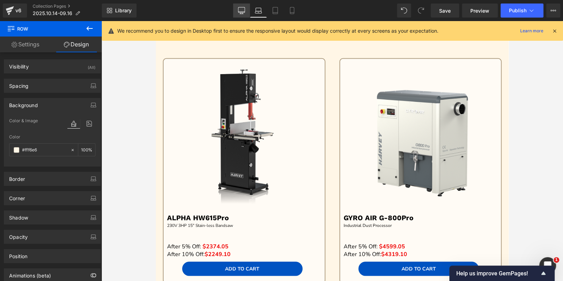
type input "#fff6e6"
click at [239, 11] on icon at bounding box center [241, 10] width 7 height 7
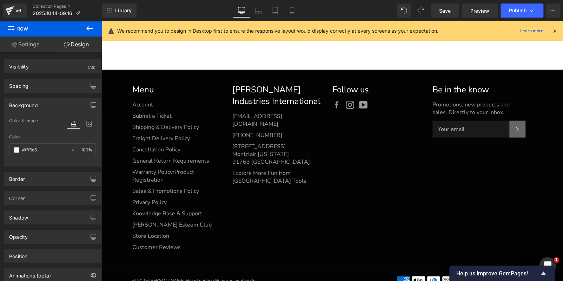
type input "100"
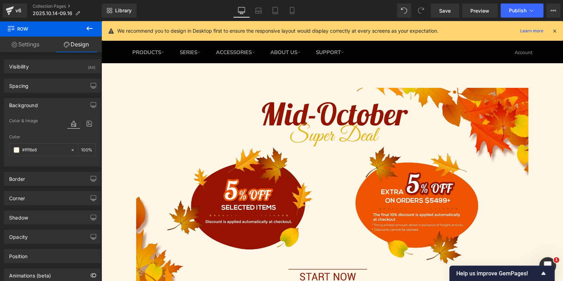
scroll to position [0, 0]
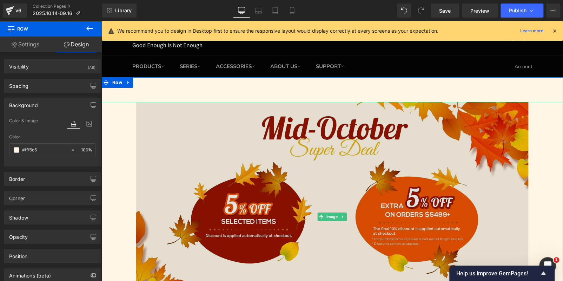
click at [285, 177] on img at bounding box center [332, 216] width 392 height 229
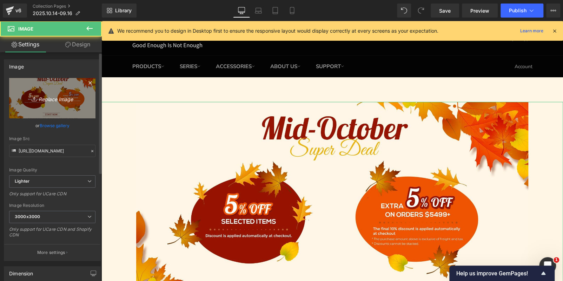
click at [48, 103] on link "Replace Image" at bounding box center [52, 98] width 86 height 40
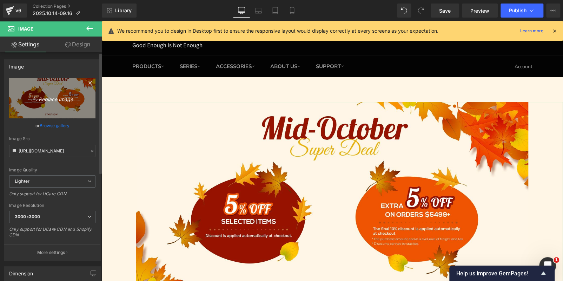
type input "C:\fakepath\banner - 副本.jpg"
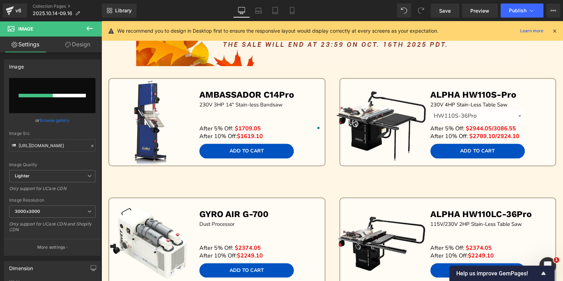
scroll to position [210, 0]
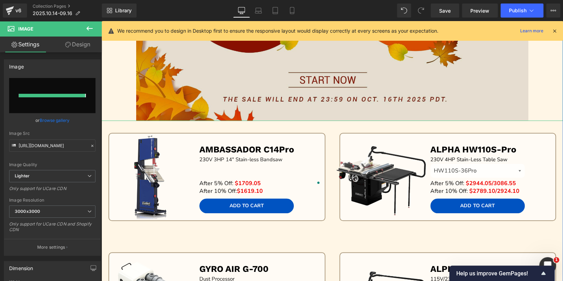
type input "https://ucarecdn.com/74ca88c2-916f-4d6e-8637-a4b1dde3acf4/-/format/auto/-/previ…"
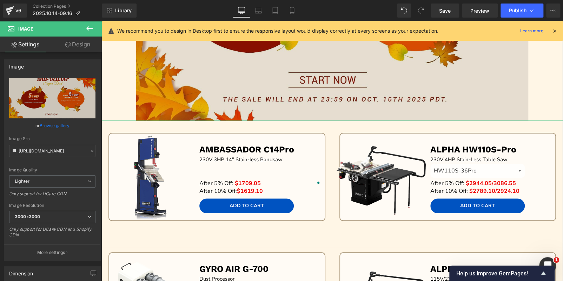
click at [320, 105] on img at bounding box center [332, 5] width 392 height 229
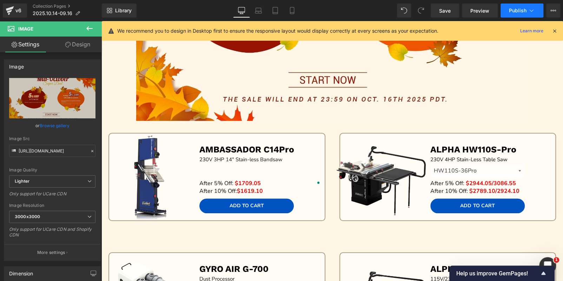
click at [512, 10] on span "Publish" at bounding box center [518, 11] width 18 height 6
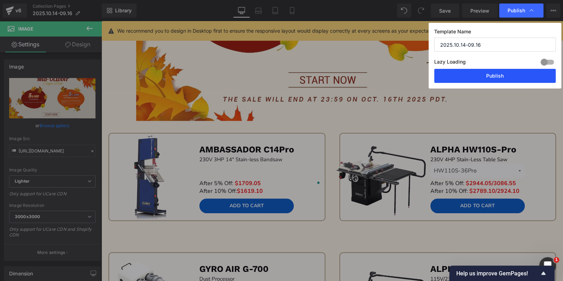
click at [512, 70] on button "Publish" at bounding box center [494, 76] width 121 height 14
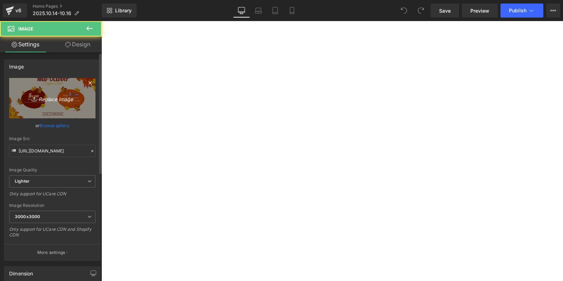
click at [43, 100] on icon "Replace Image" at bounding box center [52, 98] width 56 height 9
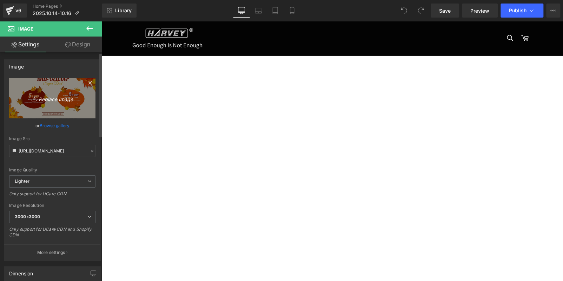
scroll to position [246, 0]
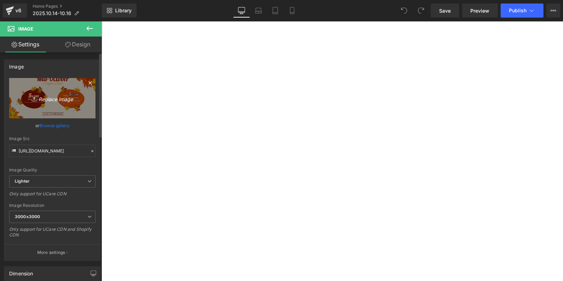
type input "C:\fakepath\banner (4).jpg"
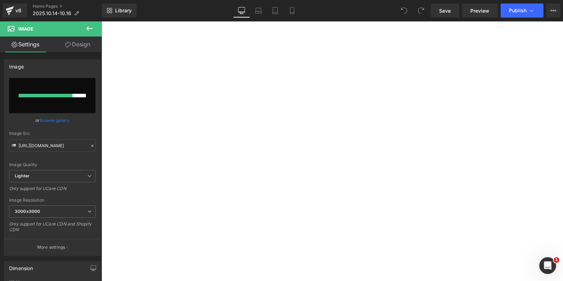
scroll to position [315, 0]
type input "[URL][DOMAIN_NAME]"
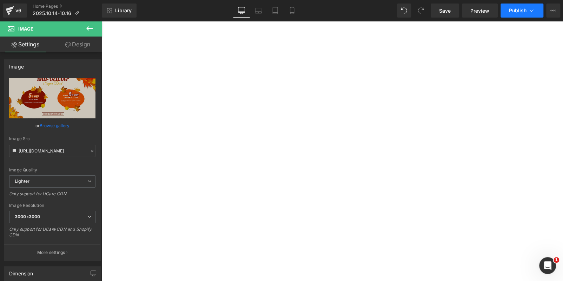
click at [516, 9] on span "Publish" at bounding box center [518, 11] width 18 height 6
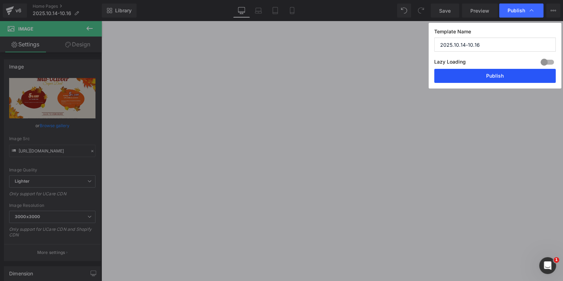
drag, startPoint x: 446, startPoint y: 75, endPoint x: 344, endPoint y: 31, distance: 110.9
click at [446, 75] on button "Publish" at bounding box center [494, 76] width 121 height 14
